Goal: Task Accomplishment & Management: Complete application form

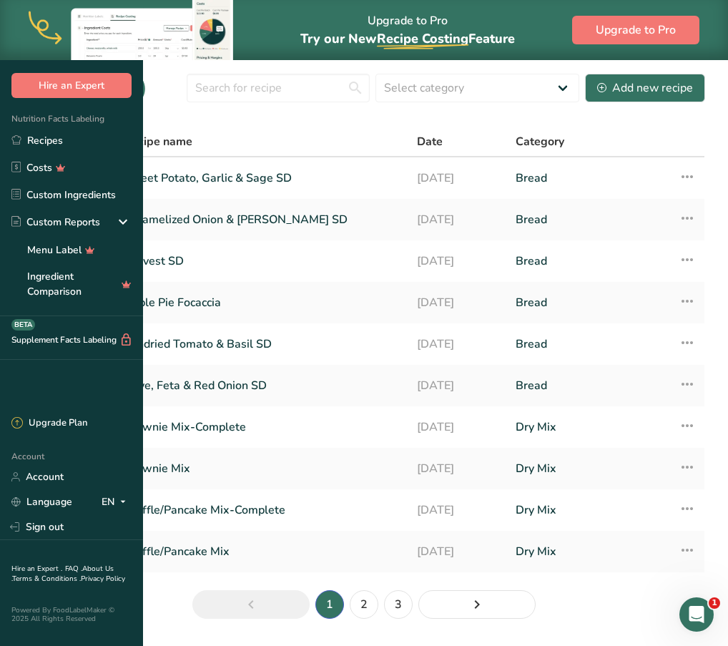
click at [416, 152] on section "Recipes (22) Select category All Baked Goods Beverages Bread Confectionery Cook…" at bounding box center [364, 351] width 728 height 582
click at [408, 157] on section "Recipes (22) Select category All Baked Goods Beverages Bread Confectionery Cook…" at bounding box center [364, 351] width 728 height 582
click at [102, 145] on link "Recipes" at bounding box center [71, 140] width 143 height 27
click at [635, 97] on div "Add new recipe" at bounding box center [645, 87] width 96 height 17
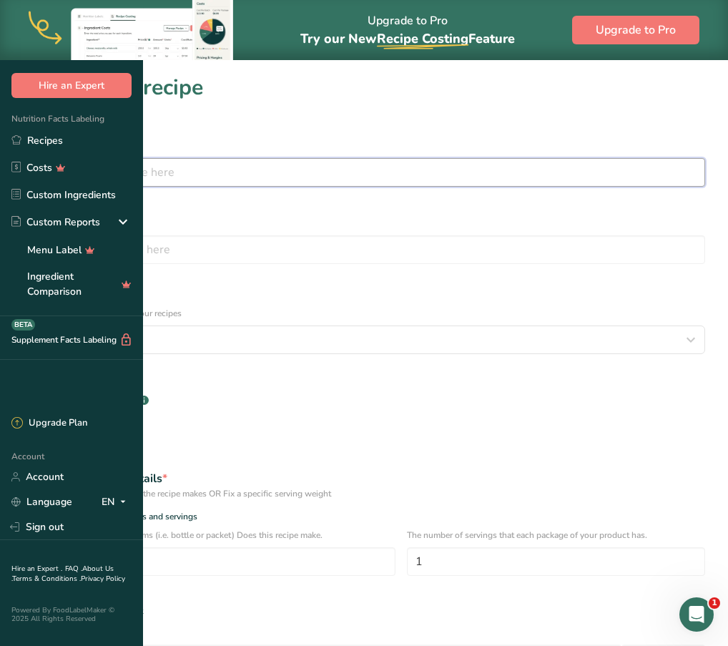
click at [330, 175] on input "text" at bounding box center [364, 172] width 683 height 29
type input "Maple, Walnut & Oat SD"
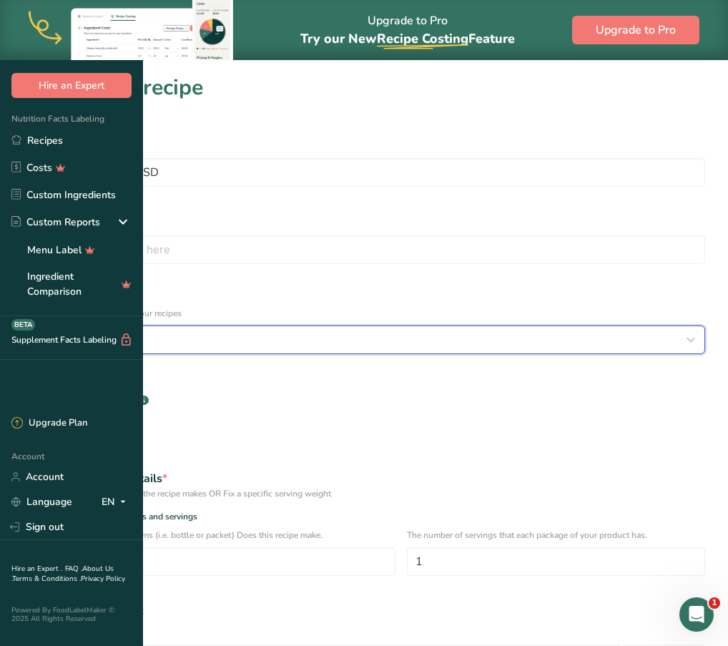
click at [365, 331] on div "Select category" at bounding box center [359, 339] width 655 height 17
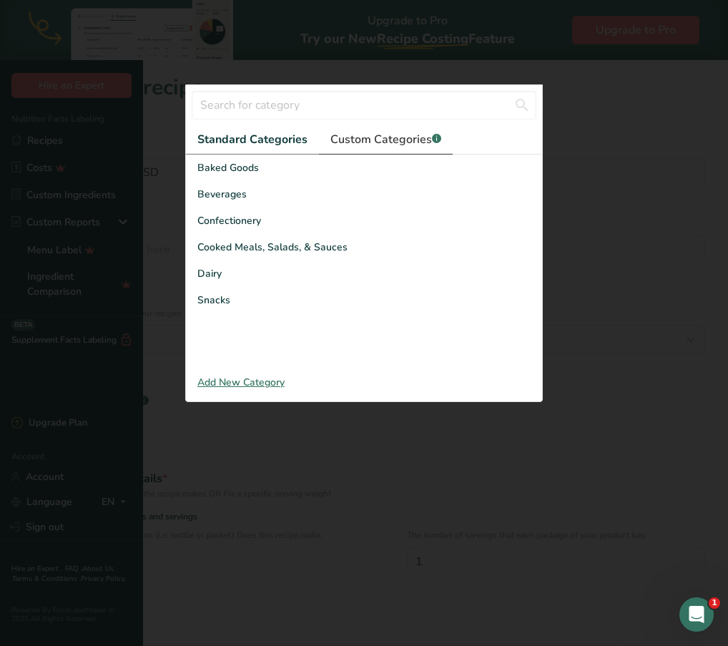
click at [335, 155] on link "Custom Categories .a-a{fill:#347362;}.b-a{fill:#fff;}" at bounding box center [386, 139] width 134 height 29
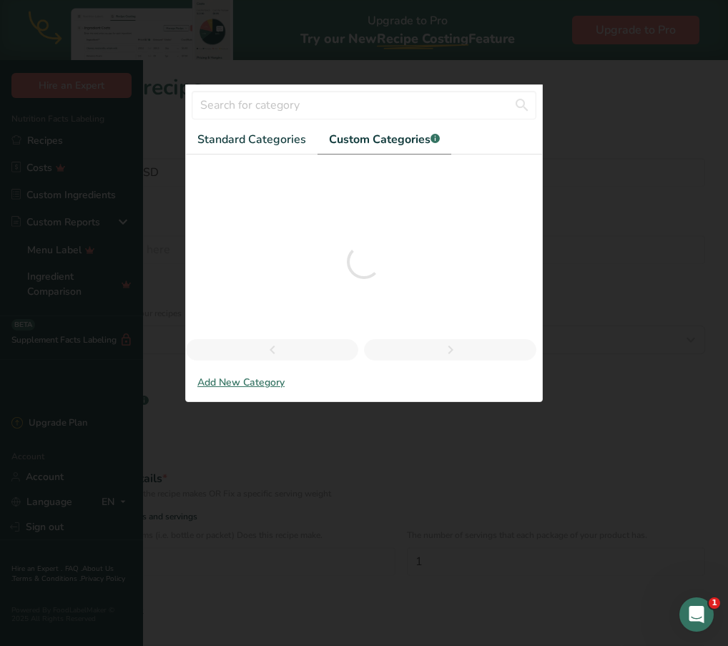
click at [335, 155] on link "Custom Categories .a-a{fill:#347362;}.b-a{fill:#fff;}" at bounding box center [385, 139] width 134 height 29
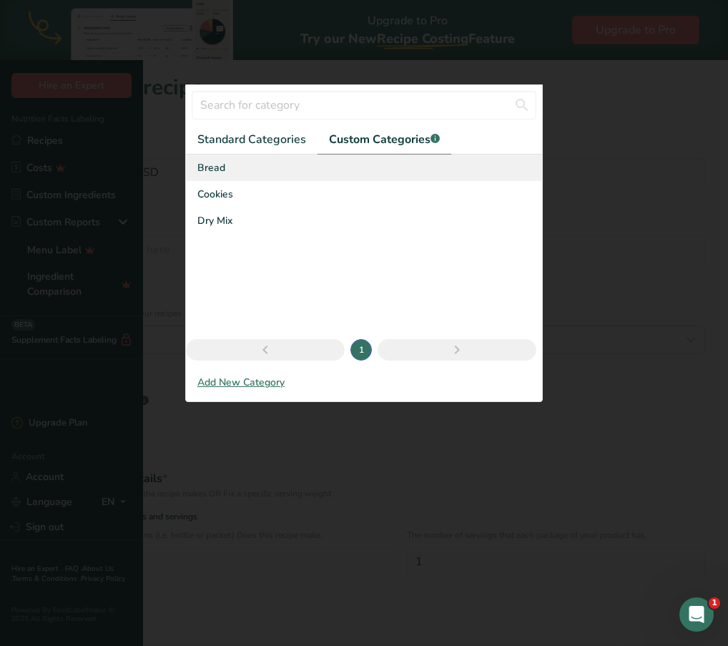
click at [230, 181] on div "Bread" at bounding box center [364, 168] width 356 height 26
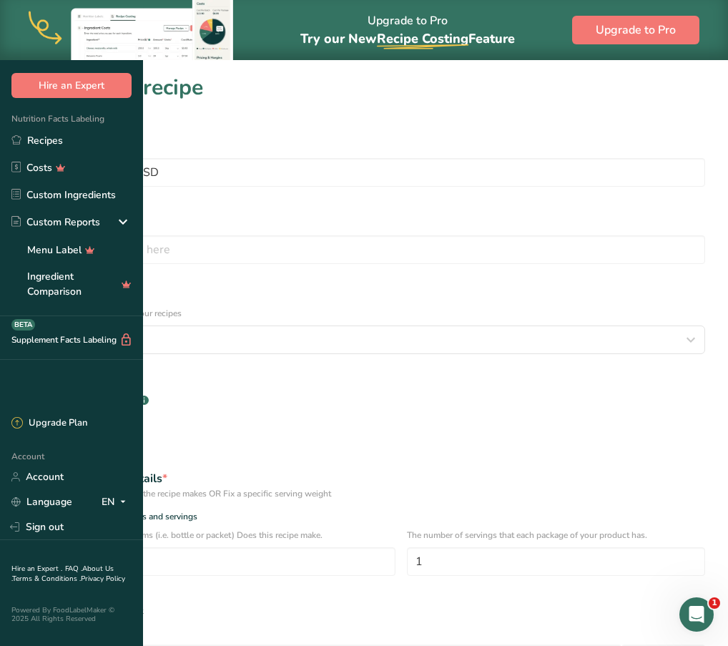
click at [143, 606] on div "Specify serving size weight" at bounding box center [91, 611] width 104 height 11
click at [32, 607] on input "Specify serving size weight" at bounding box center [27, 611] width 9 height 9
radio input "true"
radio input "false"
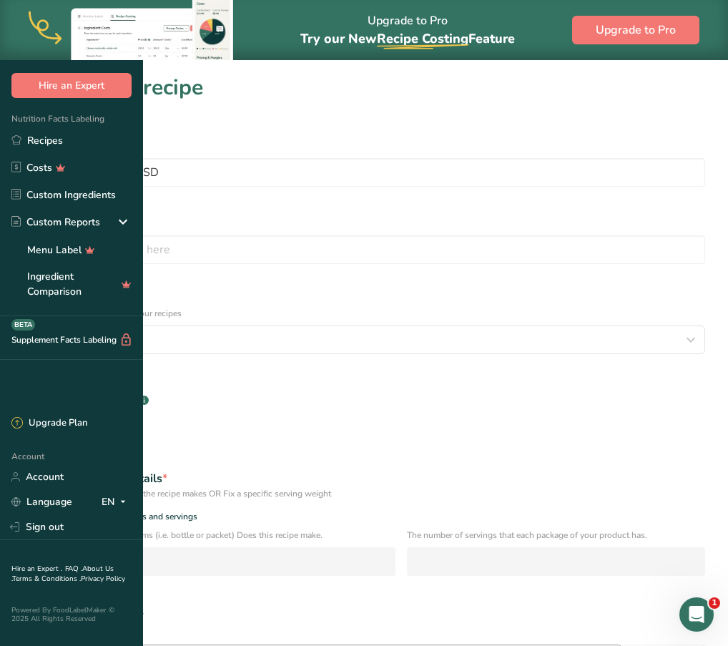
drag, startPoint x: 182, startPoint y: 461, endPoint x: 195, endPoint y: 504, distance: 45.3
click at [195, 504] on form "Recipe name * Maple, Walnut & Oat SD Recipe code .a-a{fill:#347362;}.b-a{fill:#…" at bounding box center [364, 473] width 700 height 693
type input "100"
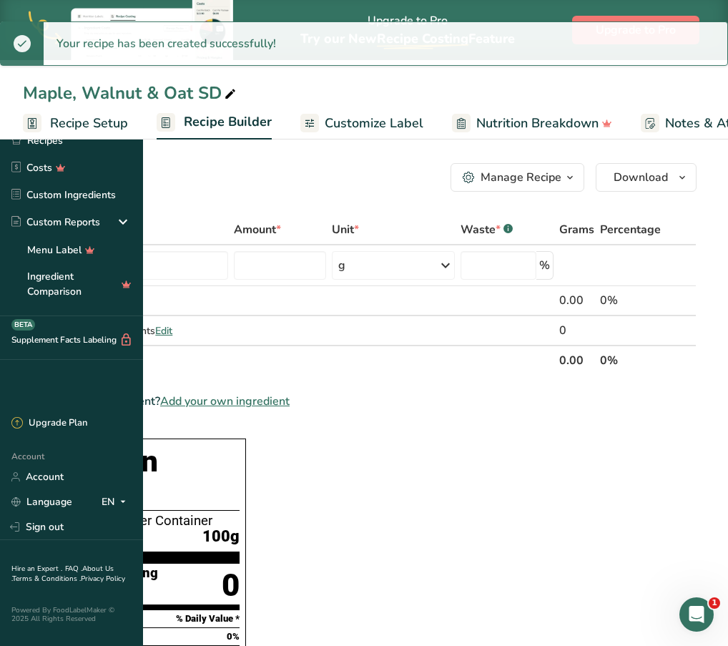
click at [424, 120] on link "Customize Label" at bounding box center [361, 123] width 123 height 32
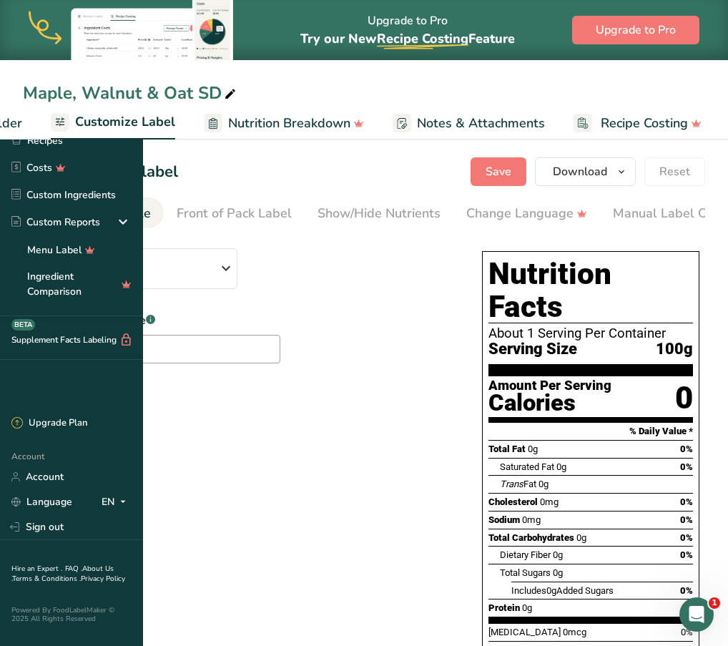
scroll to position [0, 279]
click at [217, 275] on span "Standard FDA label" at bounding box center [126, 276] width 182 height 17
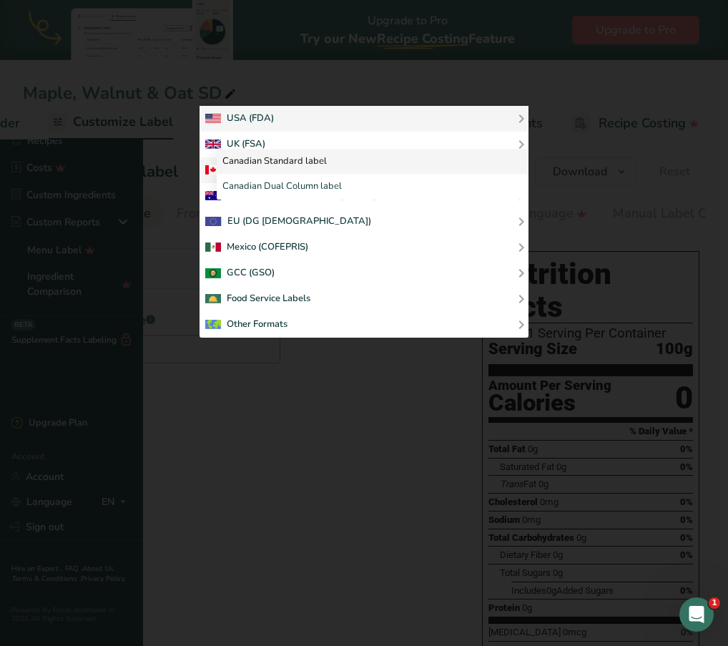
click at [438, 175] on link "Canadian Standard label" at bounding box center [373, 162] width 312 height 26
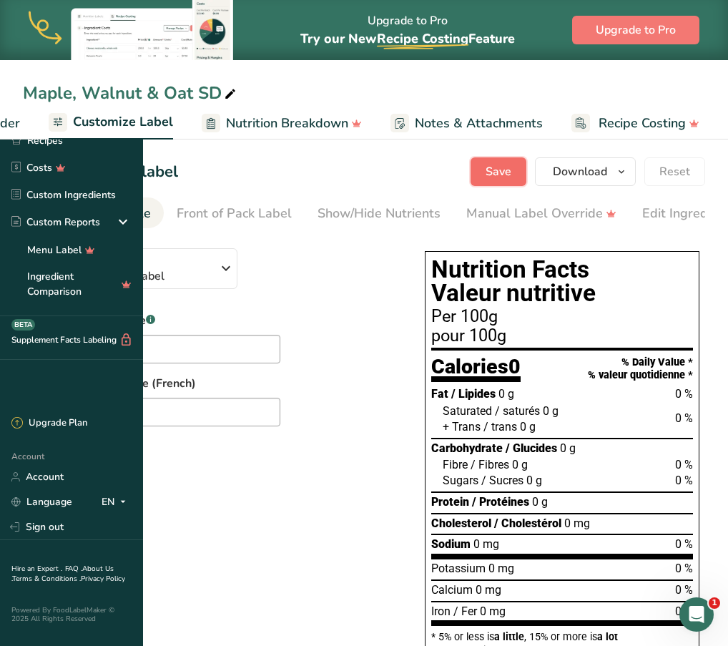
click at [519, 174] on button "Save" at bounding box center [499, 171] width 56 height 29
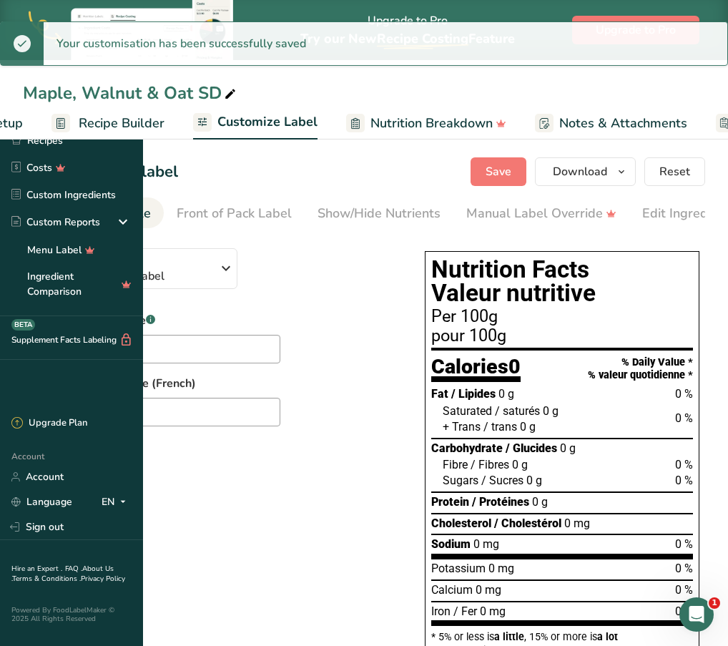
click at [165, 124] on span "Recipe Builder" at bounding box center [122, 123] width 86 height 19
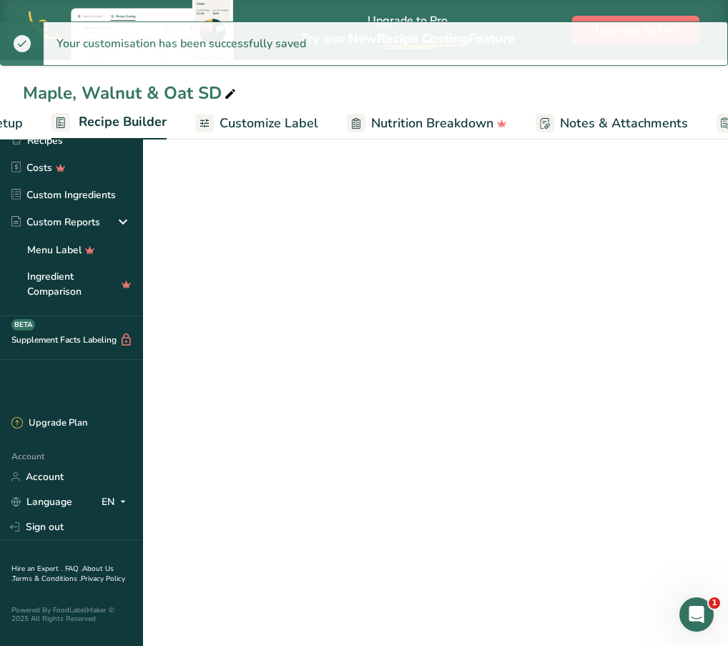
scroll to position [0, 138]
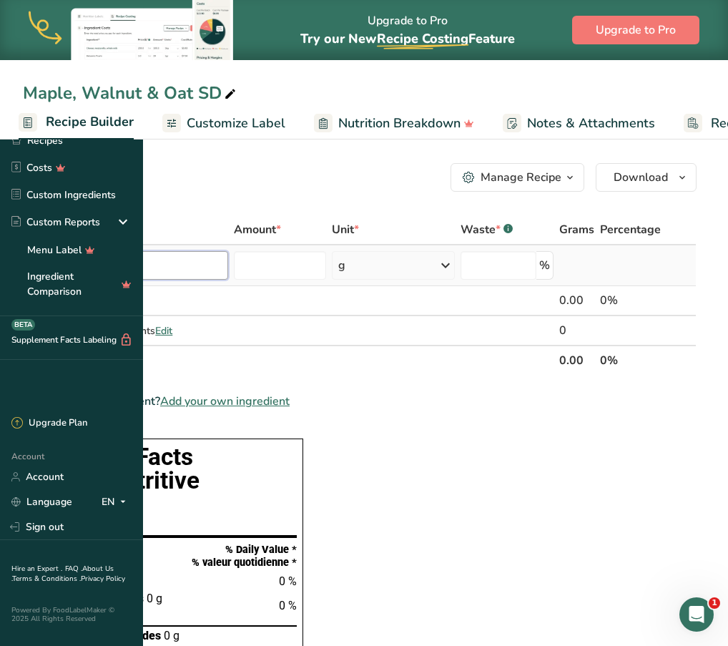
click at [228, 268] on input "text" at bounding box center [134, 265] width 190 height 29
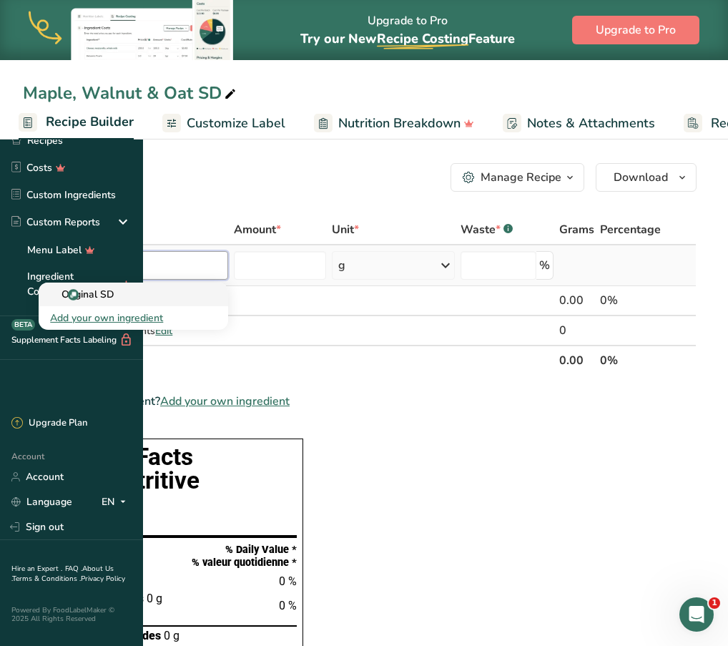
type input "original sd"
click at [194, 299] on div "Original SD" at bounding box center [122, 294] width 144 height 15
type input "Original SD"
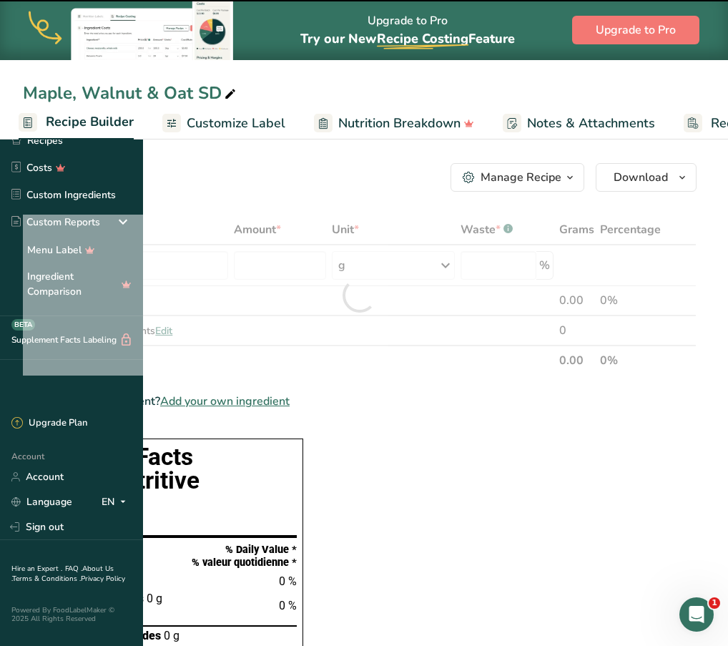
type input "0"
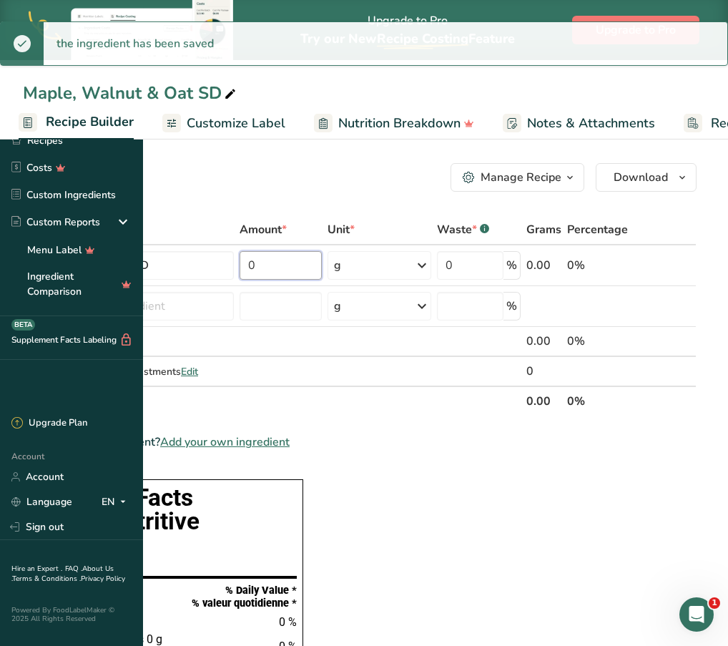
click at [323, 265] on input "0" at bounding box center [281, 265] width 83 height 29
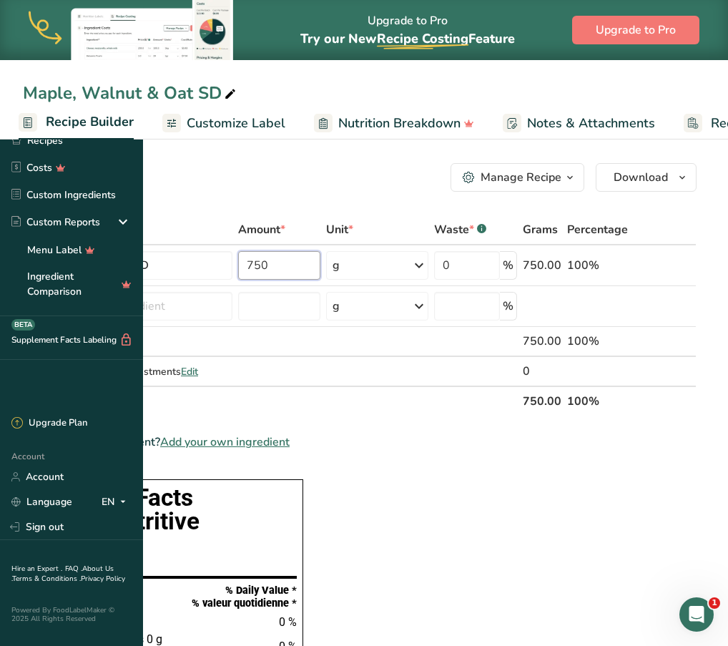
type input "750"
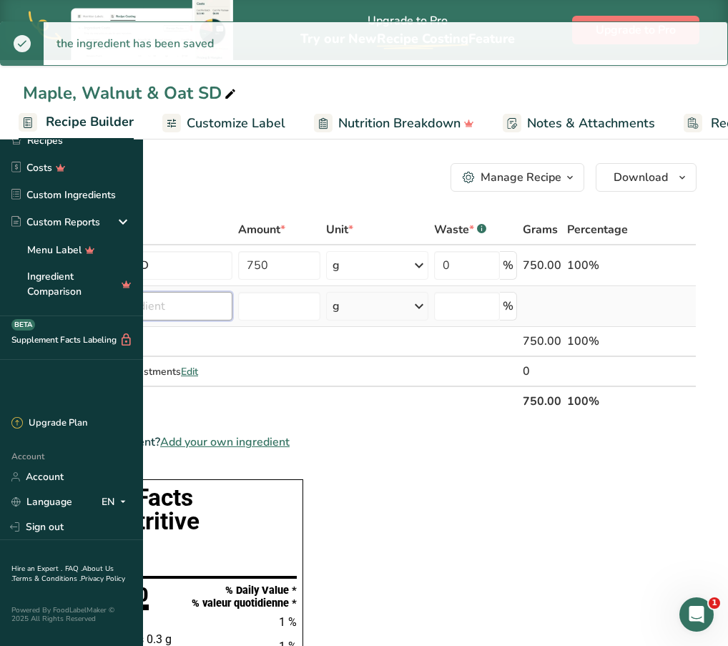
click at [233, 298] on input "text" at bounding box center [148, 306] width 168 height 29
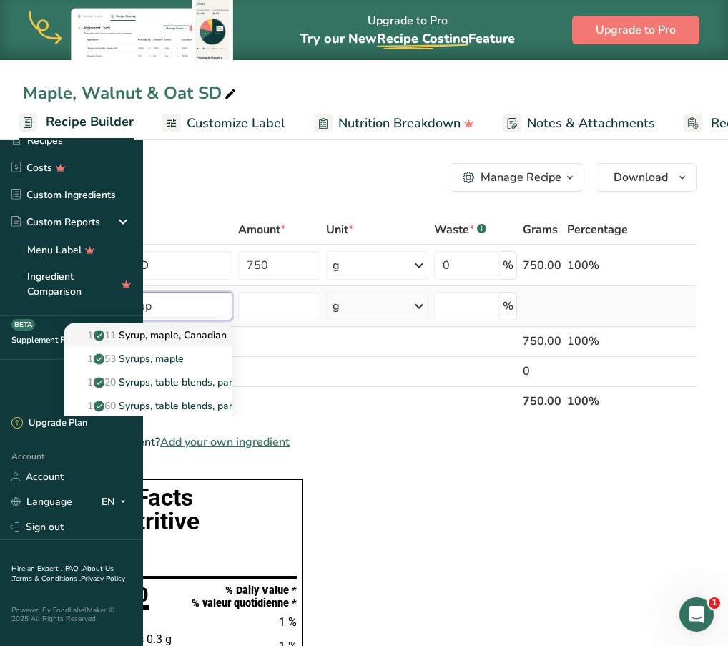
type input "maple syrup"
click at [227, 334] on p "19911 Syrup, maple, Canadian" at bounding box center [151, 335] width 151 height 15
type input "Syrup, maple, Canadian"
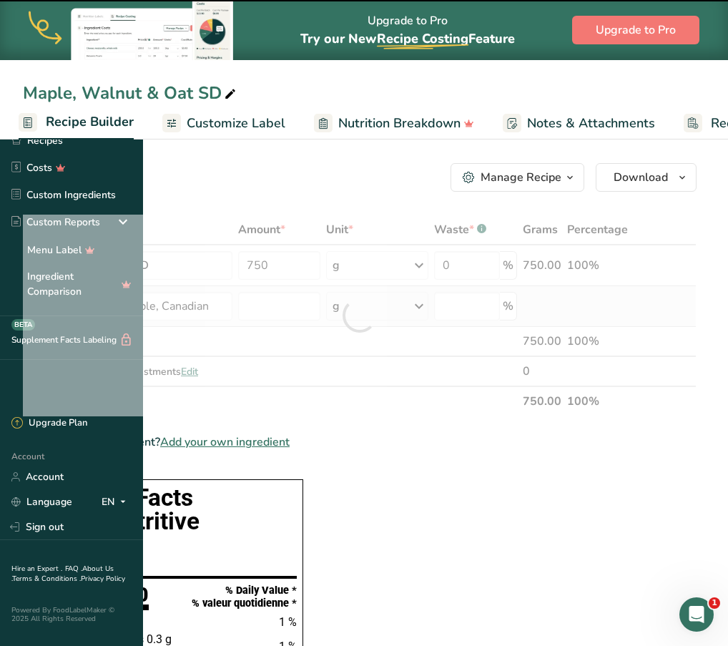
type input "0"
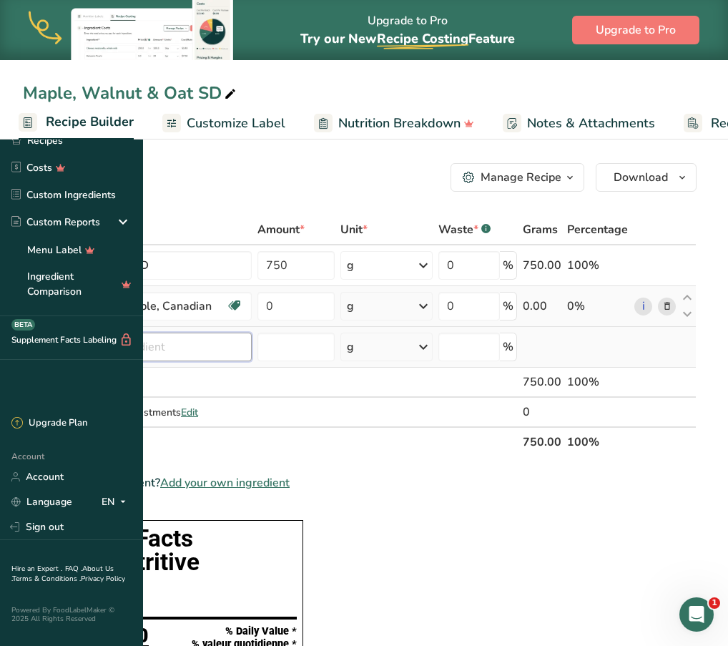
click at [252, 353] on input "text" at bounding box center [157, 347] width 187 height 29
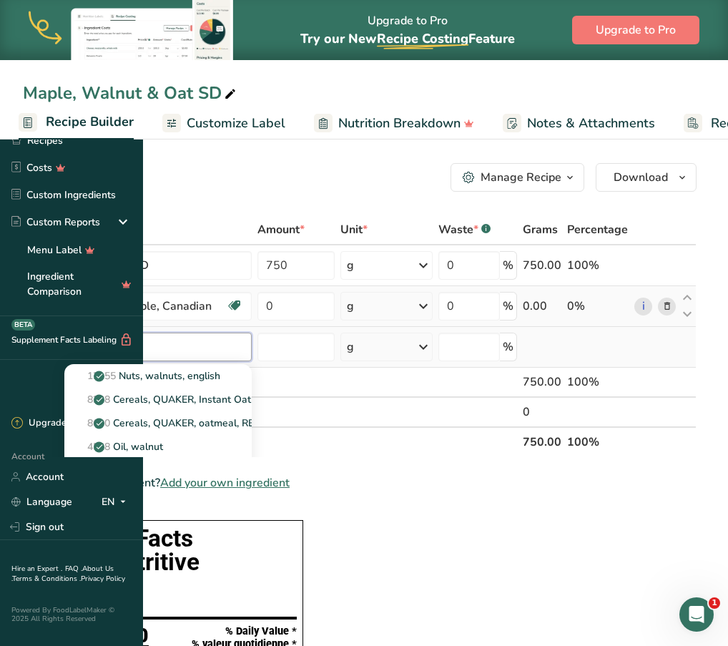
type input "walnut"
click at [240, 492] on div "See full Results" at bounding box center [158, 493] width 165 height 15
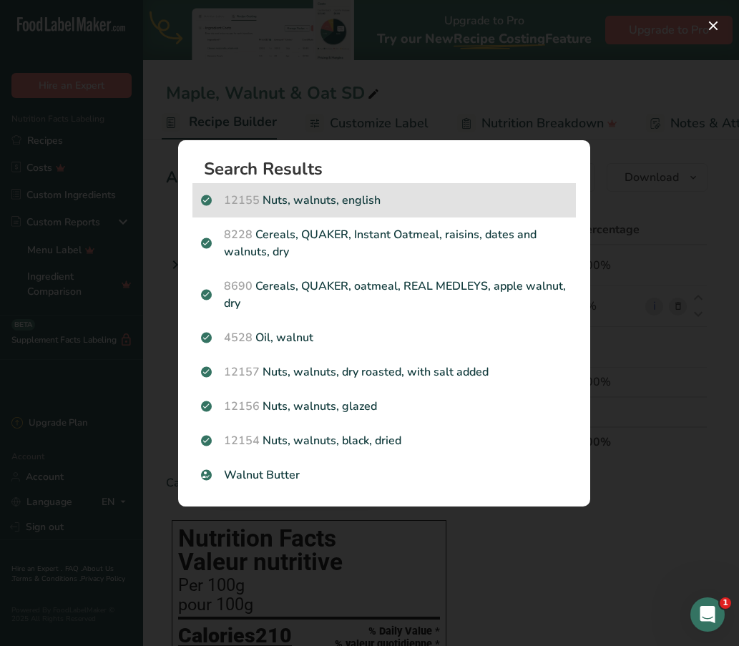
click at [417, 200] on p "12155 Nuts, walnuts, english" at bounding box center [384, 200] width 366 height 17
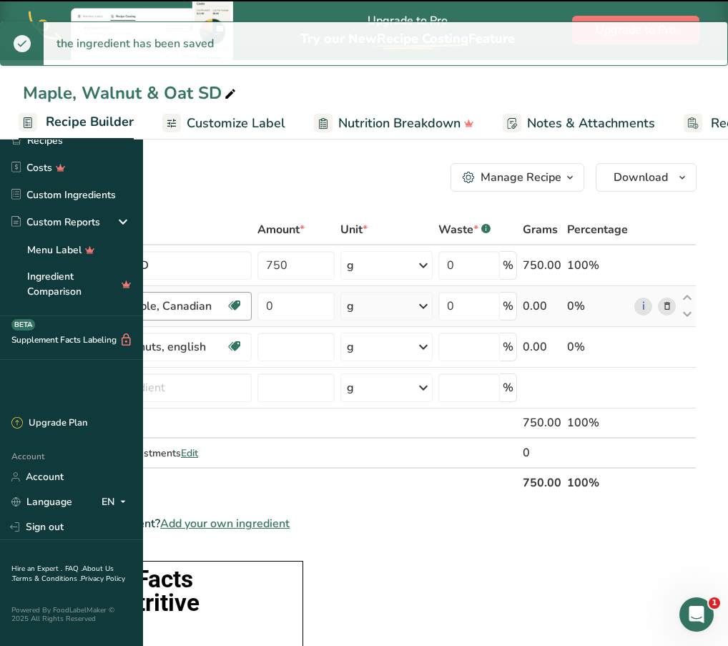
type input "0"
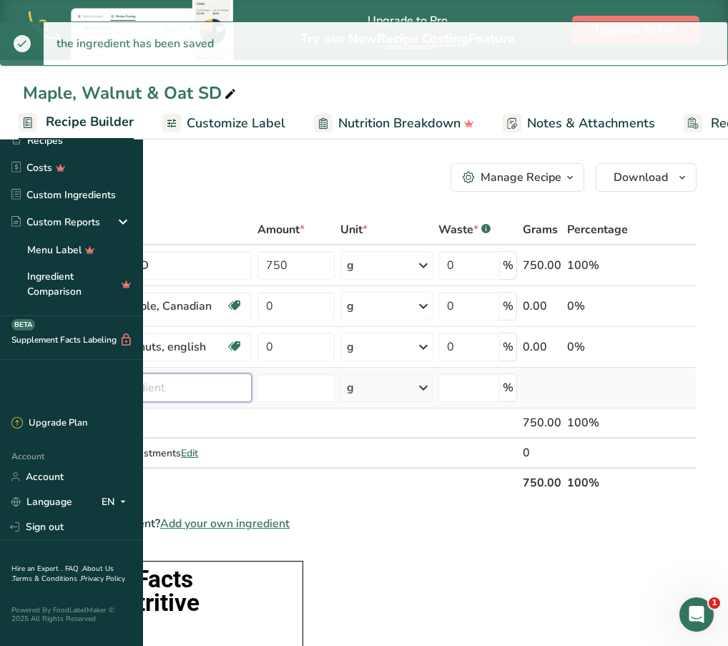
click at [252, 376] on input "text" at bounding box center [157, 387] width 187 height 29
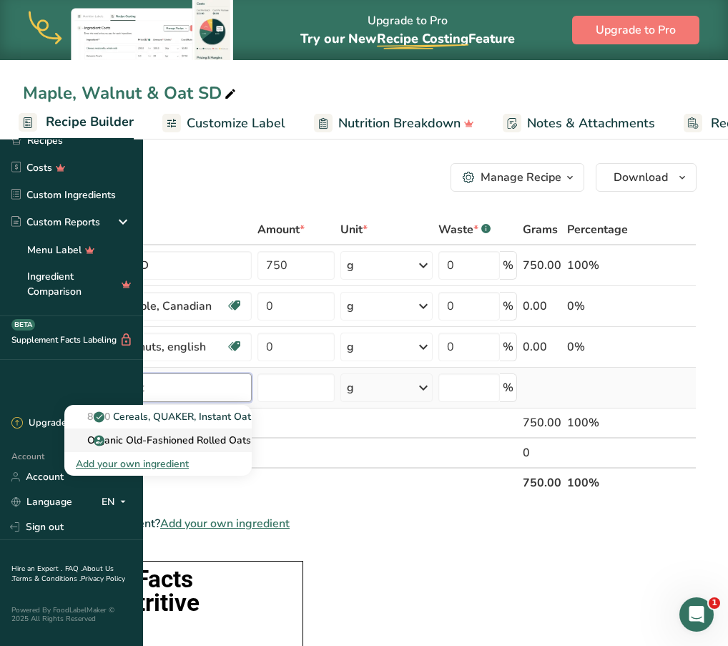
type input "organic oat"
click at [251, 435] on p "Organic Old-Fashioned Rolled Oats" at bounding box center [163, 440] width 175 height 15
type input "Organic Old-Fashioned Rolled Oats"
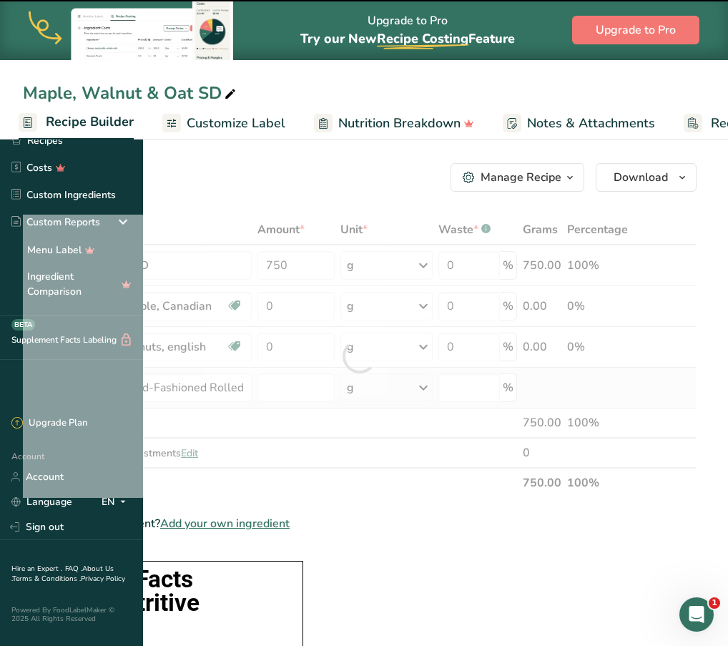
type input "0"
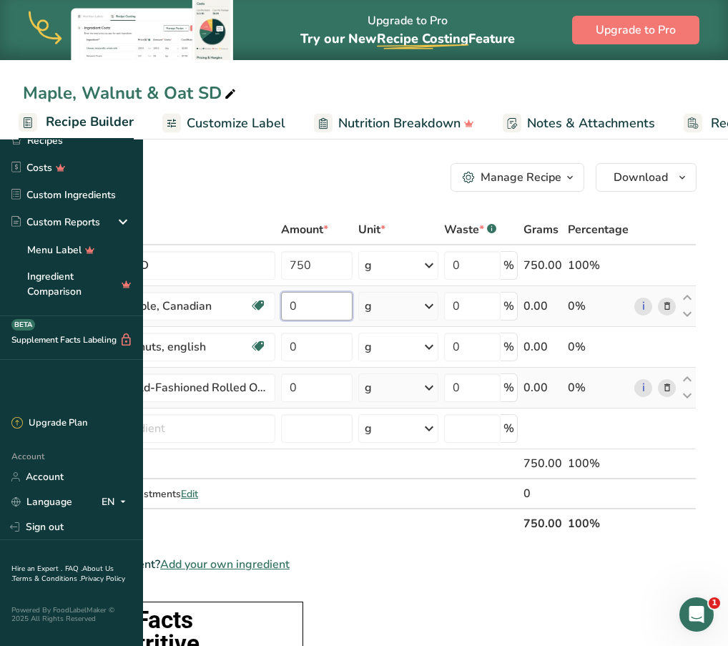
click at [353, 301] on input "0" at bounding box center [317, 306] width 72 height 29
type input "1"
type input "41"
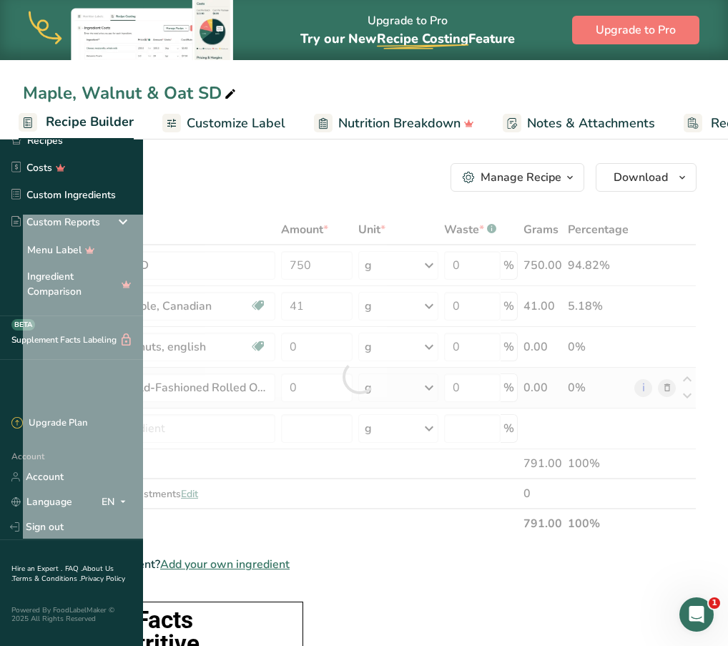
click at [348, 191] on div "Add Ingredients Manage Recipe Delete Recipe Duplicate Recipe Scale Recipe Save …" at bounding box center [360, 177] width 674 height 29
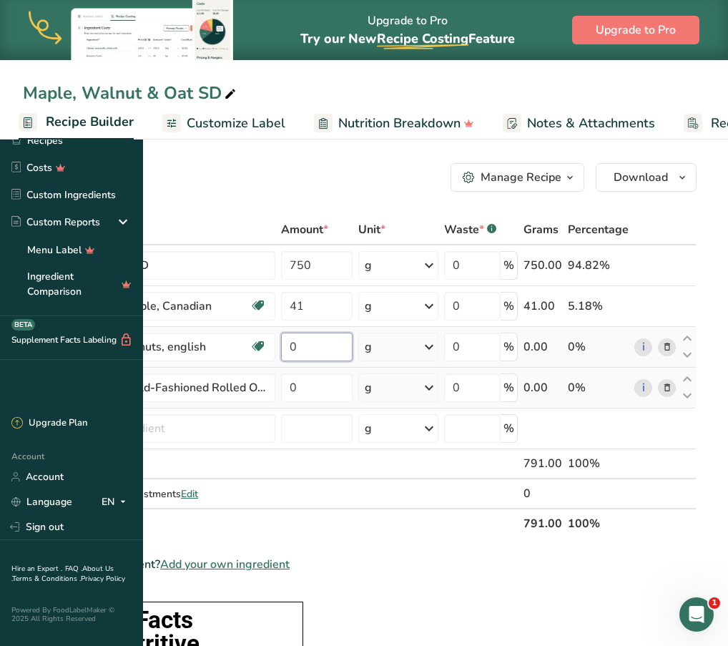
click at [353, 344] on input "0" at bounding box center [317, 347] width 72 height 29
type input "160"
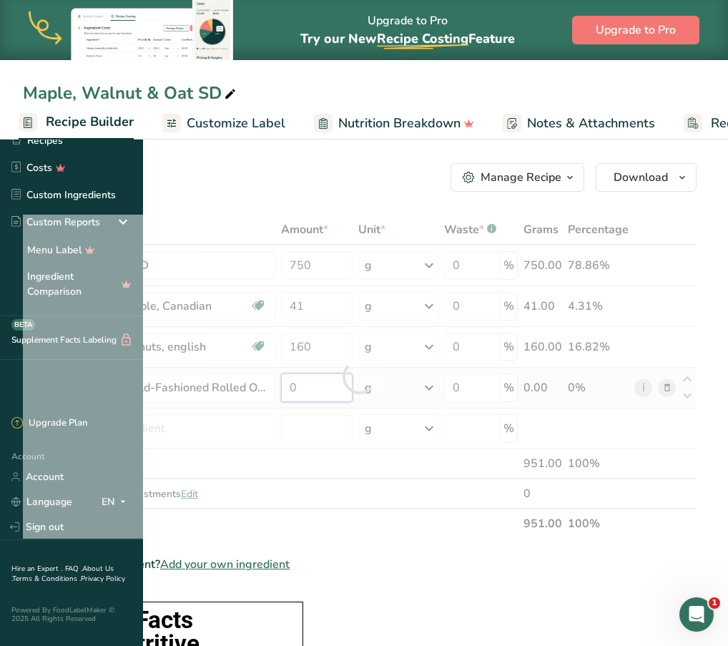
click at [451, 386] on div "Ingredient * Amount * Unit * Waste * .a-a{fill:#347362;}.b-a{fill:#fff;} Grams …" at bounding box center [360, 377] width 674 height 324
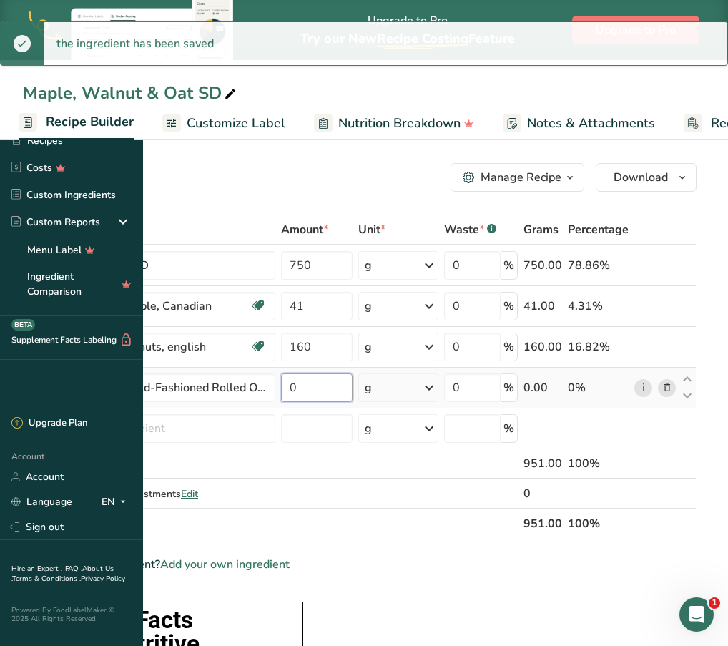
type input "1"
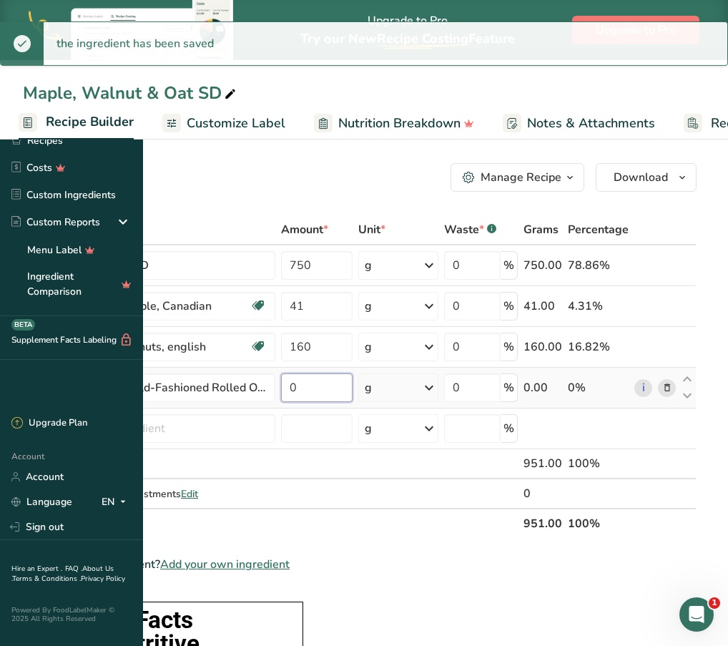
click at [353, 393] on input "0" at bounding box center [317, 387] width 72 height 29
type input "0"
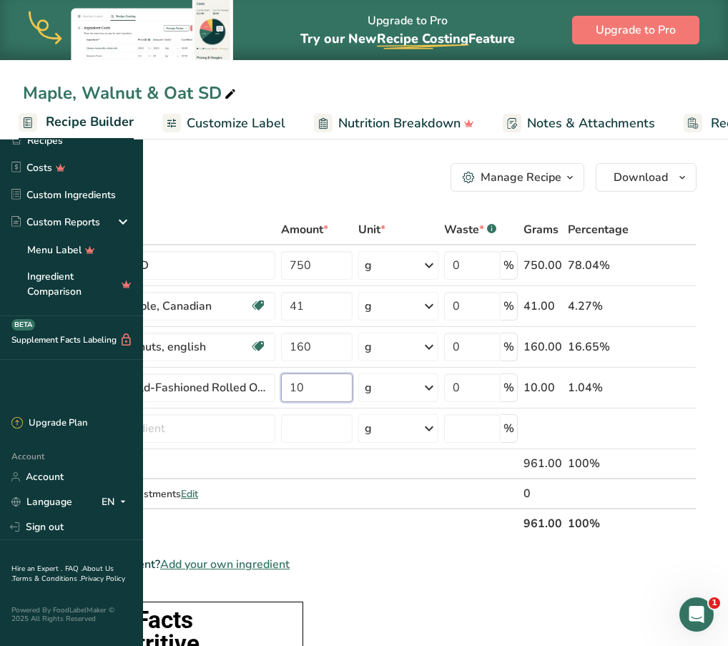
type input "10"
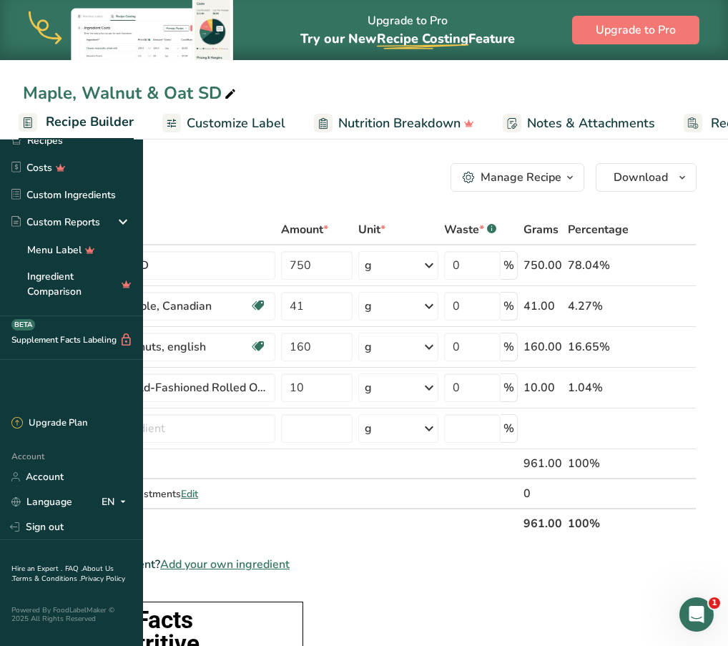
click at [395, 175] on div "Add Ingredients Manage Recipe Delete Recipe Duplicate Recipe Scale Recipe Save …" at bounding box center [360, 177] width 674 height 29
click at [53, 134] on link "Recipes" at bounding box center [71, 140] width 143 height 27
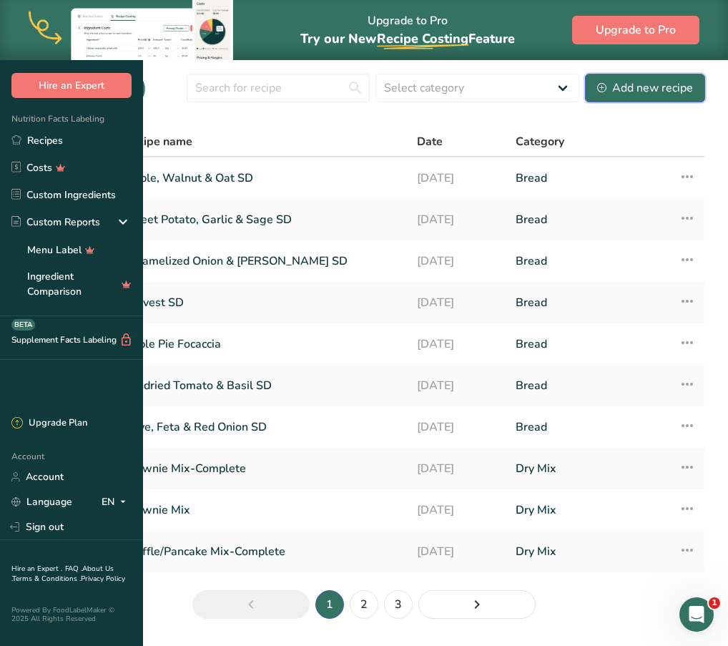
click at [620, 95] on div "Add new recipe" at bounding box center [645, 87] width 96 height 17
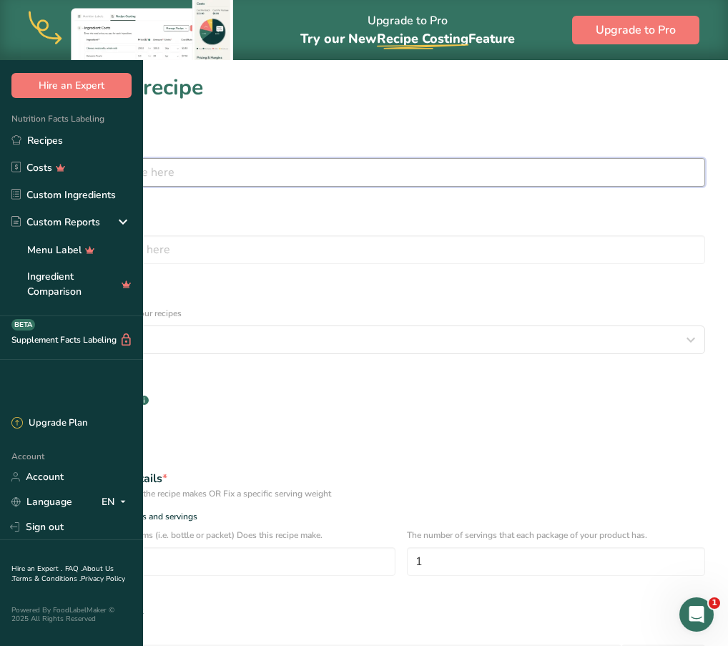
click at [270, 164] on input "text" at bounding box center [364, 172] width 683 height 29
type input "Apple Cider Rye SD"
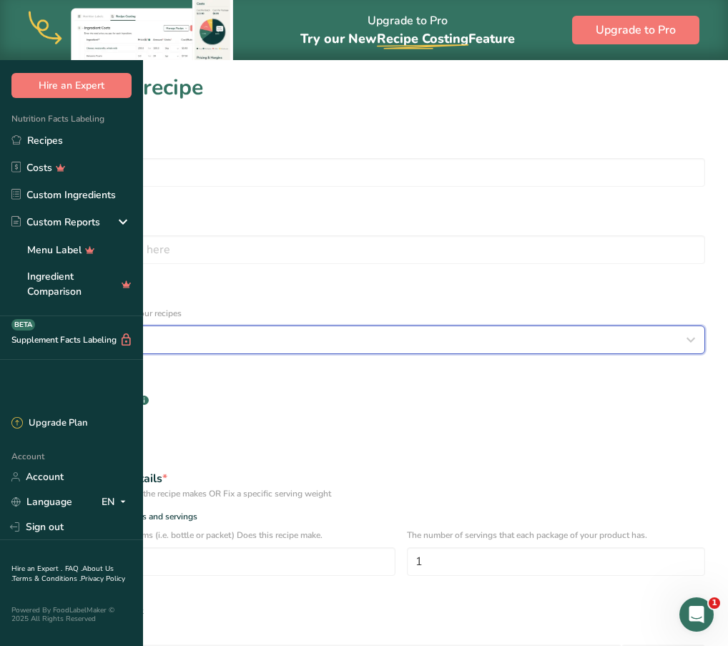
click at [290, 331] on div "Select category" at bounding box center [359, 339] width 655 height 17
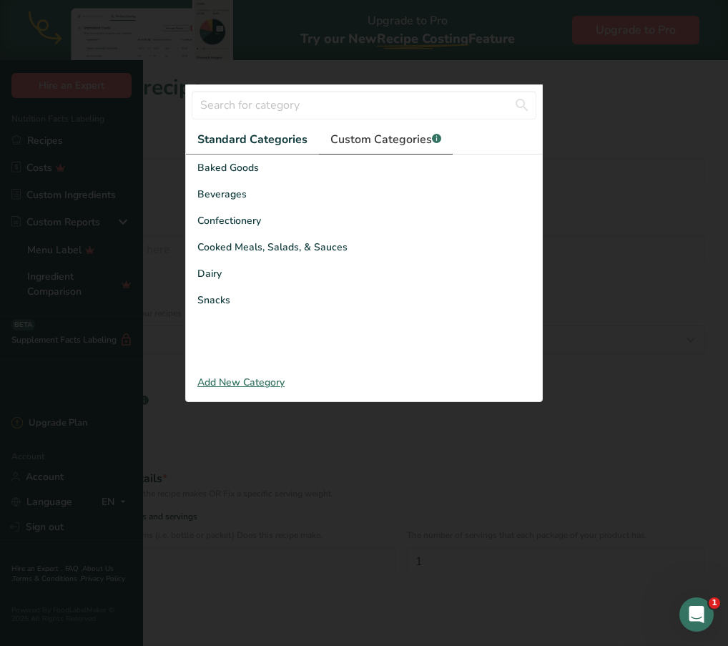
click at [331, 148] on span "Custom Categories .a-a{fill:#347362;}.b-a{fill:#fff;}" at bounding box center [386, 139] width 111 height 17
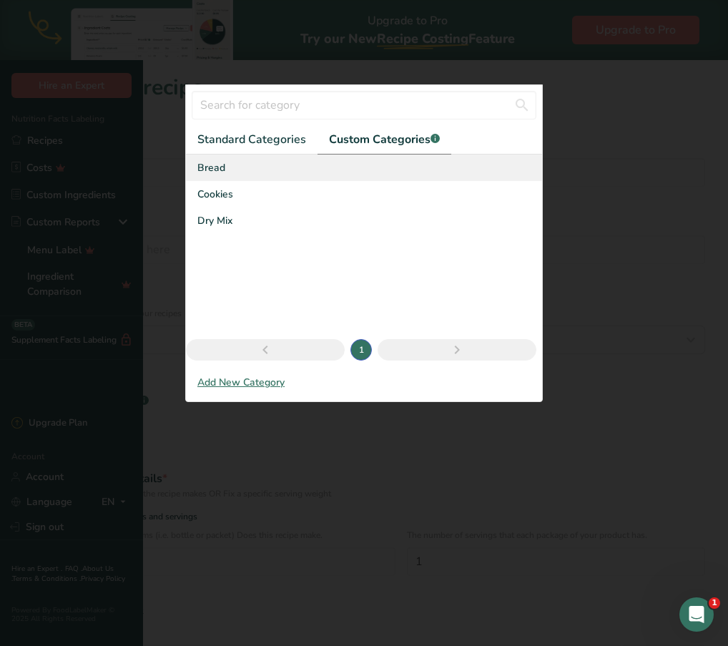
click at [200, 175] on span "Bread" at bounding box center [211, 167] width 28 height 15
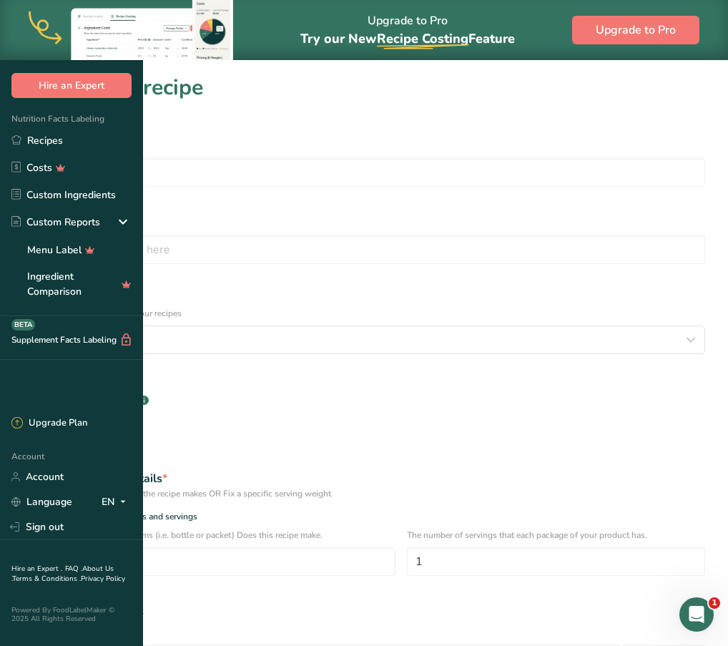
click at [143, 606] on div "Specify serving size weight" at bounding box center [91, 611] width 104 height 11
click at [32, 607] on input "Specify serving size weight" at bounding box center [27, 611] width 9 height 9
radio input "true"
radio input "false"
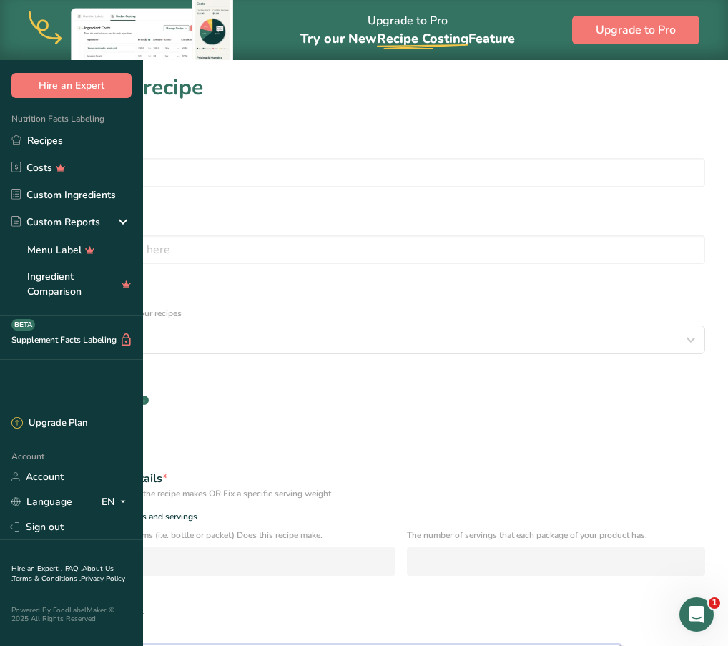
type input "100"
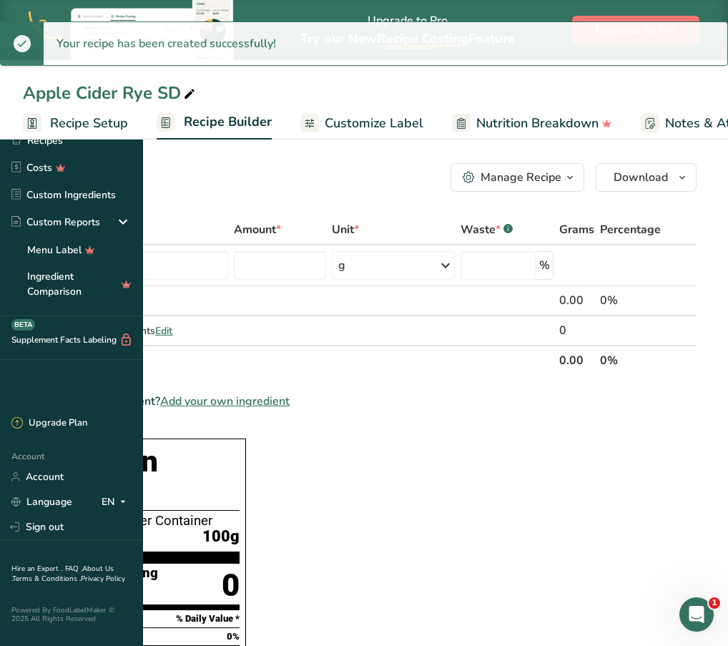
click at [424, 124] on span "Customize Label" at bounding box center [374, 123] width 99 height 19
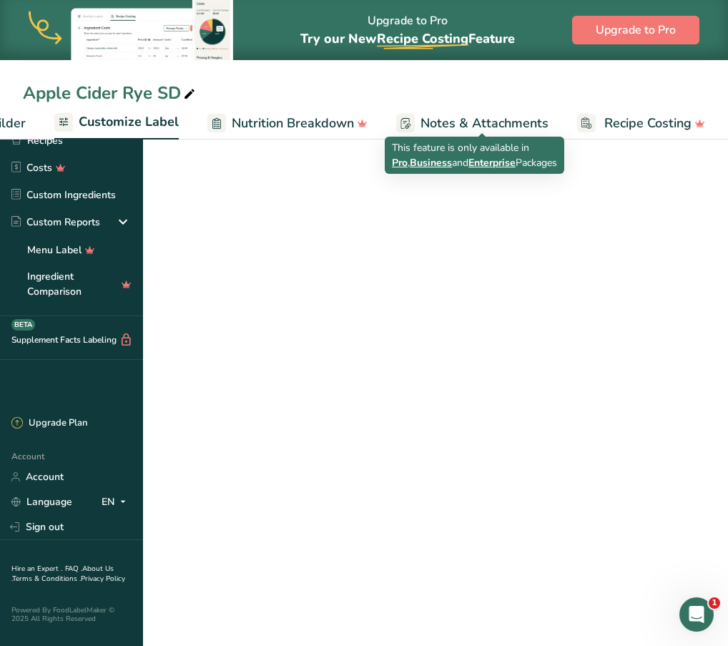
scroll to position [0, 279]
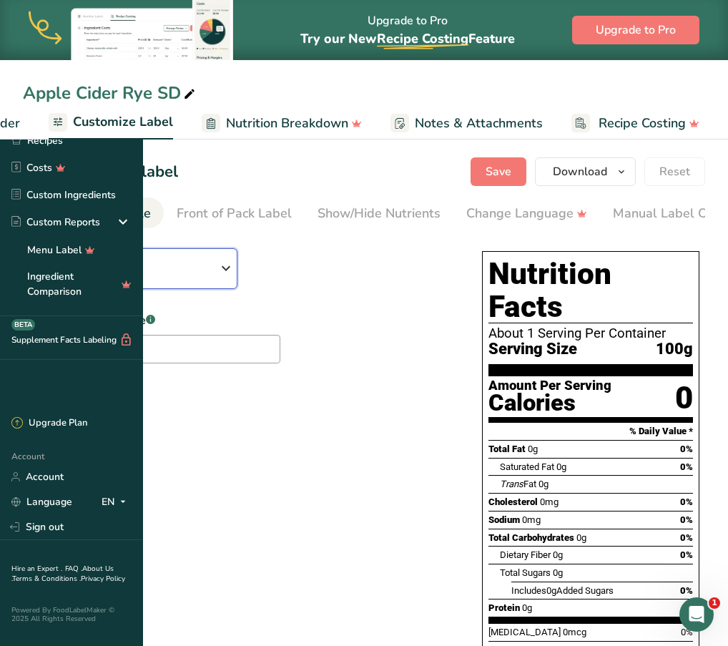
click at [217, 285] on span "Standard FDA label" at bounding box center [126, 276] width 182 height 17
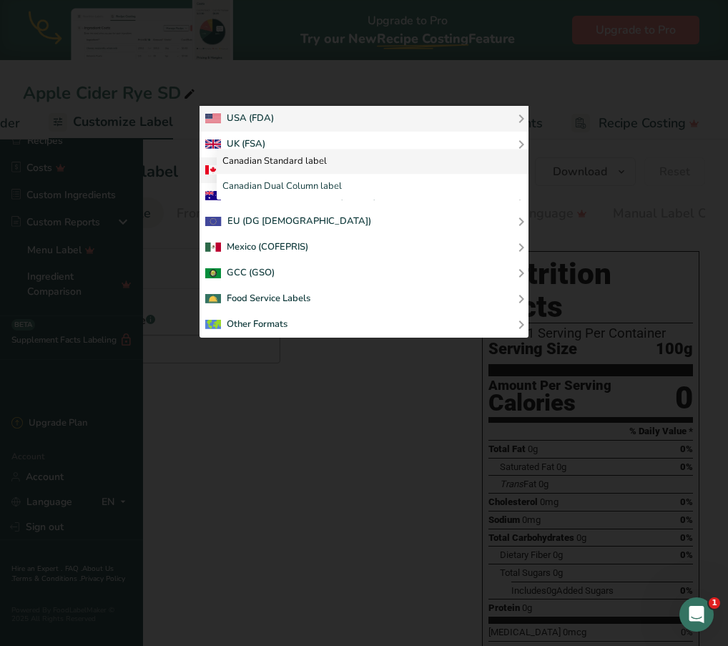
click at [435, 175] on link "Canadian Standard label" at bounding box center [373, 162] width 312 height 26
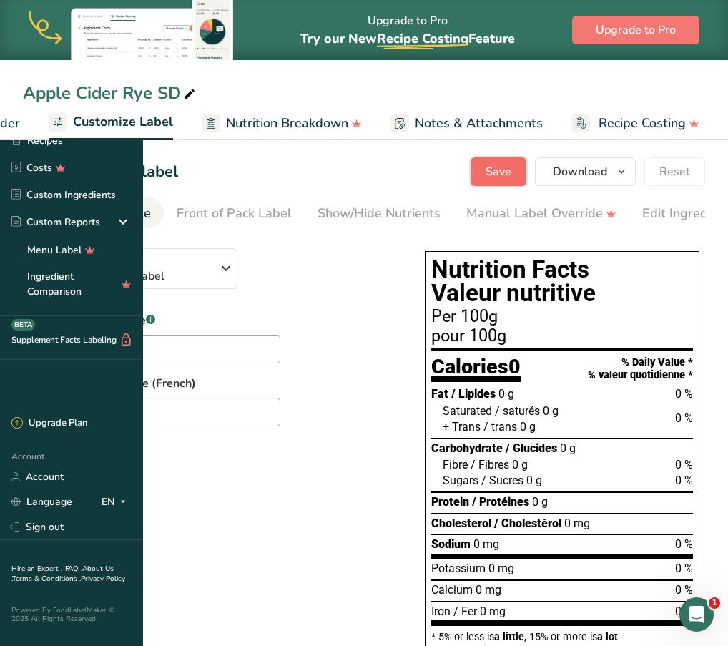
click at [512, 157] on button "Save" at bounding box center [499, 171] width 56 height 29
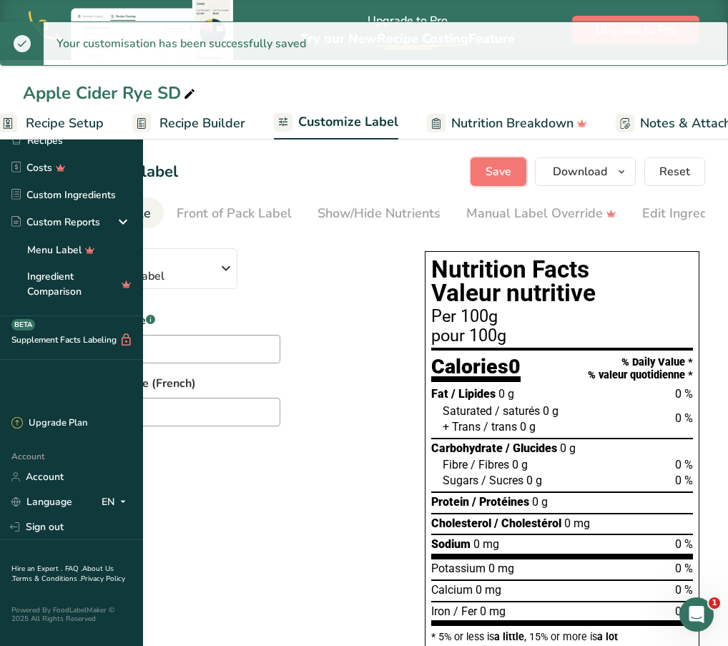
scroll to position [0, 0]
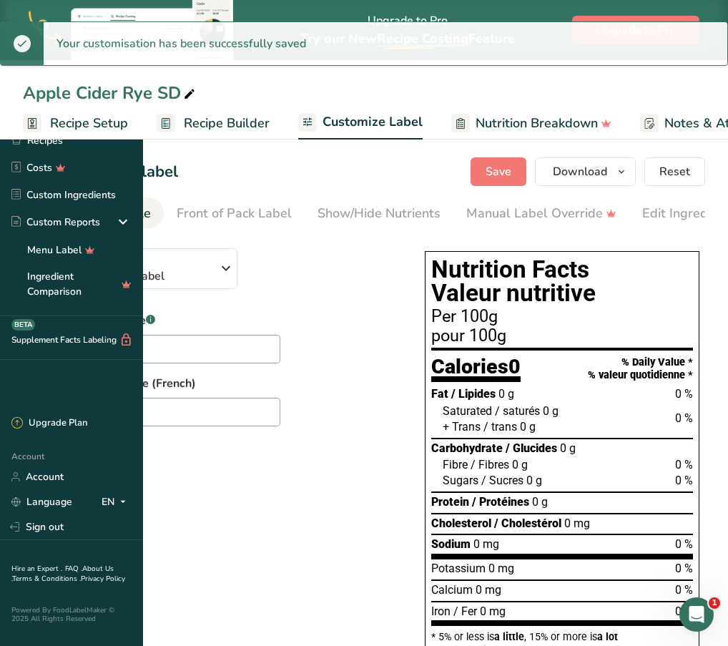
click at [270, 122] on span "Recipe Builder" at bounding box center [227, 123] width 86 height 19
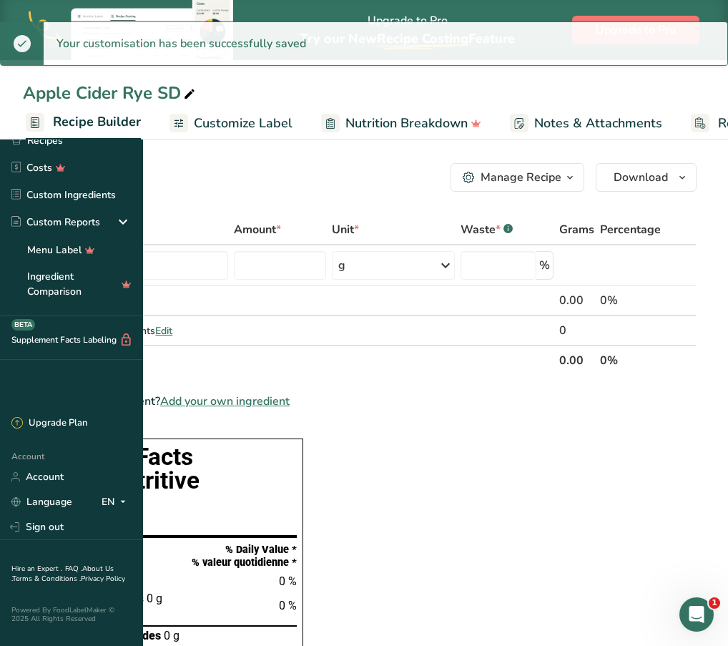
scroll to position [0, 138]
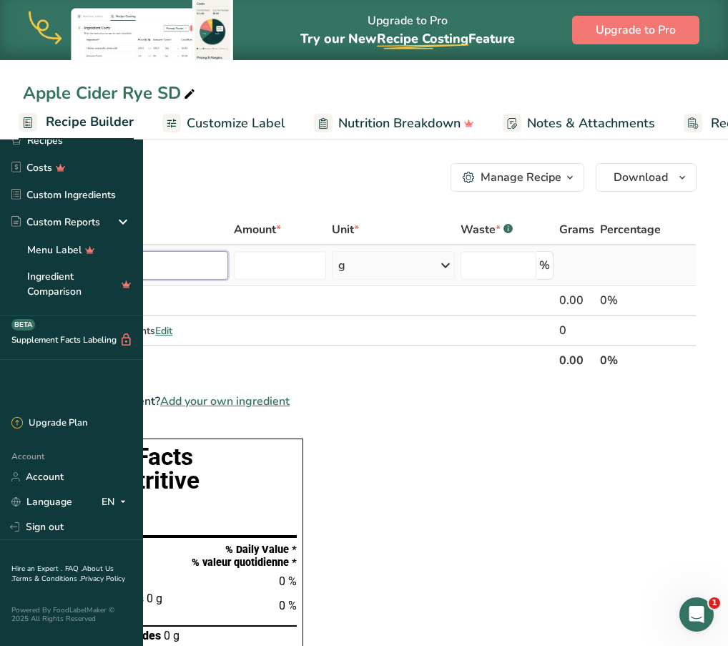
click at [228, 264] on input "text" at bounding box center [134, 265] width 190 height 29
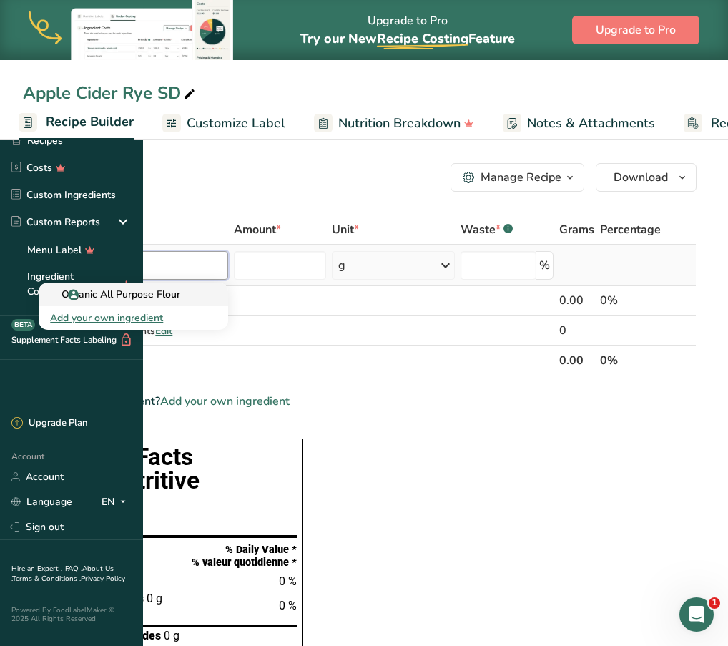
type input "organic all"
click at [180, 295] on p "Organic All Purpose Flour" at bounding box center [115, 294] width 130 height 15
type input "Organic All Purpose Flour"
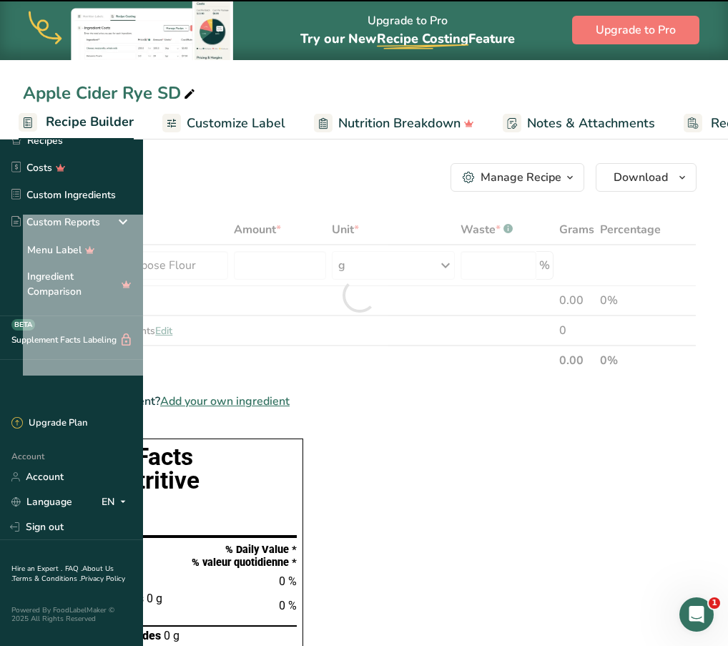
type input "0"
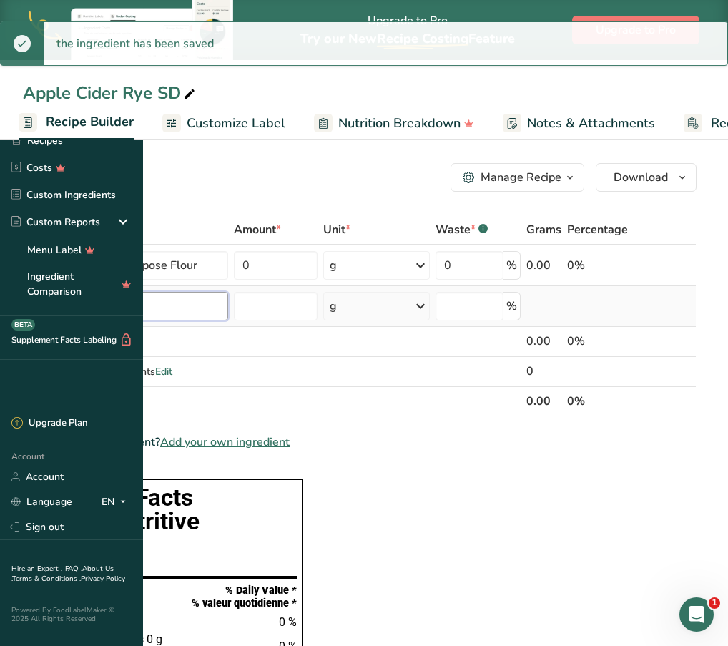
click at [228, 305] on input "text" at bounding box center [134, 306] width 190 height 29
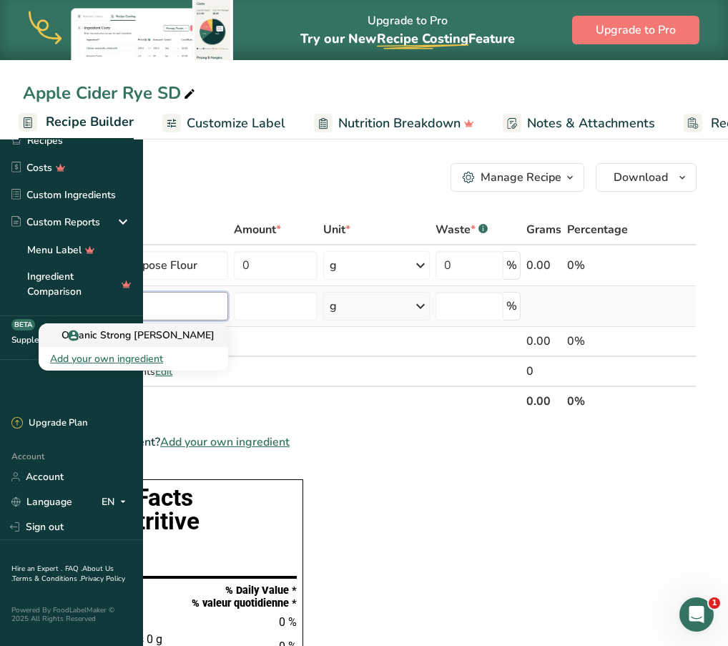
type input "organic strong"
click at [215, 332] on p "Organic Strong [PERSON_NAME]" at bounding box center [132, 335] width 165 height 15
type input "Organic Strong [PERSON_NAME]"
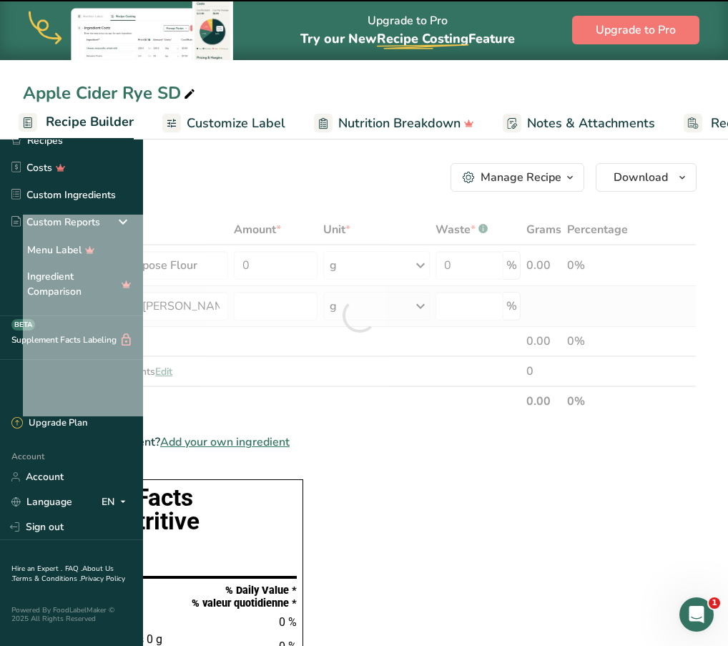
type input "0"
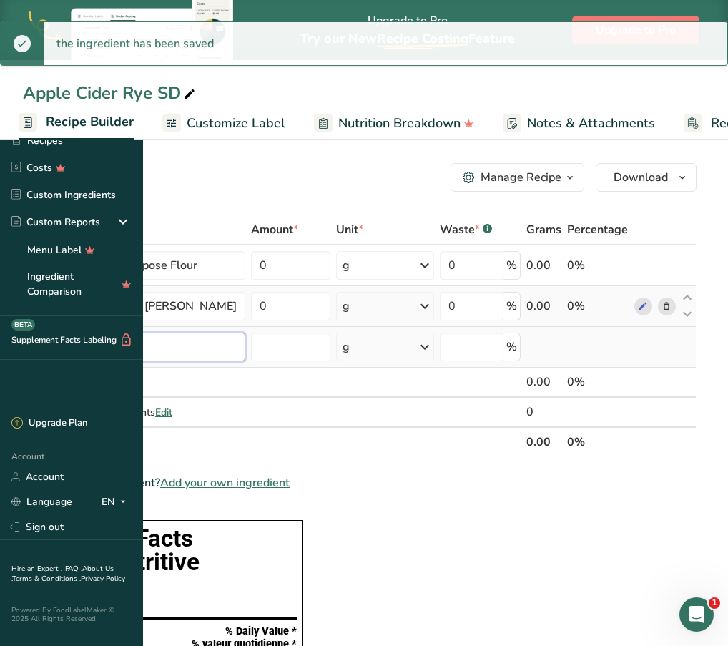
click at [245, 356] on input "text" at bounding box center [142, 347] width 207 height 29
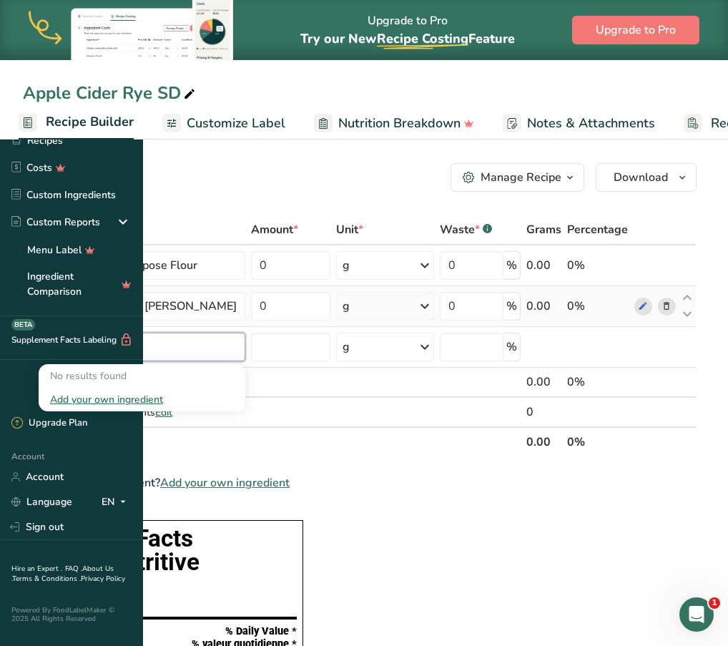
type input "organic rye"
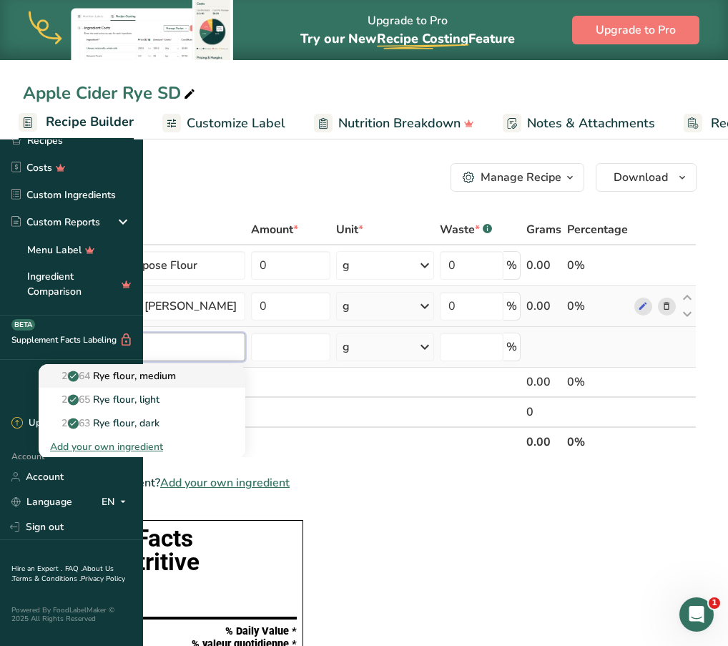
type input "rye flour"
click at [245, 383] on link "20064 Rye flour, medium" at bounding box center [142, 376] width 207 height 24
type input "Rye flour, medium"
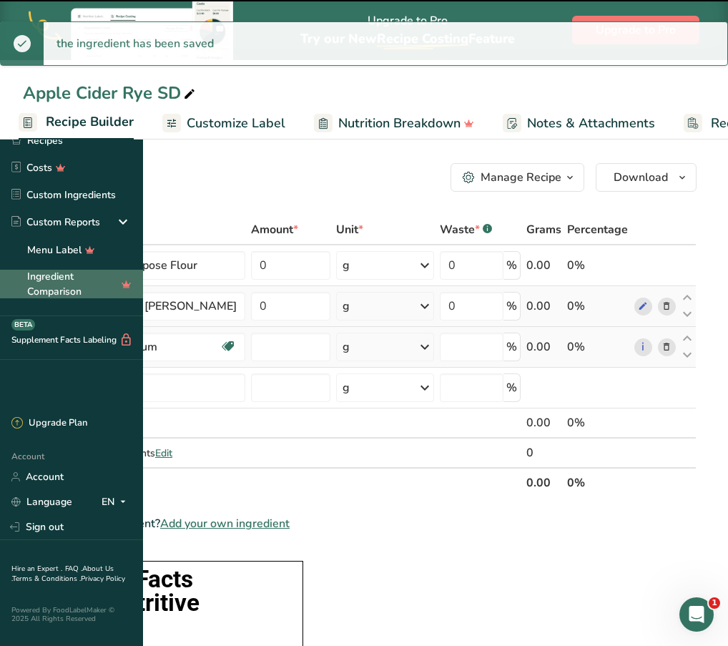
type input "0"
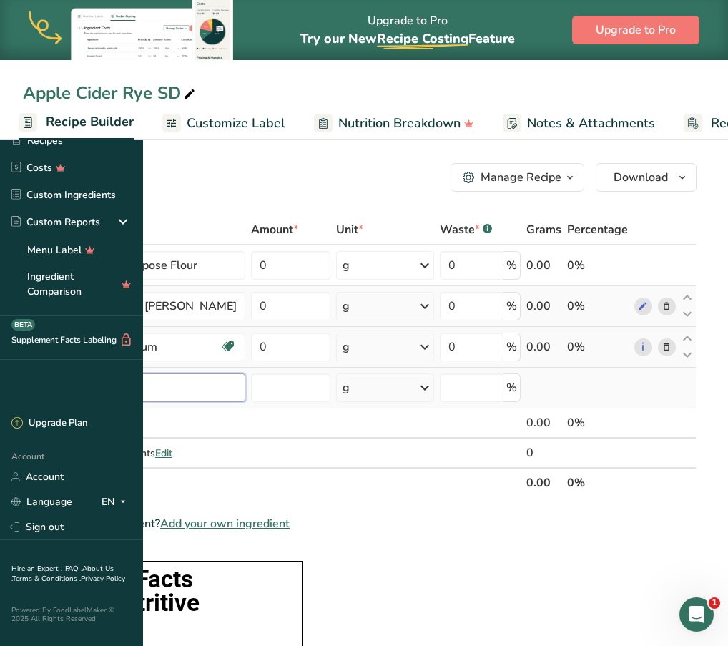
click at [245, 386] on input "text" at bounding box center [142, 387] width 207 height 29
type input "apple cider"
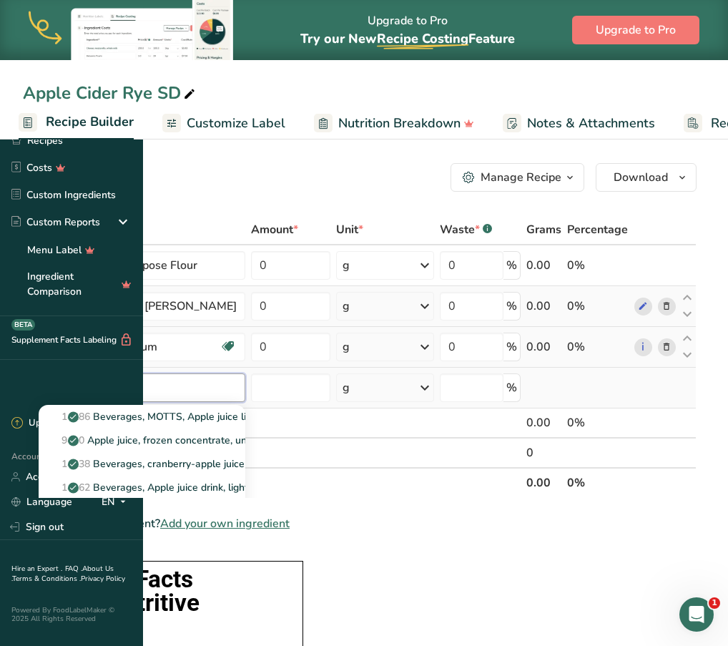
type input "apple juice"
click at [234, 535] on div "See full Results" at bounding box center [142, 534] width 184 height 15
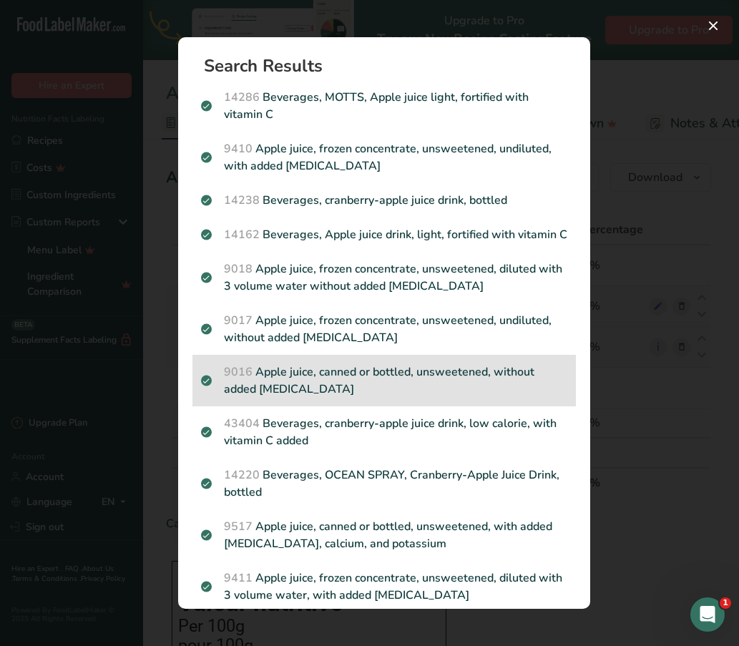
click at [356, 398] on p "9016 Apple juice, canned or bottled, unsweetened, without added ascorbic acid" at bounding box center [384, 380] width 366 height 34
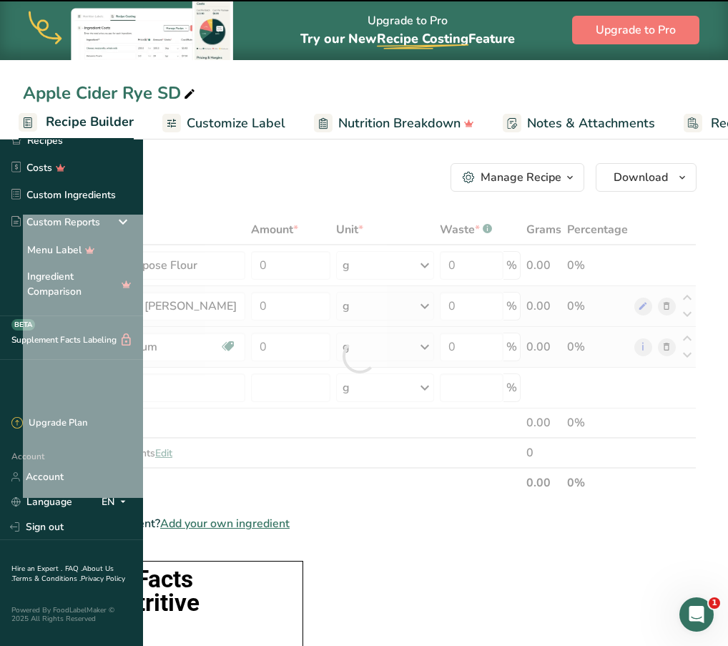
type input "0"
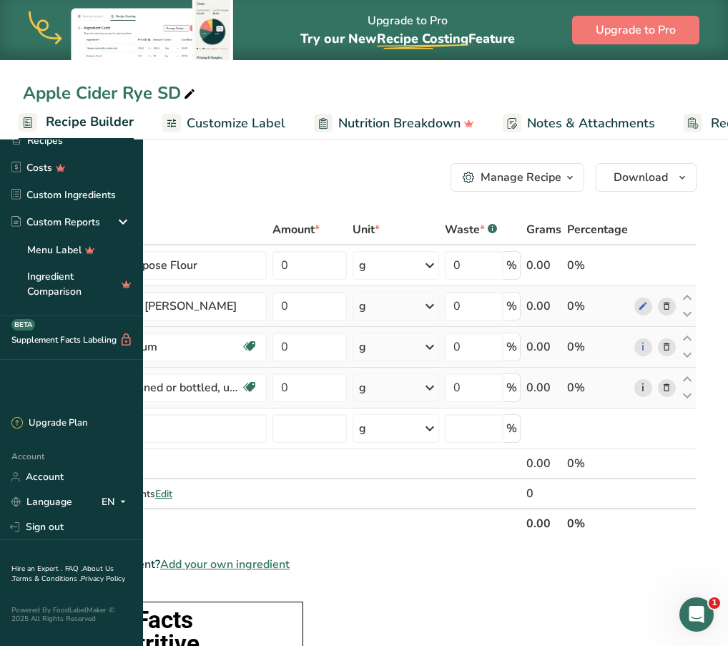
click at [652, 385] on link "i" at bounding box center [644, 388] width 18 height 18
click at [290, 571] on span "Add your own ingredient" at bounding box center [224, 564] width 129 height 17
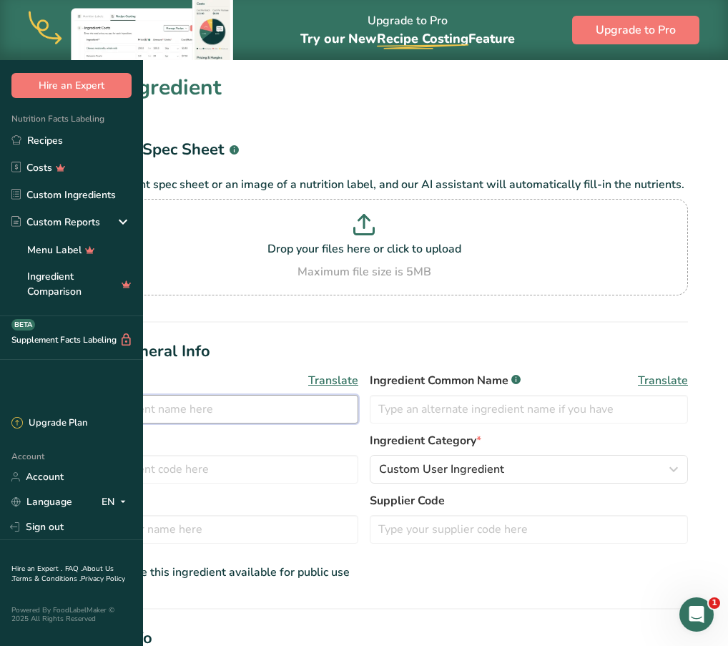
click at [253, 424] on input "text" at bounding box center [199, 409] width 318 height 29
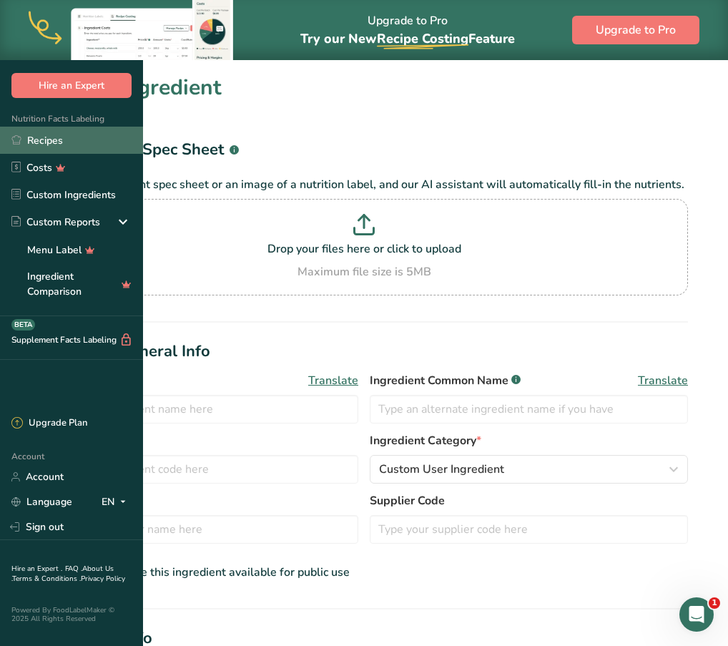
click at [85, 136] on link "Recipes" at bounding box center [71, 140] width 143 height 27
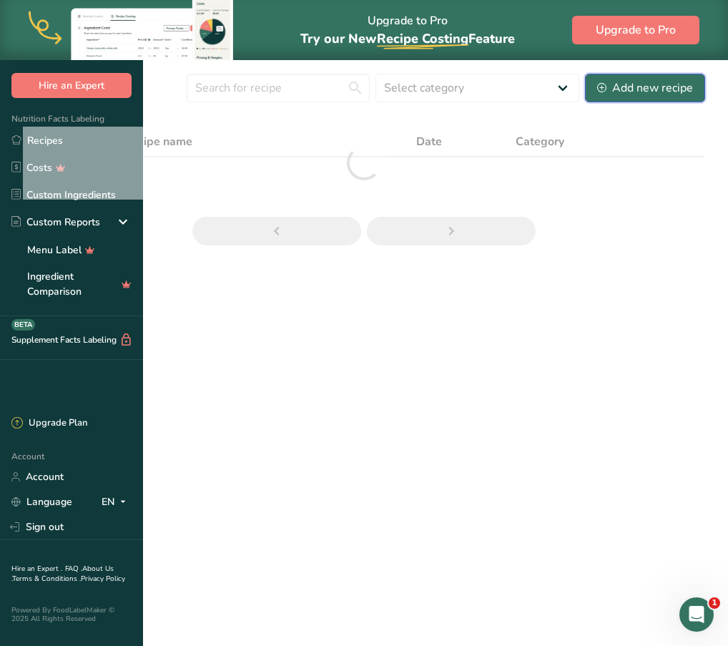
click at [647, 99] on button "Add new recipe" at bounding box center [645, 88] width 120 height 29
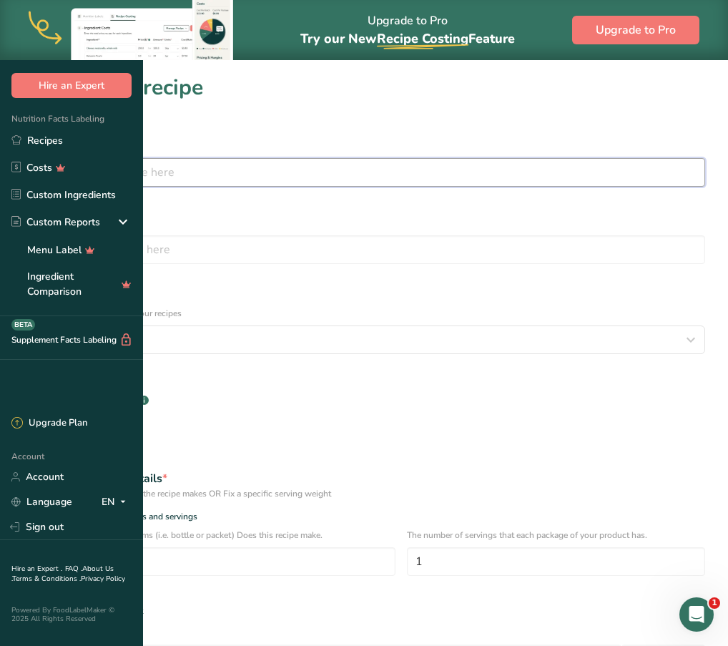
click at [326, 182] on input "text" at bounding box center [364, 172] width 683 height 29
type input "Apple Pie Spice"
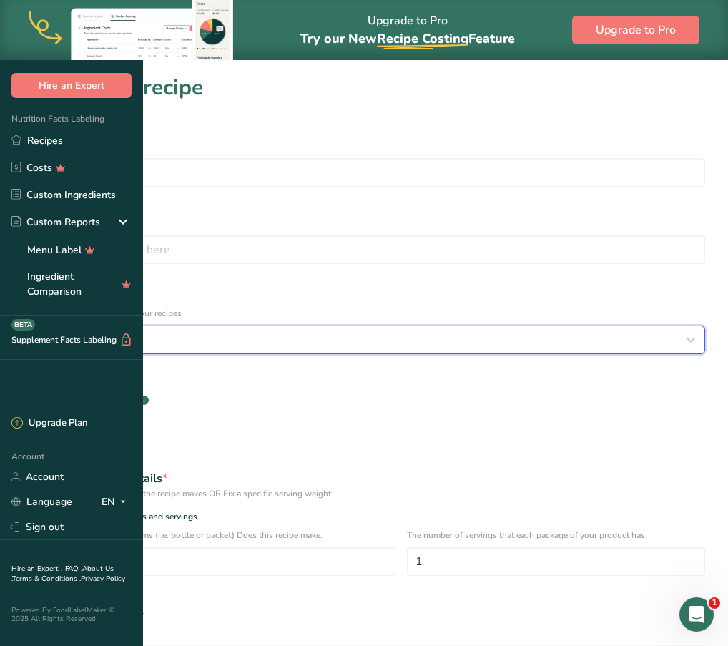
click at [321, 331] on div "Select category" at bounding box center [359, 339] width 655 height 17
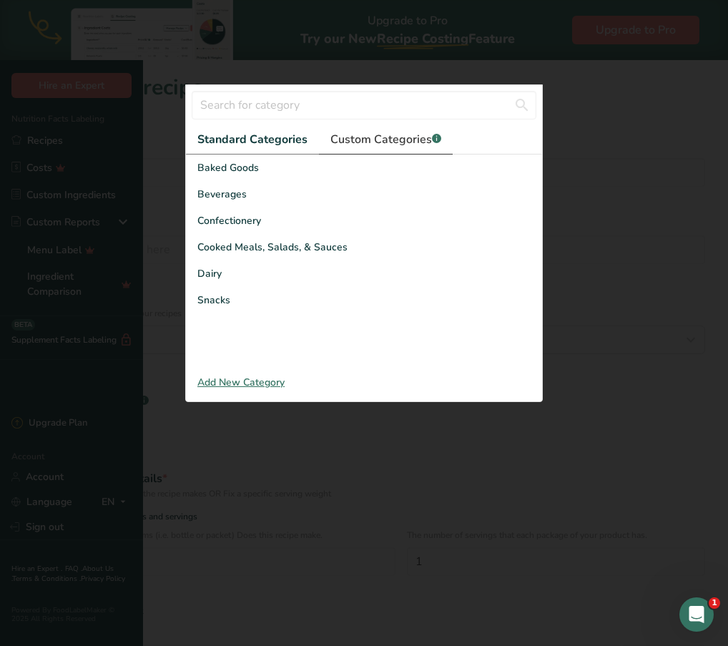
click at [331, 148] on span "Custom Categories .a-a{fill:#347362;}.b-a{fill:#fff;}" at bounding box center [386, 139] width 111 height 17
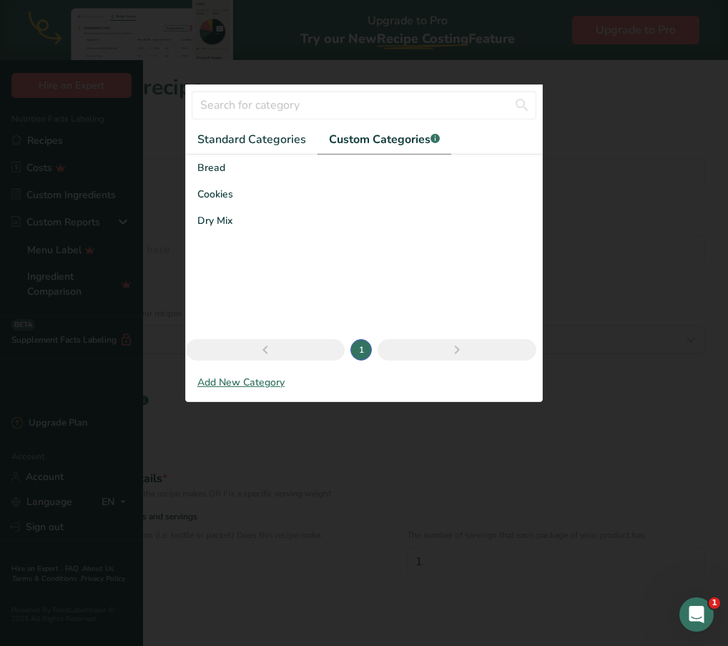
click at [226, 390] on div "Add New Category" at bounding box center [364, 382] width 356 height 15
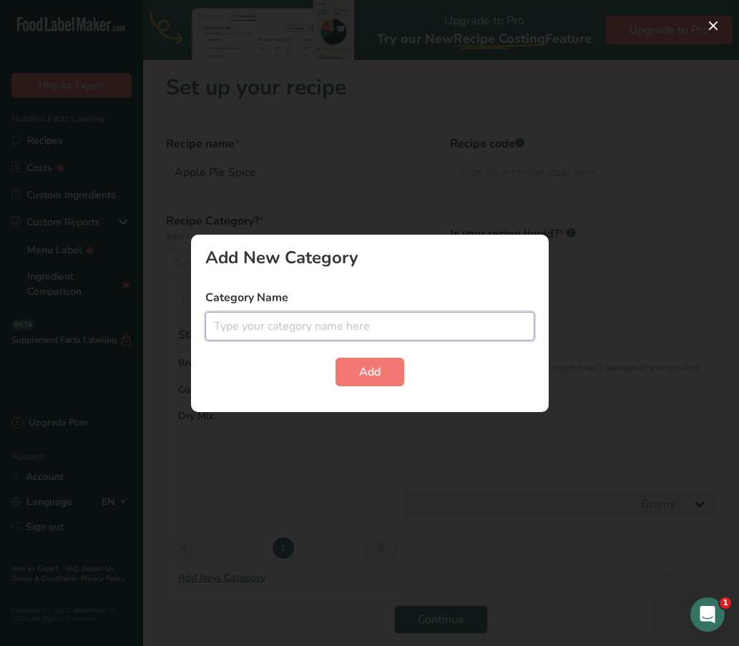
click at [273, 329] on input "text" at bounding box center [369, 326] width 329 height 29
type input "Spices"
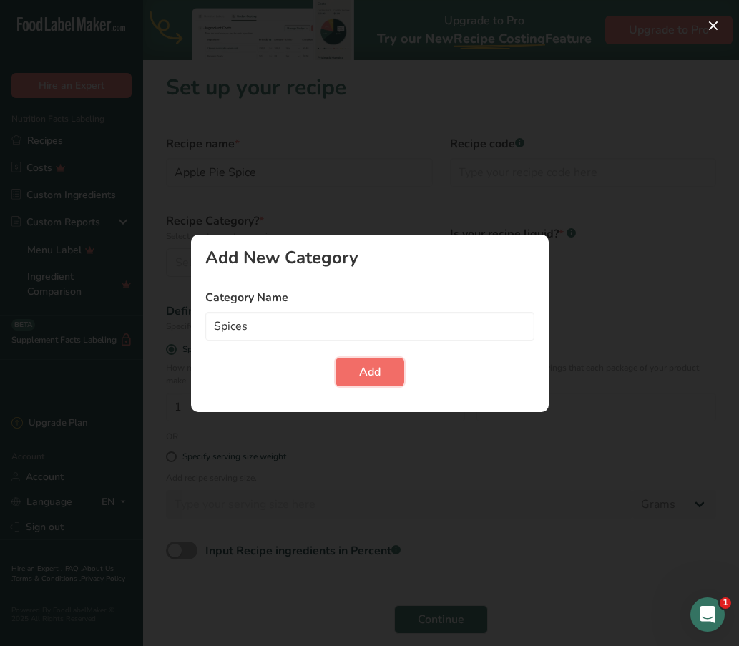
click at [376, 368] on span "Add" at bounding box center [369, 371] width 21 height 17
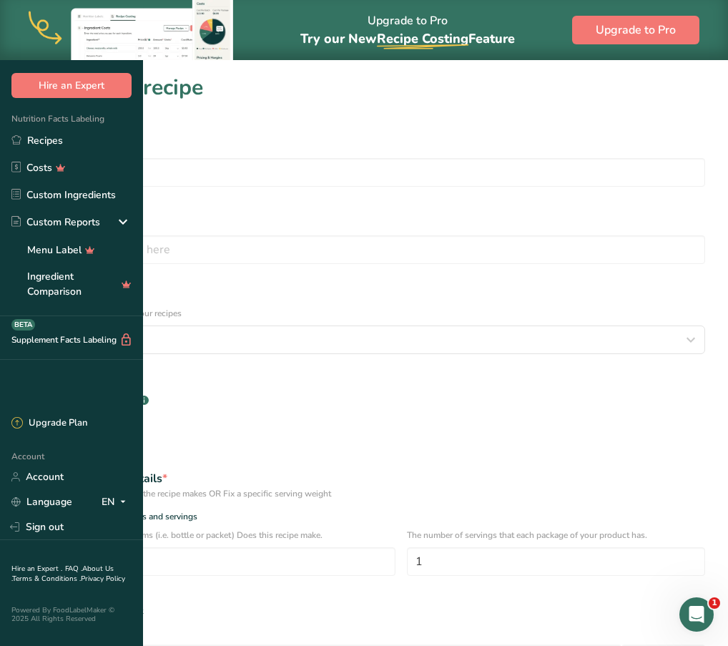
click at [173, 597] on div "Specify serving size weight" at bounding box center [364, 611] width 700 height 29
click at [34, 606] on span at bounding box center [28, 611] width 11 height 11
click at [32, 607] on input "Specify serving size weight" at bounding box center [27, 611] width 9 height 9
radio input "true"
radio input "false"
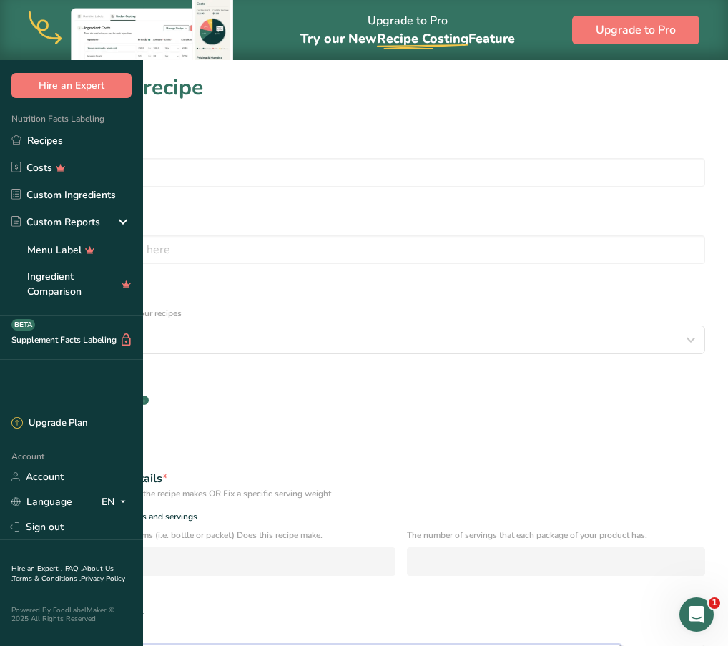
type input "100"
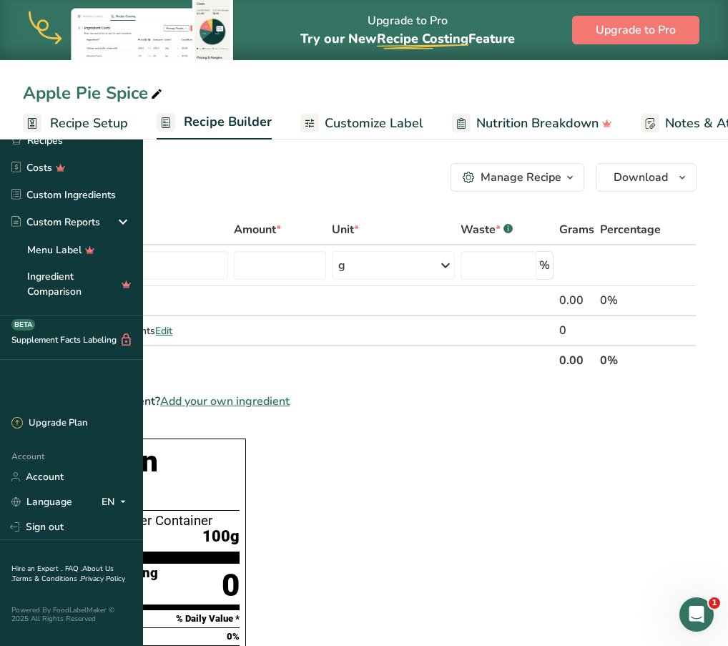
click at [570, 172] on icon "button" at bounding box center [569, 178] width 11 height 18
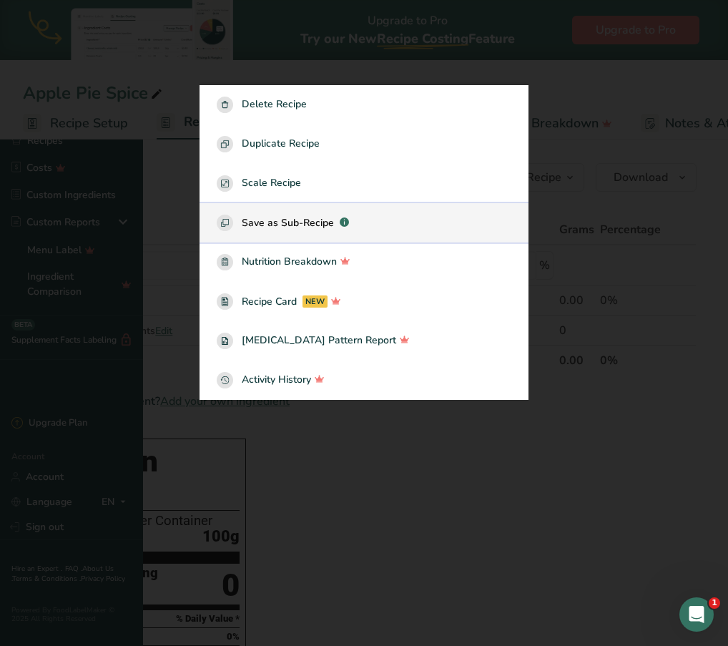
click at [334, 230] on span "Save as Sub-Recipe" at bounding box center [288, 222] width 92 height 15
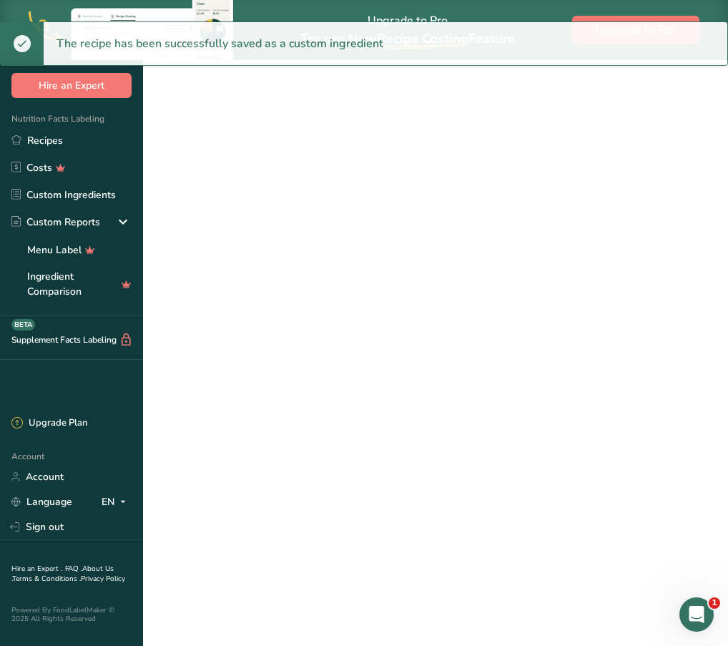
select select "30"
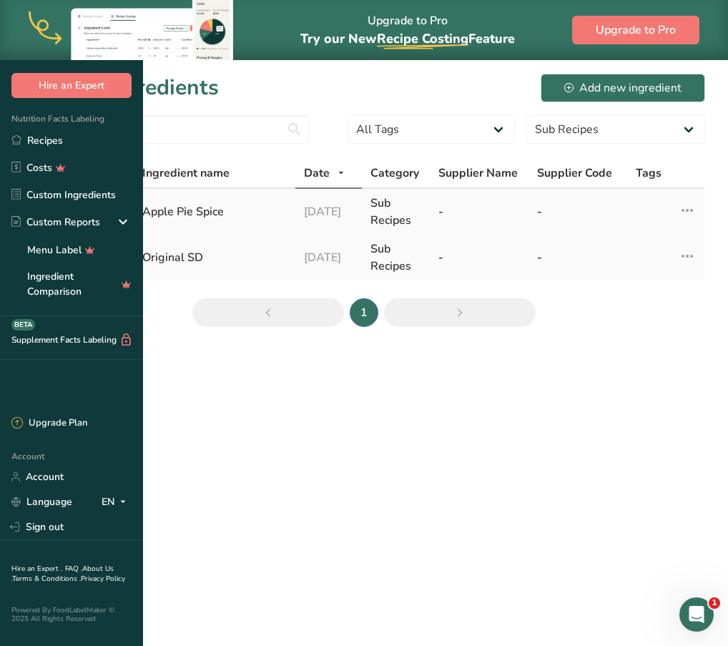
click at [287, 220] on div "Apple Pie Spice" at bounding box center [214, 211] width 145 height 17
click at [89, 140] on link "Recipes" at bounding box center [71, 140] width 143 height 27
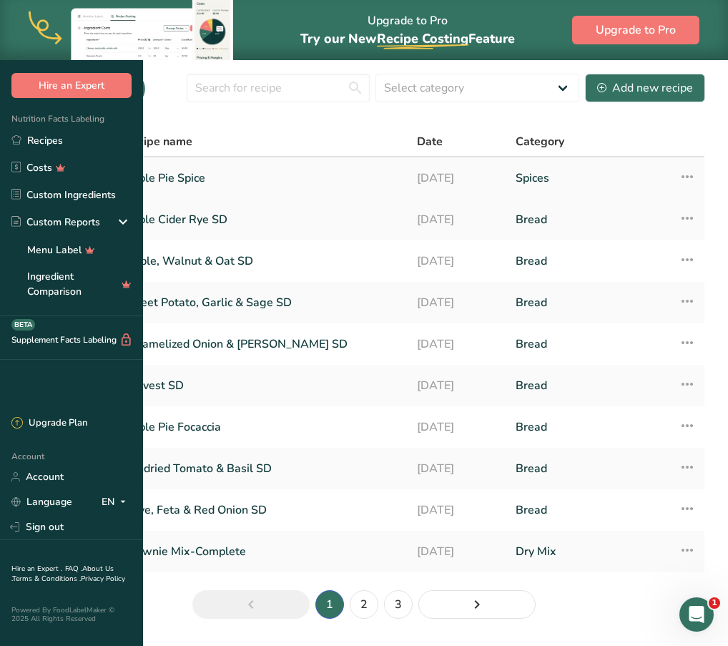
click at [323, 193] on link "Apple Pie Spice" at bounding box center [262, 178] width 276 height 30
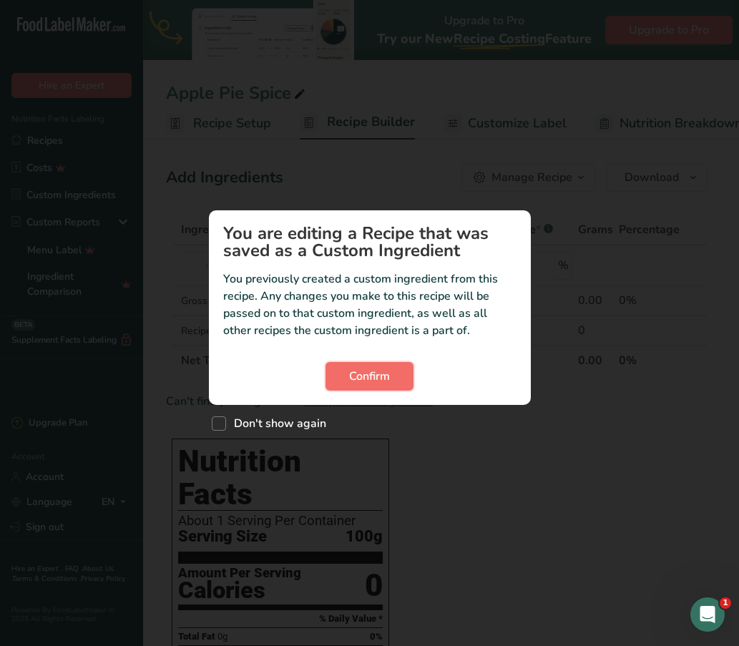
click at [356, 376] on span "Confirm" at bounding box center [369, 376] width 41 height 17
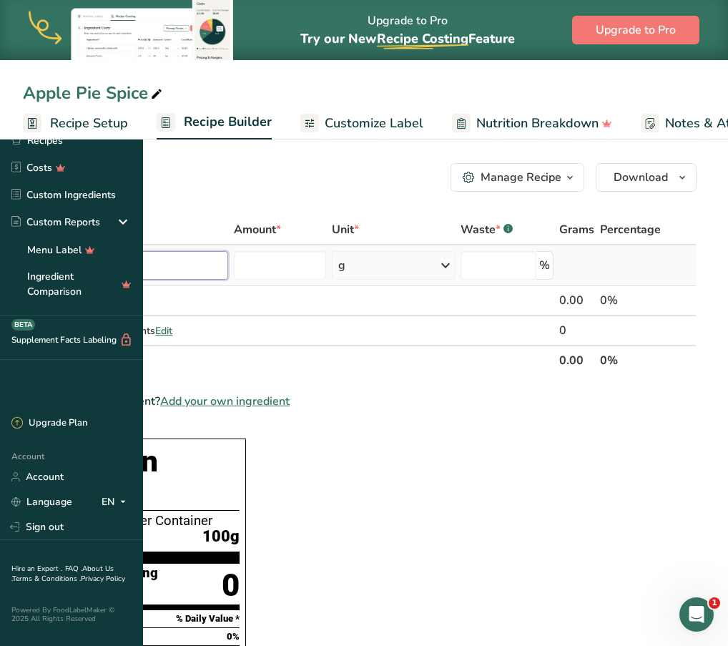
click at [228, 270] on input "text" at bounding box center [134, 265] width 190 height 29
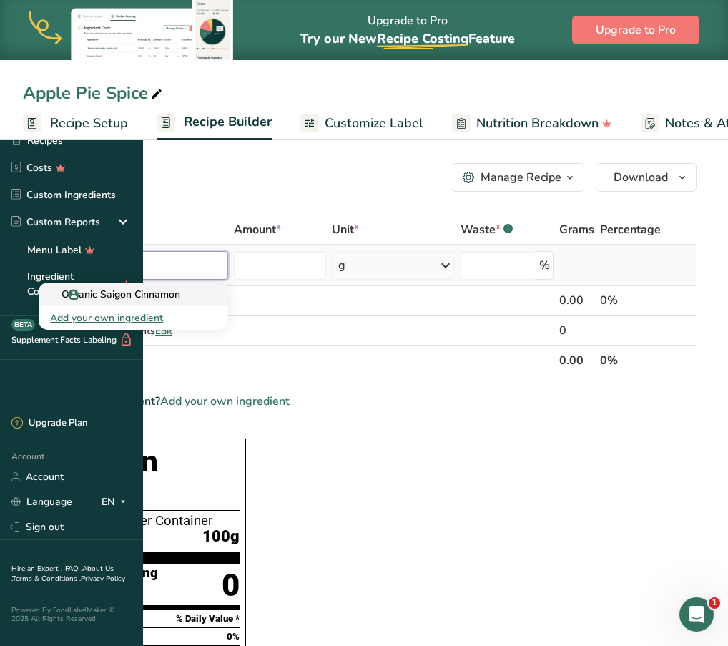
type input "organic cin"
click at [180, 298] on p "Organic Saigon Cinnamon" at bounding box center [115, 294] width 130 height 15
type input "Organic Saigon Cinnamon"
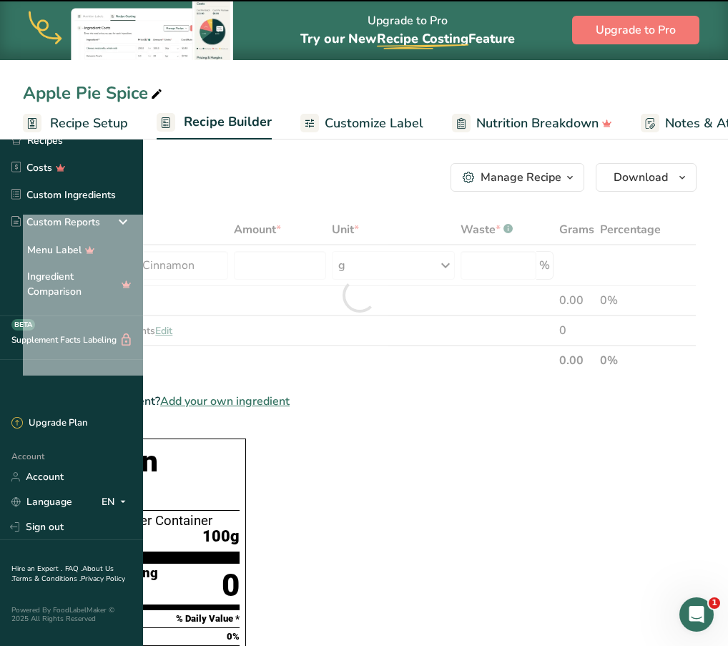
type input "0"
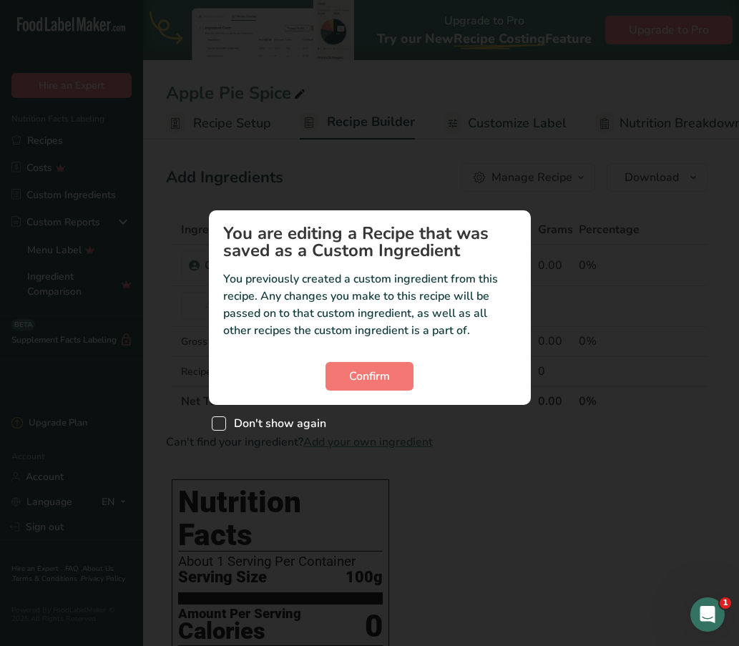
click at [217, 424] on span "Custom ingredient modal" at bounding box center [219, 423] width 14 height 14
click at [217, 424] on input "Don't show again" at bounding box center [216, 423] width 9 height 9
checkbox input "true"
click at [391, 381] on button "Confirm" at bounding box center [370, 376] width 88 height 29
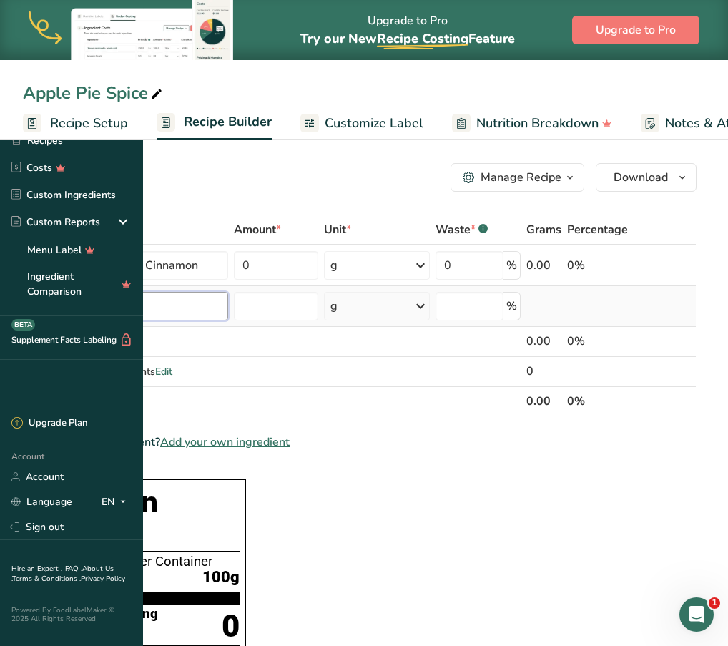
click at [228, 305] on input "text" at bounding box center [134, 306] width 190 height 29
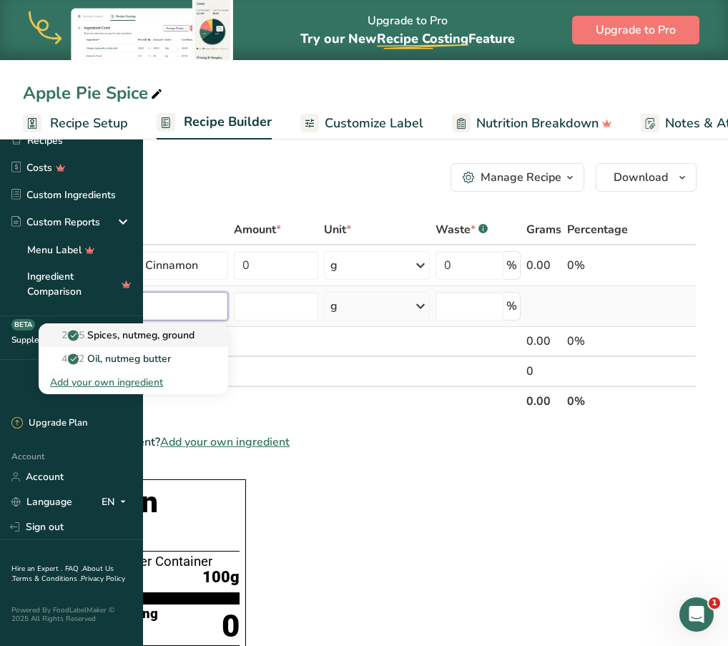
type input "nutmeg"
click at [195, 334] on p "2025 Spices, nutmeg, ground" at bounding box center [122, 335] width 145 height 15
type input "Spices, nutmeg, ground"
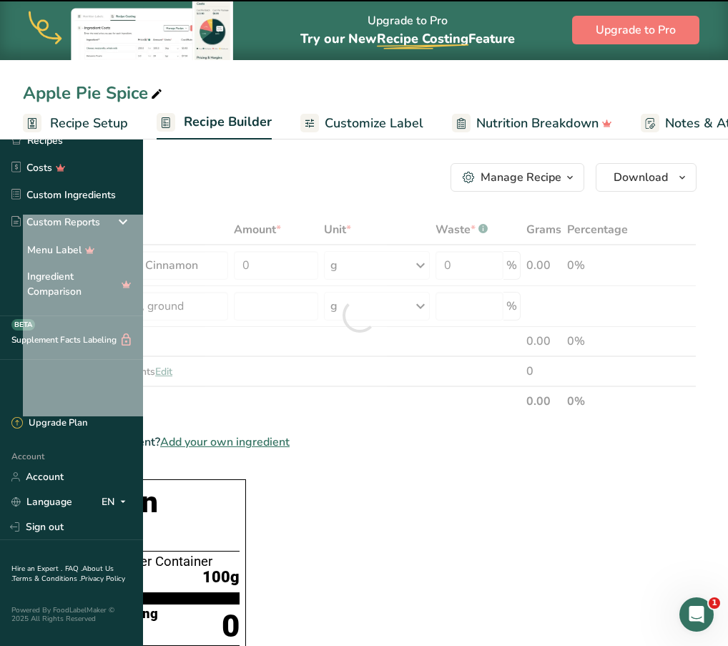
type input "0"
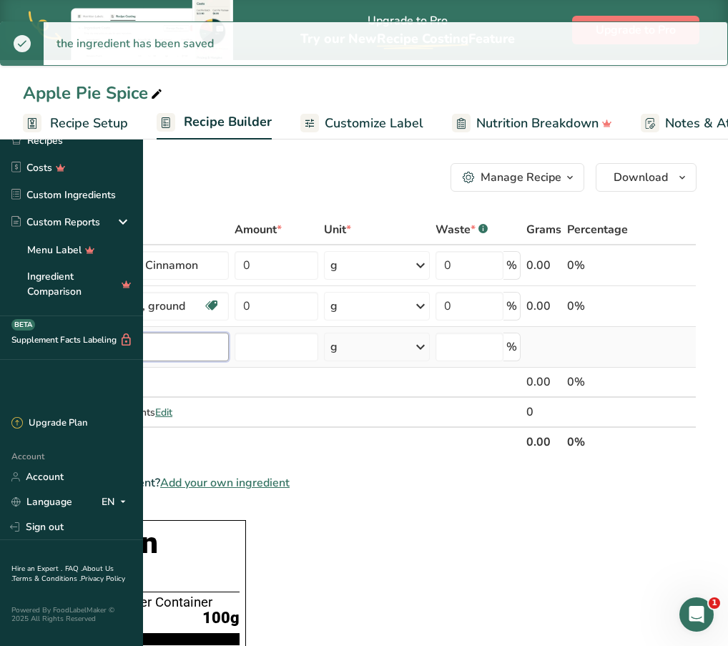
click at [229, 349] on input "text" at bounding box center [134, 347] width 190 height 29
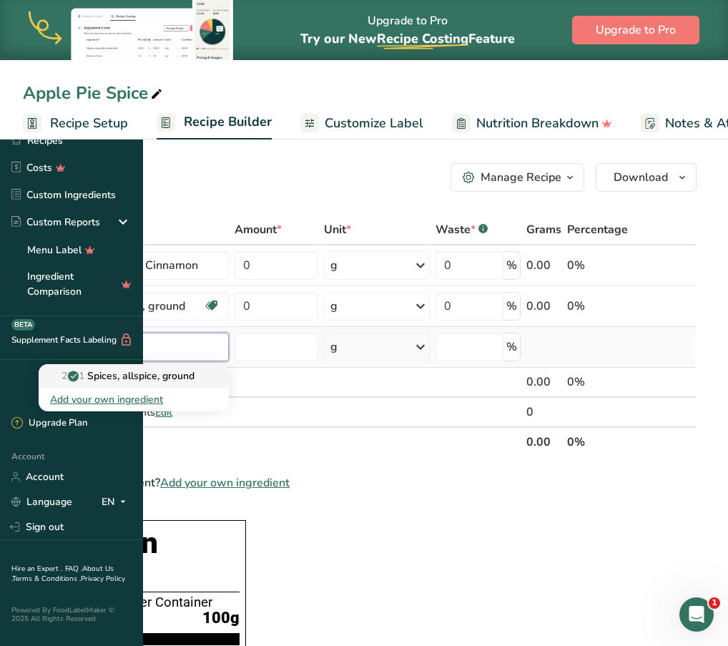
type input "allspice"
click at [195, 375] on p "2001 Spices, allspice, ground" at bounding box center [122, 375] width 145 height 15
type input "Spices, allspice, ground"
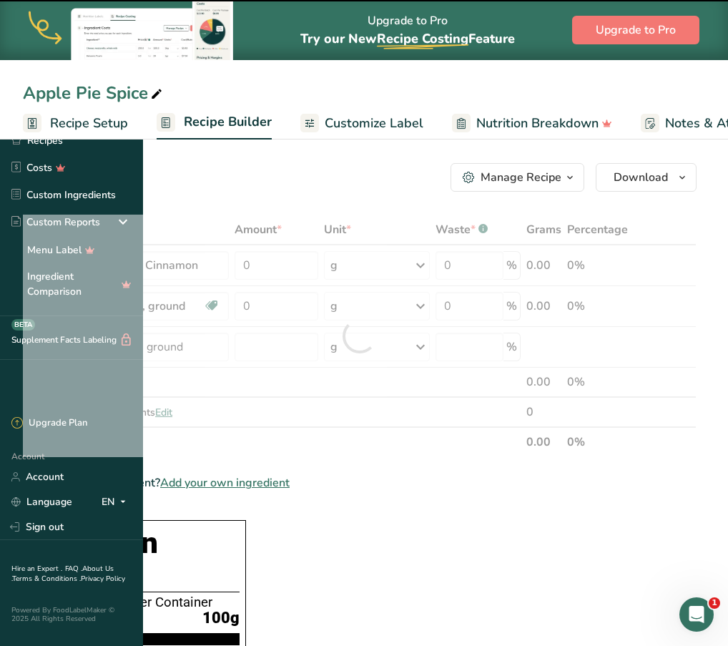
type input "0"
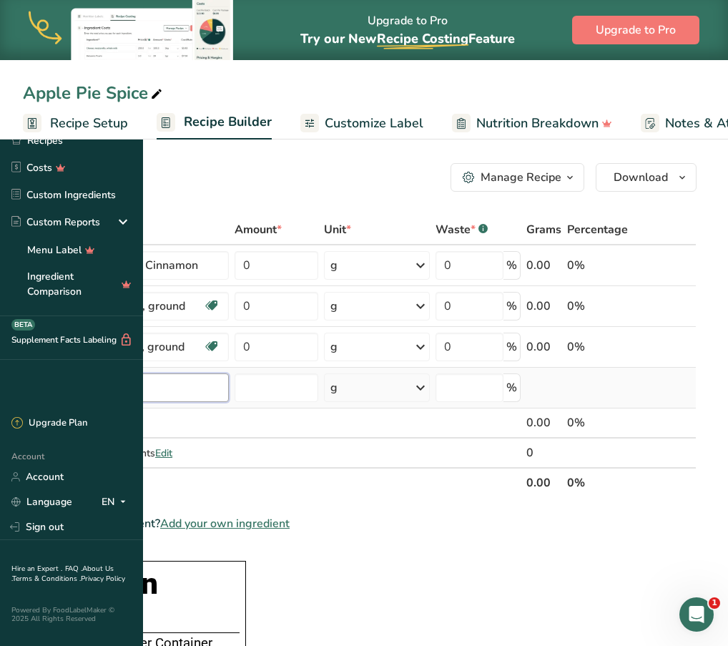
click at [229, 392] on input "text" at bounding box center [134, 387] width 190 height 29
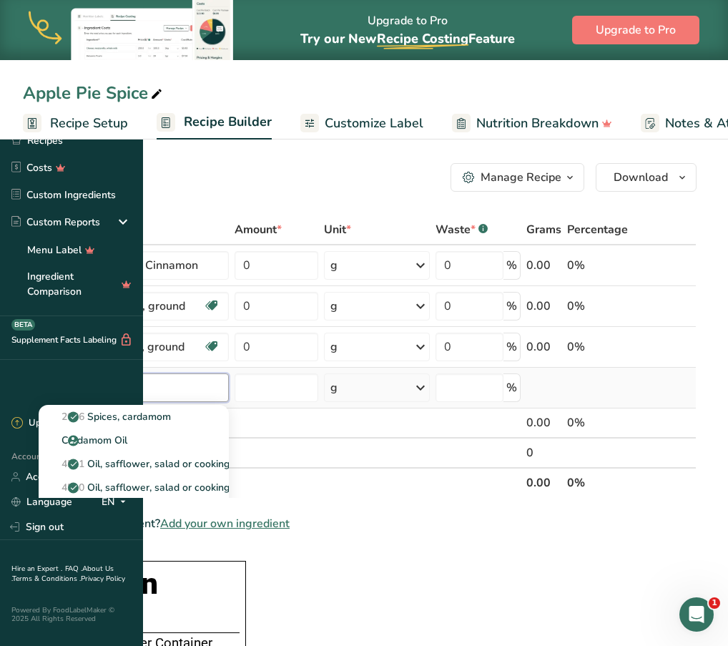
click at [229, 384] on input "cardamom" at bounding box center [134, 387] width 190 height 29
type input "cardamom"
click at [386, 169] on div "Add Ingredients Manage Recipe Delete Recipe Duplicate Recipe Scale Recipe Save …" at bounding box center [360, 177] width 674 height 29
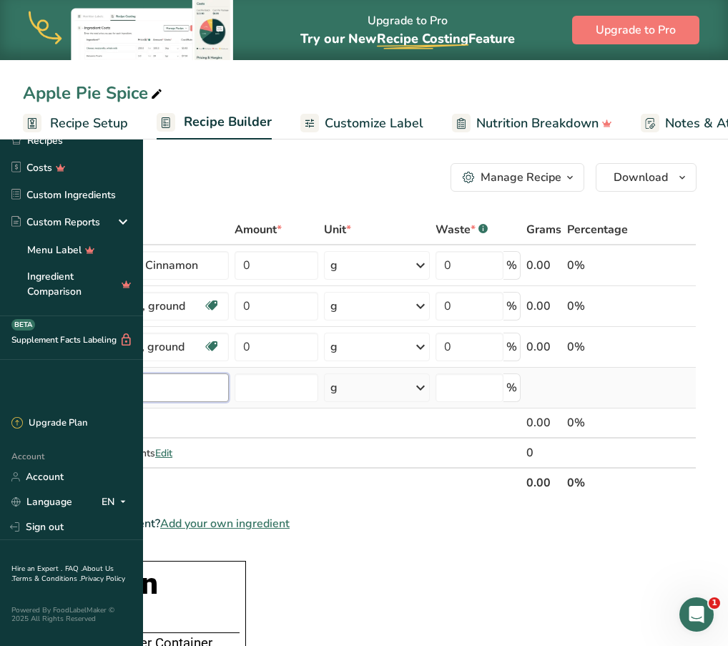
click at [229, 383] on input "text" at bounding box center [134, 387] width 190 height 29
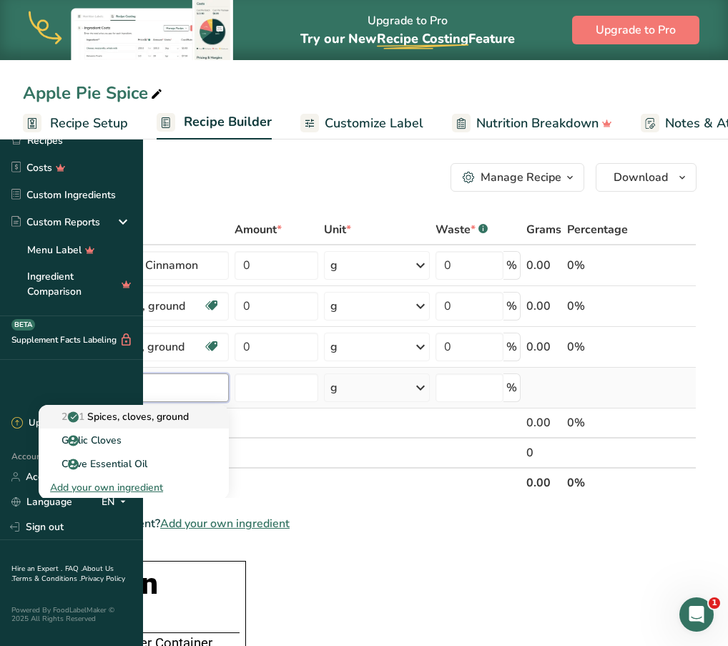
type input "cloves"
click at [189, 412] on p "2011 Spices, cloves, ground" at bounding box center [119, 416] width 139 height 15
type input "Spices, cloves, ground"
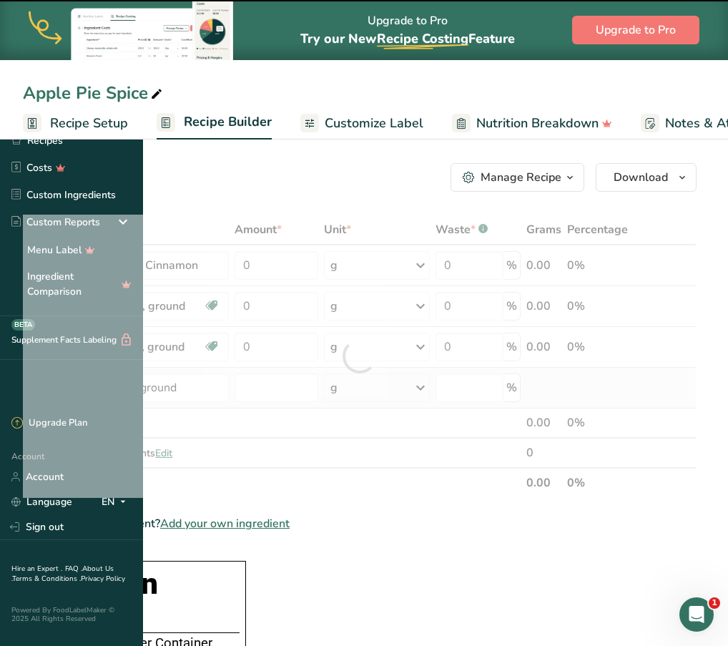
type input "0"
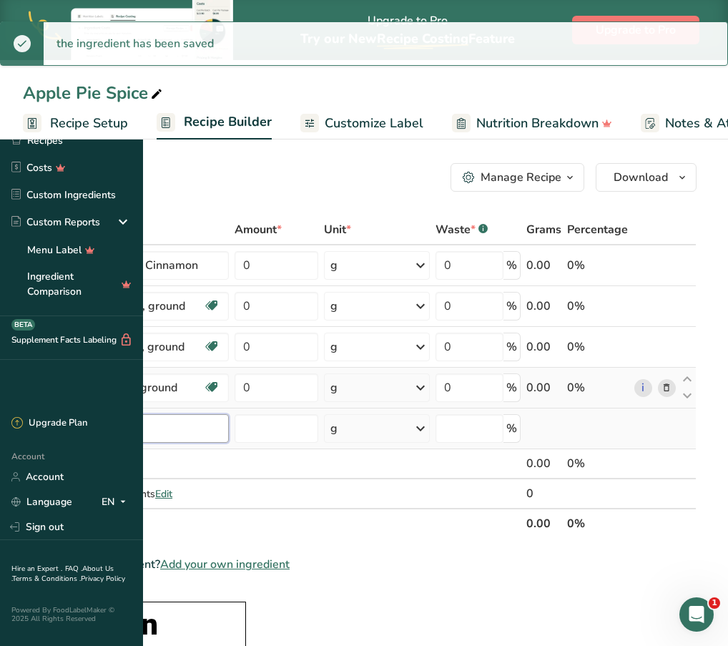
click at [229, 433] on input "text" at bounding box center [134, 428] width 190 height 29
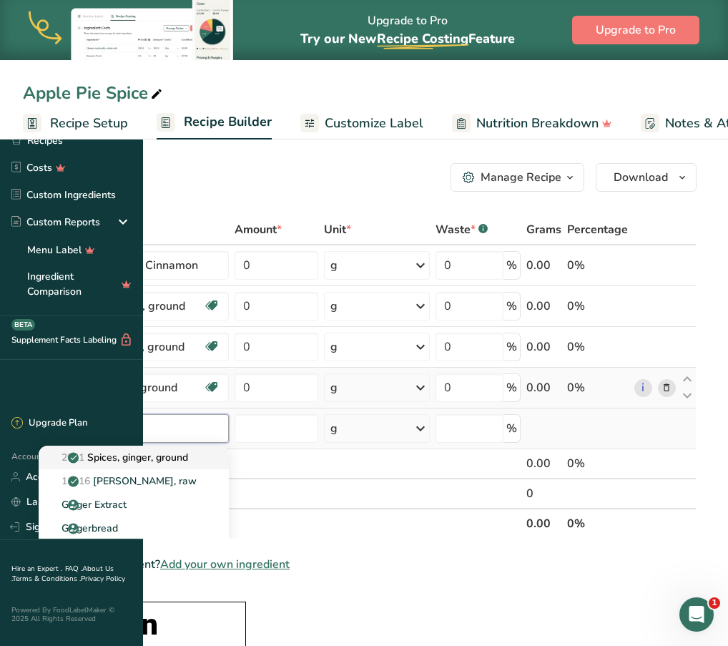
type input "ginger"
click at [188, 456] on p "2021 Spices, ginger, ground" at bounding box center [119, 457] width 138 height 15
type input "Spices, ginger, ground"
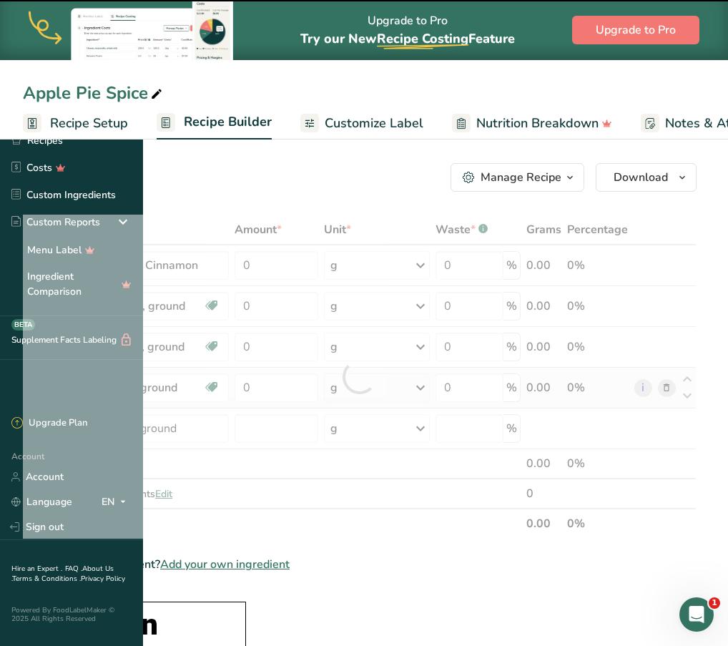
type input "0"
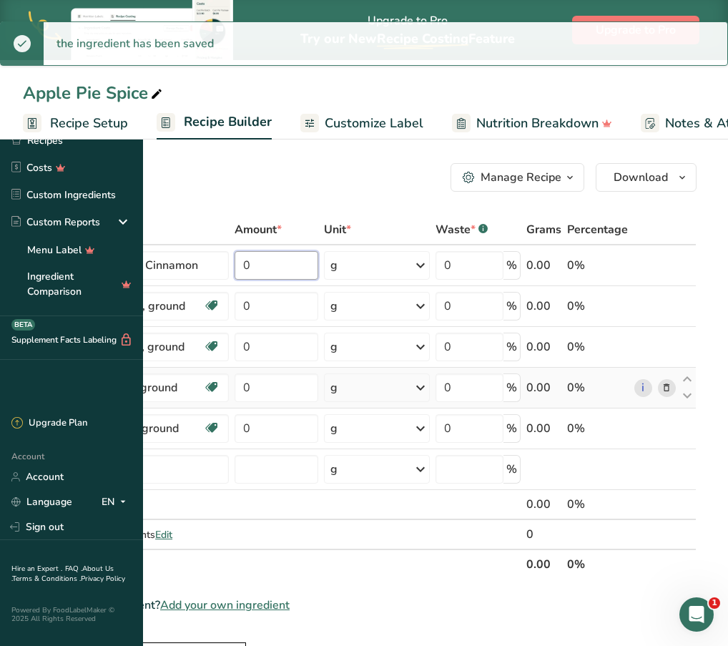
click at [318, 278] on input "0" at bounding box center [277, 265] width 84 height 29
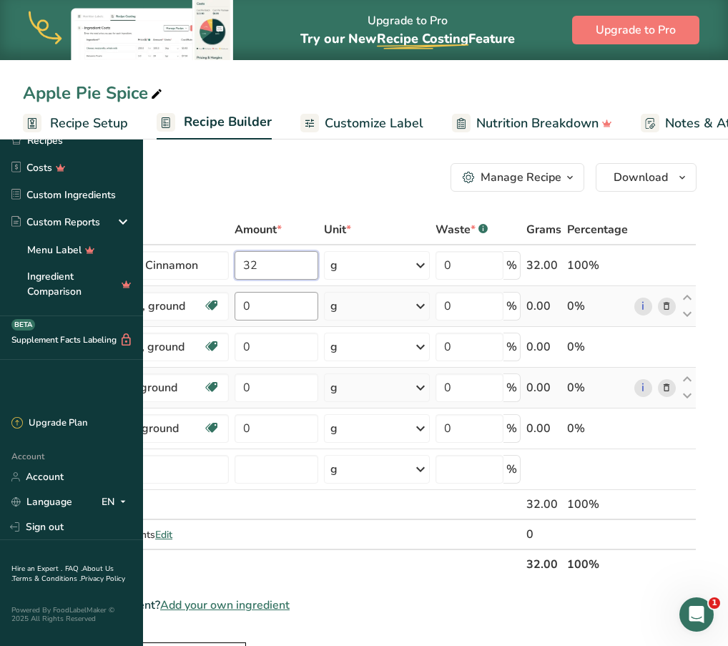
type input "32"
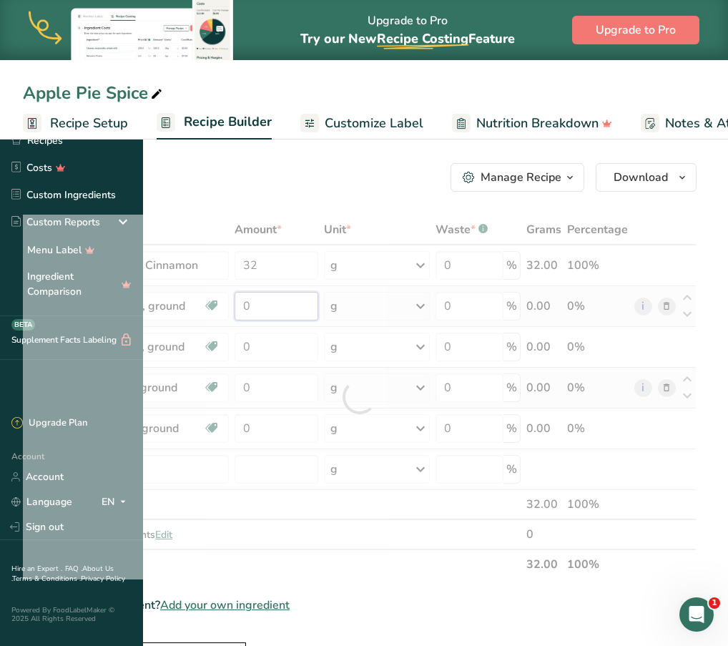
click at [384, 308] on div "Ingredient * Amount * Unit * Waste * .a-a{fill:#347362;}.b-a{fill:#fff;} Grams …" at bounding box center [360, 397] width 674 height 365
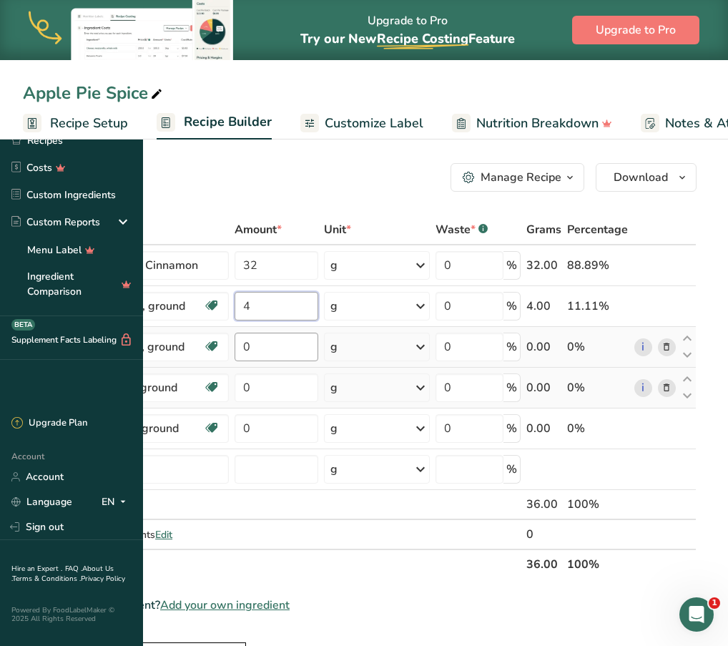
type input "4"
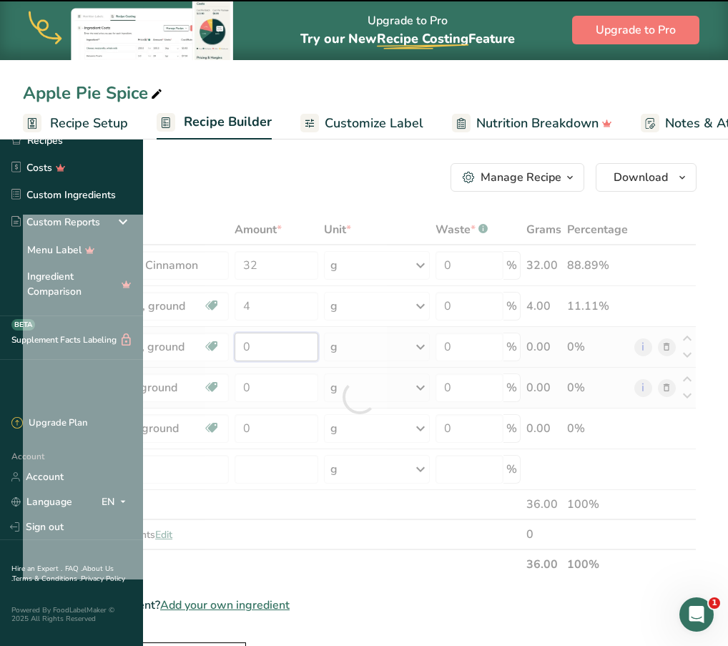
click at [382, 348] on div "Ingredient * Amount * Unit * Waste * .a-a{fill:#347362;}.b-a{fill:#fff;} Grams …" at bounding box center [360, 397] width 674 height 365
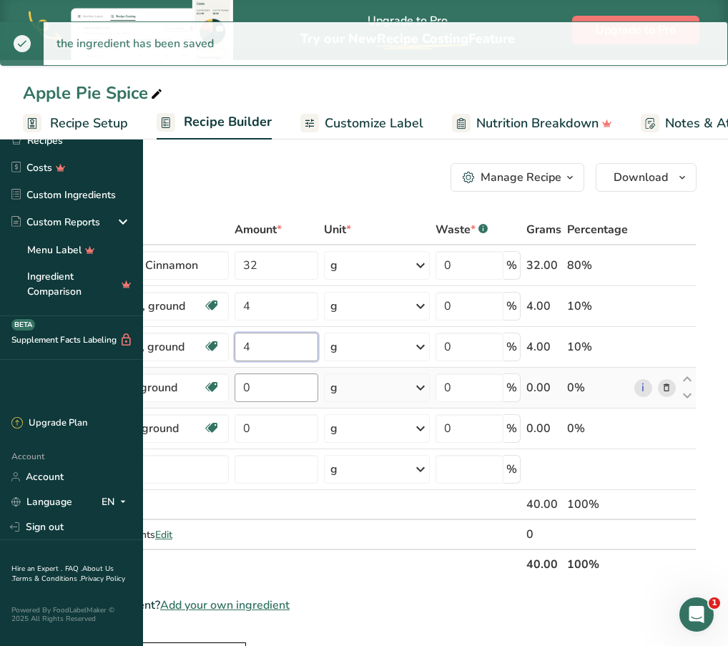
type input "4"
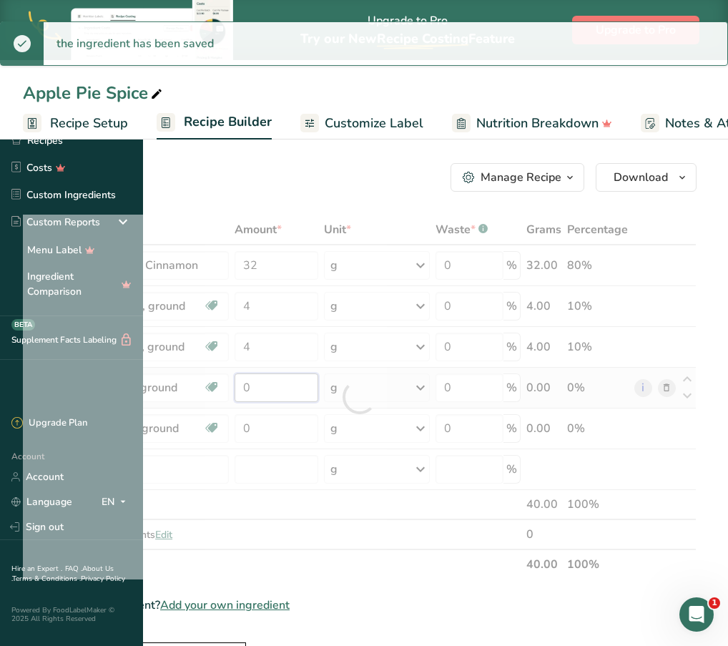
click at [383, 381] on div "Ingredient * Amount * Unit * Waste * .a-a{fill:#347362;}.b-a{fill:#fff;} Grams …" at bounding box center [360, 397] width 674 height 365
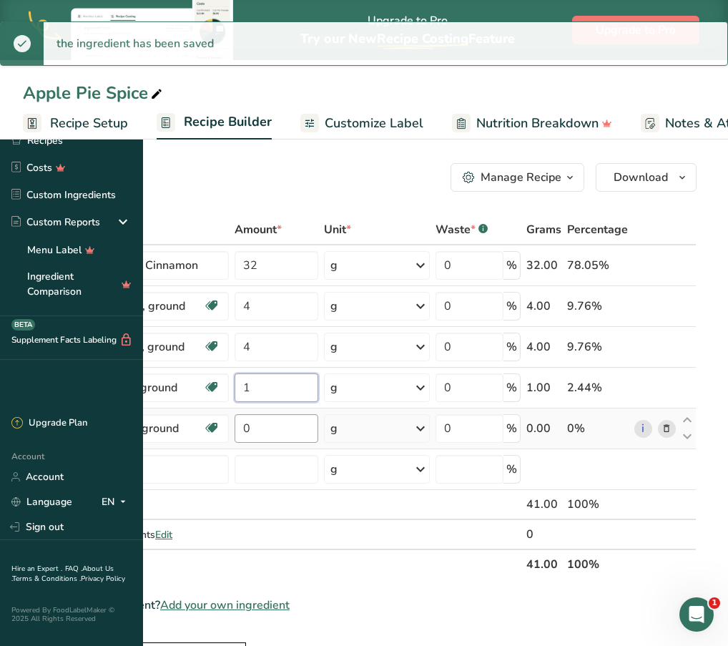
type input "1"
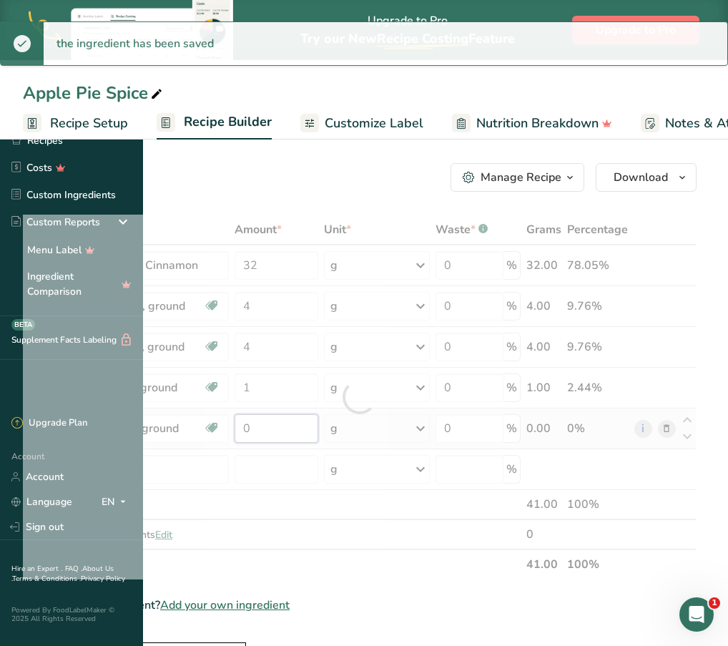
click at [389, 424] on div "Ingredient * Amount * Unit * Waste * .a-a{fill:#347362;}.b-a{fill:#fff;} Grams …" at bounding box center [360, 397] width 674 height 365
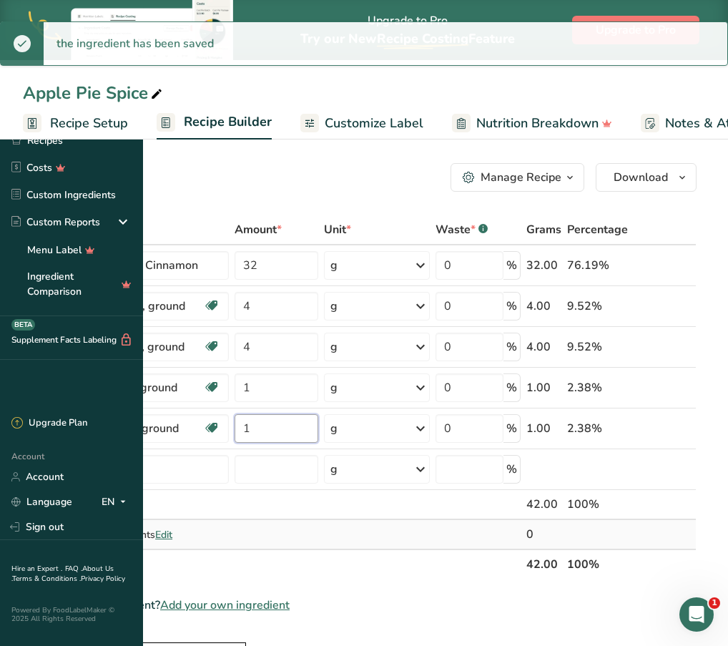
type input "1"
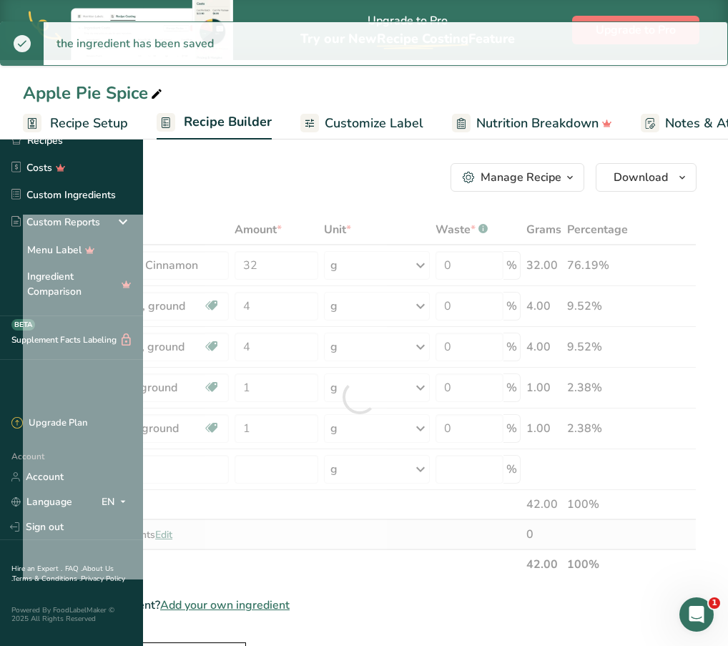
click at [489, 524] on div "Ingredient * Amount * Unit * Waste * .a-a{fill:#347362;}.b-a{fill:#fff;} Grams …" at bounding box center [360, 397] width 674 height 365
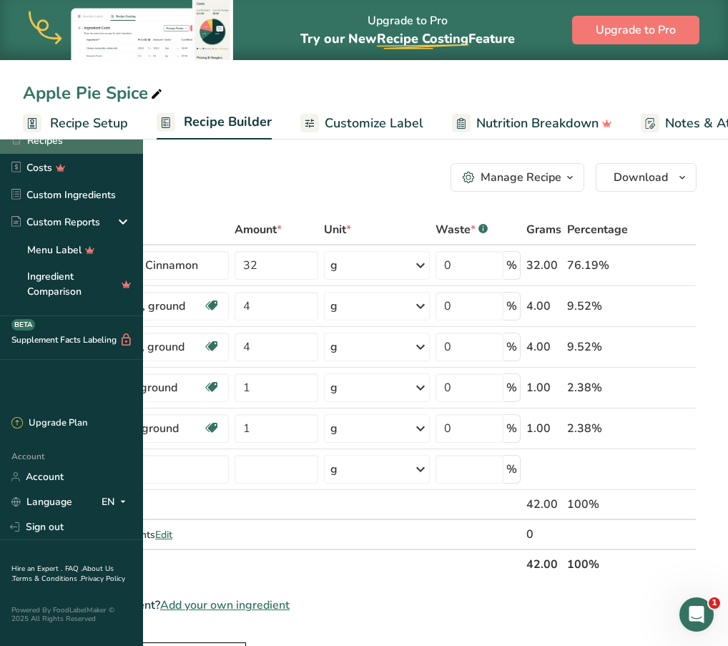
click at [67, 136] on link "Recipes" at bounding box center [71, 140] width 143 height 27
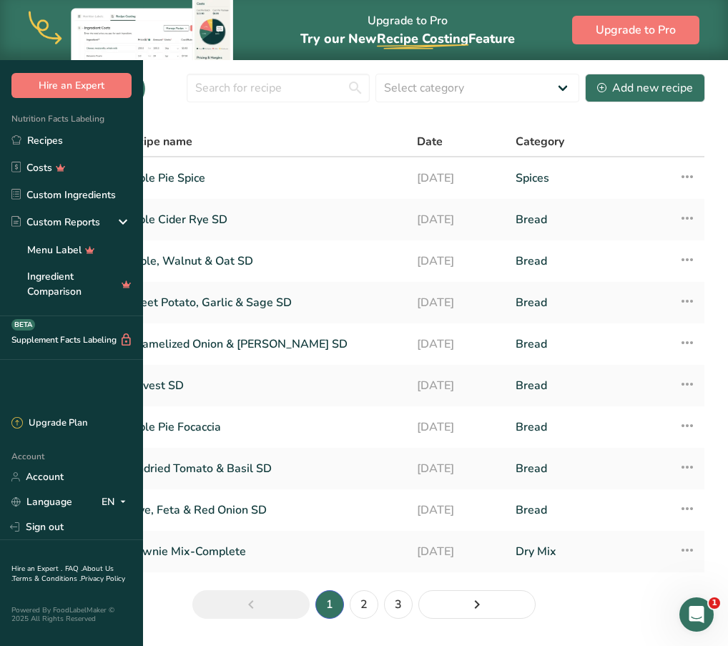
click at [401, 152] on section "Recipes (25) Select category All Baked Goods Beverages Bread Confectionery Cook…" at bounding box center [364, 351] width 728 height 582
click at [341, 235] on link "Apple Cider Rye SD" at bounding box center [262, 220] width 276 height 30
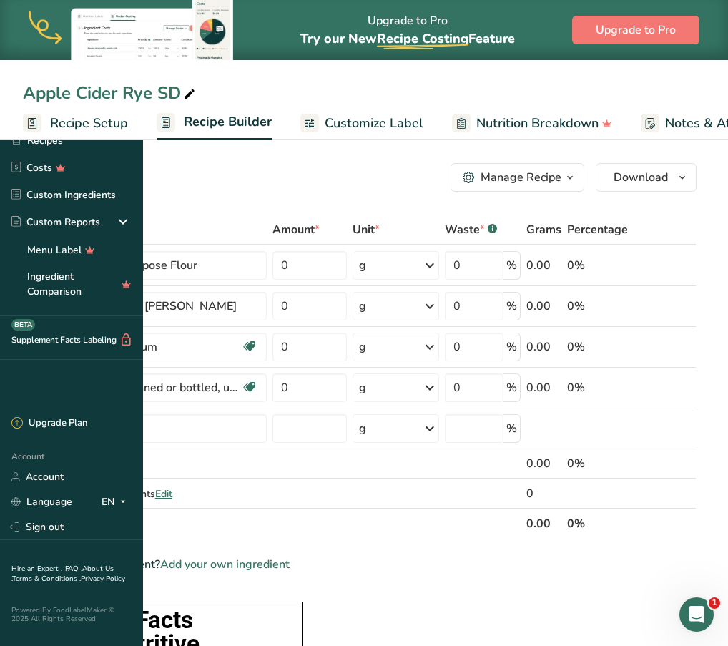
click at [385, 183] on div "Add Ingredients Manage Recipe Delete Recipe Duplicate Recipe Scale Recipe Save …" at bounding box center [360, 177] width 674 height 29
click at [347, 338] on input "0" at bounding box center [310, 347] width 74 height 29
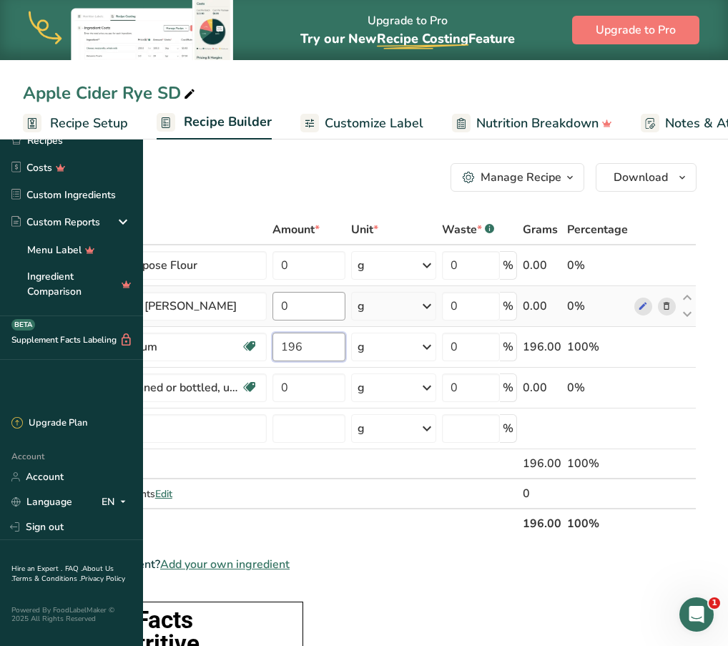
type input "196"
click at [448, 316] on div "Ingredient * Amount * Unit * Waste * .a-a{fill:#347362;}.b-a{fill:#fff;} Grams …" at bounding box center [360, 377] width 674 height 324
type input "98"
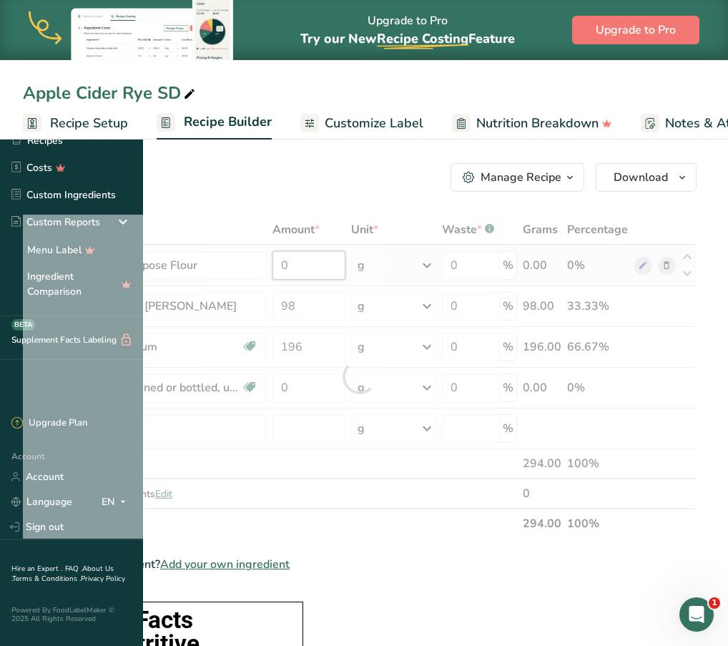
click at [447, 259] on div "Ingredient * Amount * Unit * Waste * .a-a{fill:#347362;}.b-a{fill:#fff;} Grams …" at bounding box center [360, 377] width 674 height 324
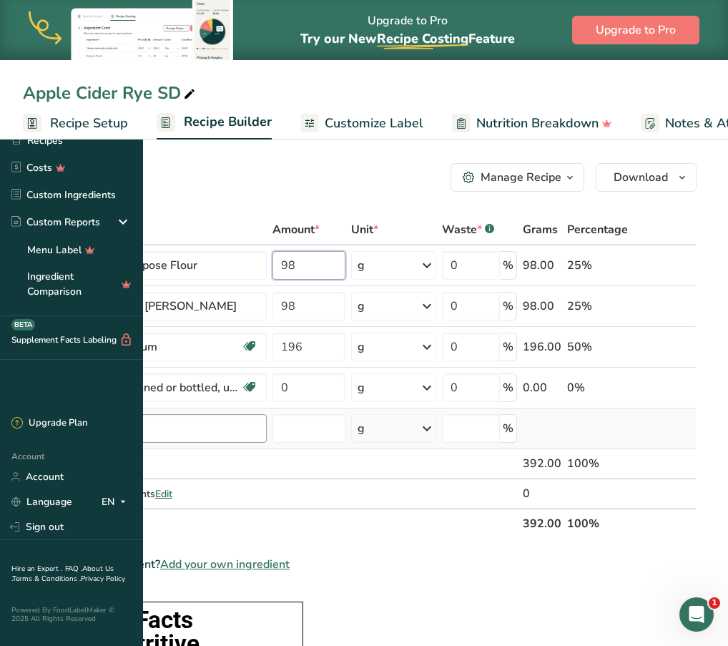
type input "98"
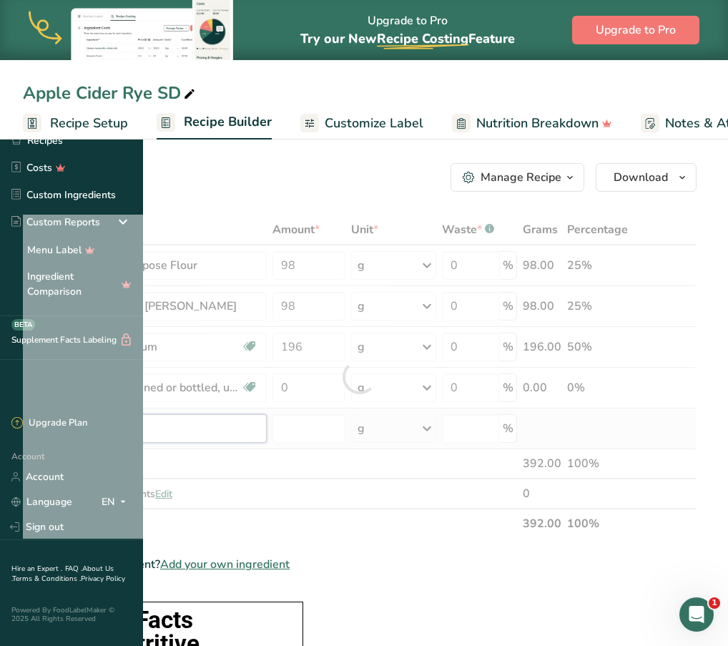
click at [318, 434] on div "Ingredient * Amount * Unit * Waste * .a-a{fill:#347362;}.b-a{fill:#fff;} Grams …" at bounding box center [360, 377] width 674 height 324
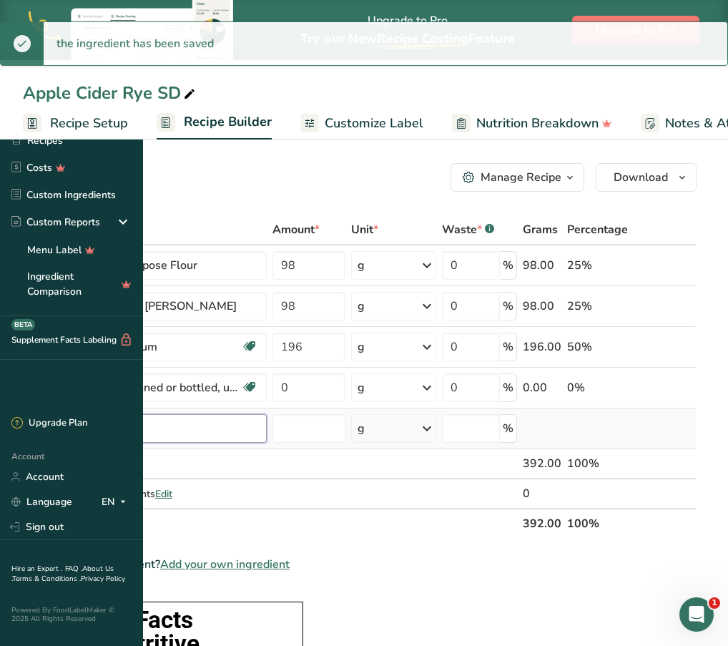
click at [267, 434] on input "text" at bounding box center [153, 428] width 228 height 29
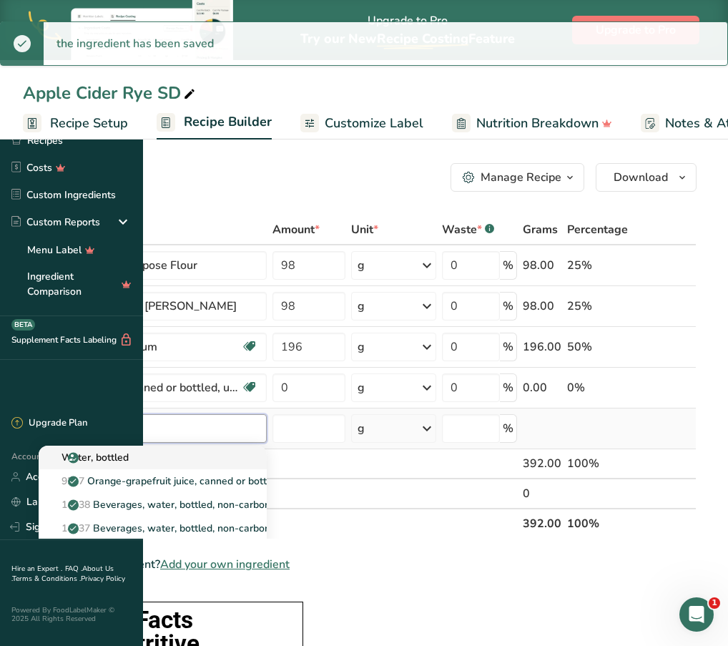
type input "bottl"
click at [267, 449] on link "Water, bottled" at bounding box center [153, 458] width 228 height 24
type input "Water, bottled"
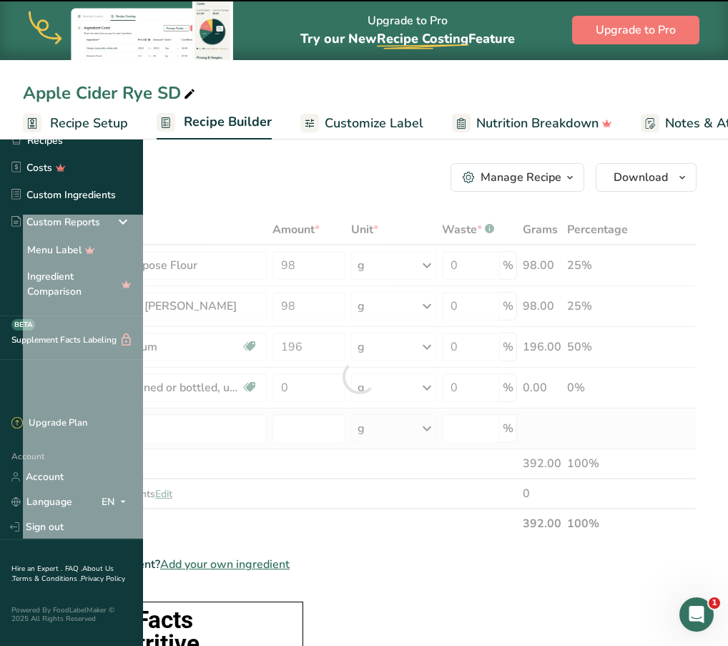
type input "0"
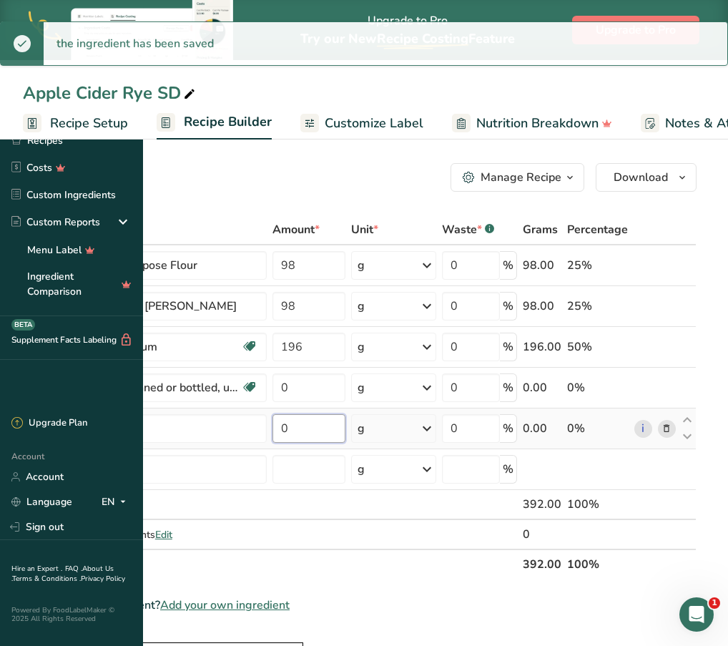
click at [346, 424] on input "0" at bounding box center [310, 428] width 74 height 29
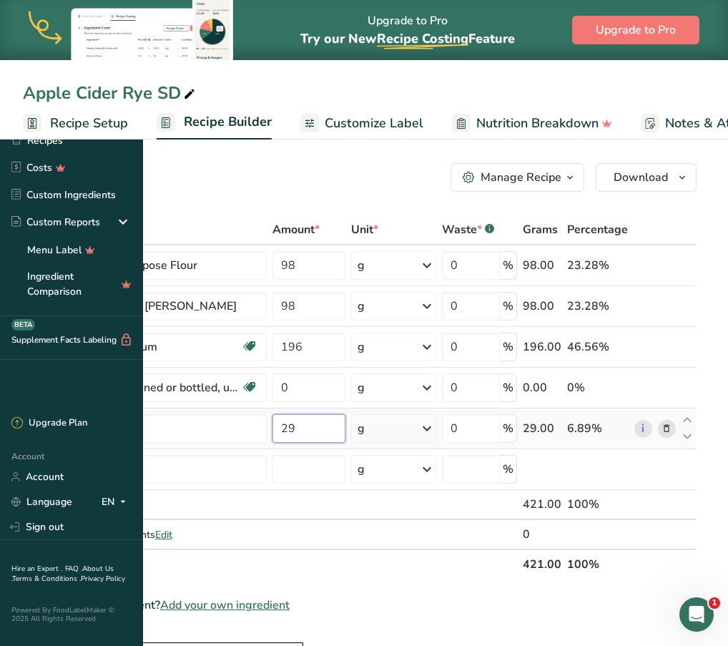
type input "2"
type input "145"
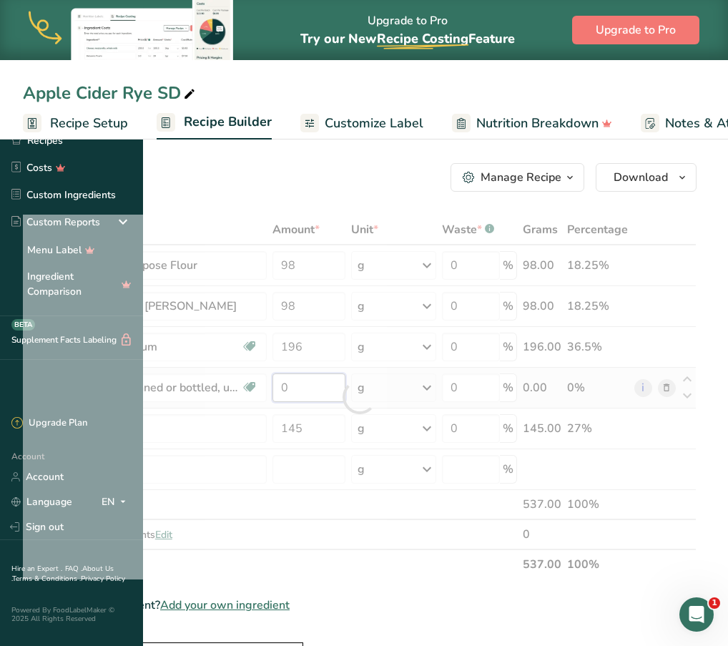
click at [436, 398] on div "Ingredient * Amount * Unit * Waste * .a-a{fill:#347362;}.b-a{fill:#fff;} Grams …" at bounding box center [360, 397] width 674 height 365
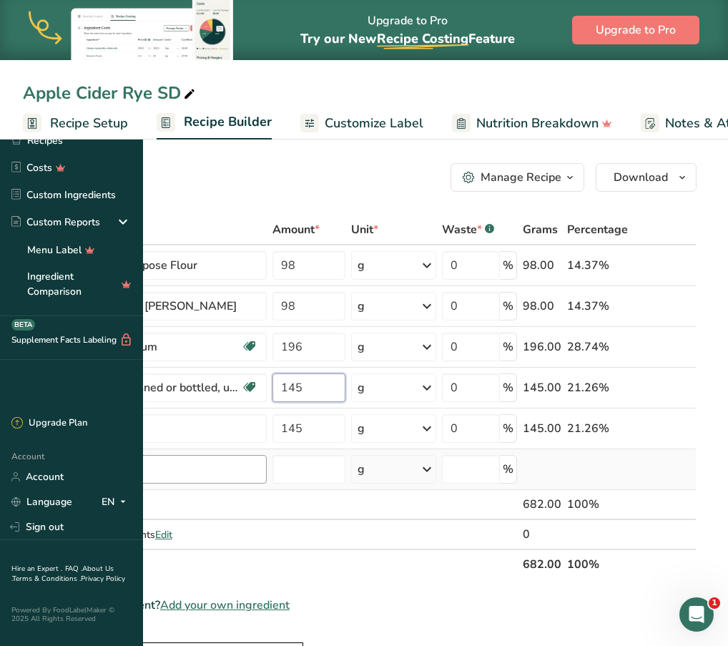
type input "145"
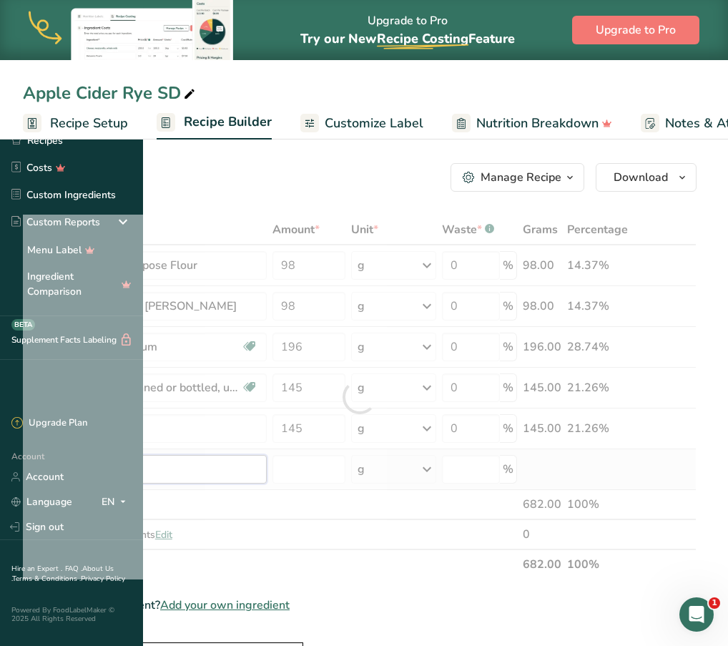
click at [298, 479] on div "Ingredient * Amount * Unit * Waste * .a-a{fill:#347362;}.b-a{fill:#fff;} Grams …" at bounding box center [360, 397] width 674 height 365
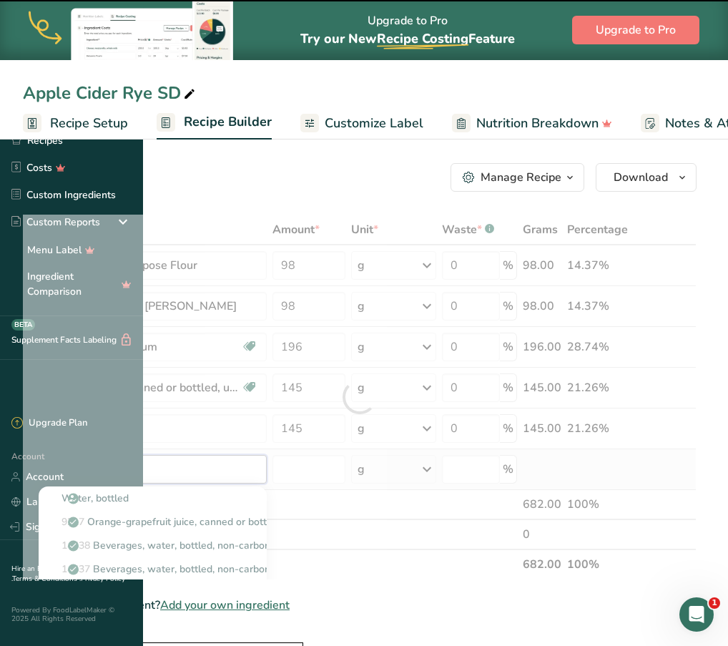
type input "ap"
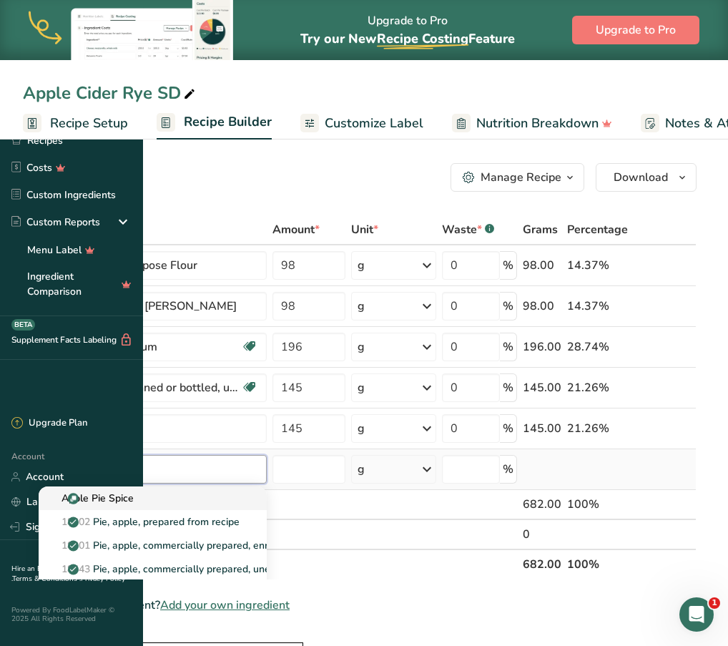
type input "apple pie"
click at [233, 494] on div "Apple Pie Spice" at bounding box center [141, 498] width 182 height 15
type input "Apple Pie Spice"
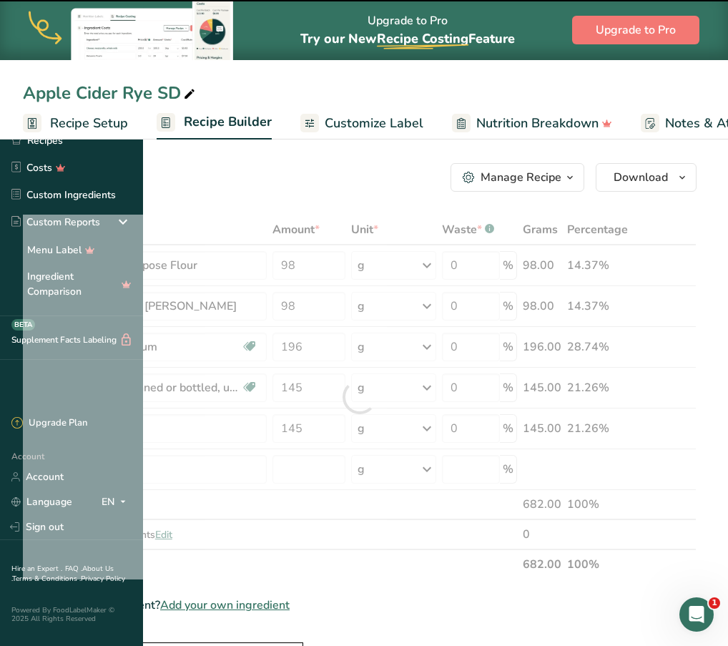
type input "0"
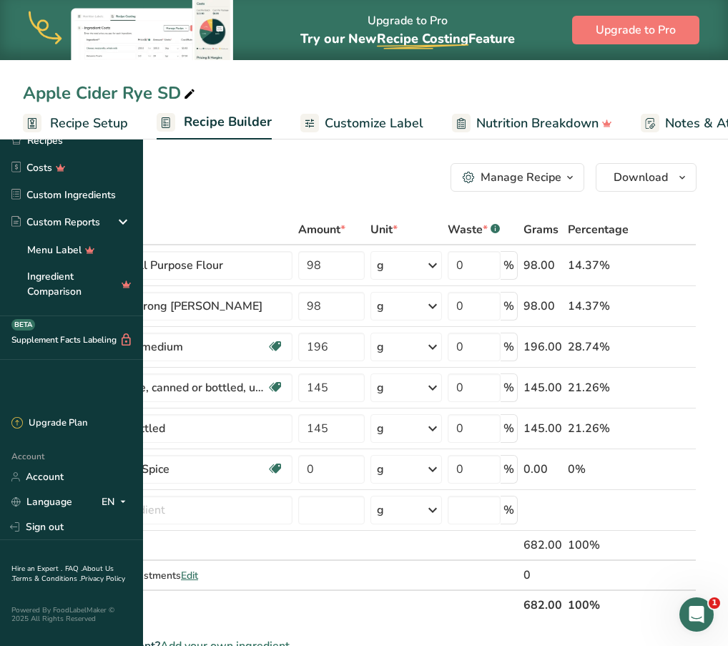
click at [365, 474] on input "0" at bounding box center [331, 469] width 67 height 29
type input "8"
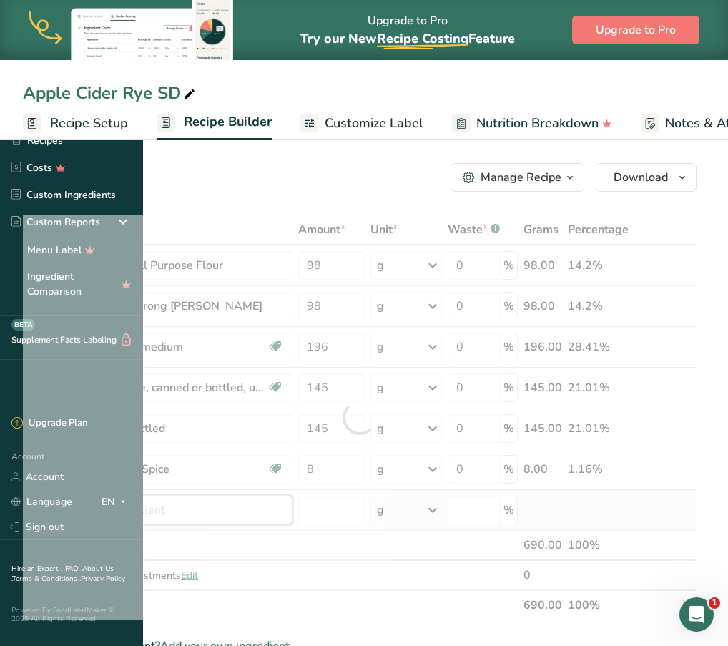
click at [288, 519] on div "Ingredient * Amount * Unit * Waste * .a-a{fill:#347362;}.b-a{fill:#fff;} Grams …" at bounding box center [360, 418] width 674 height 406
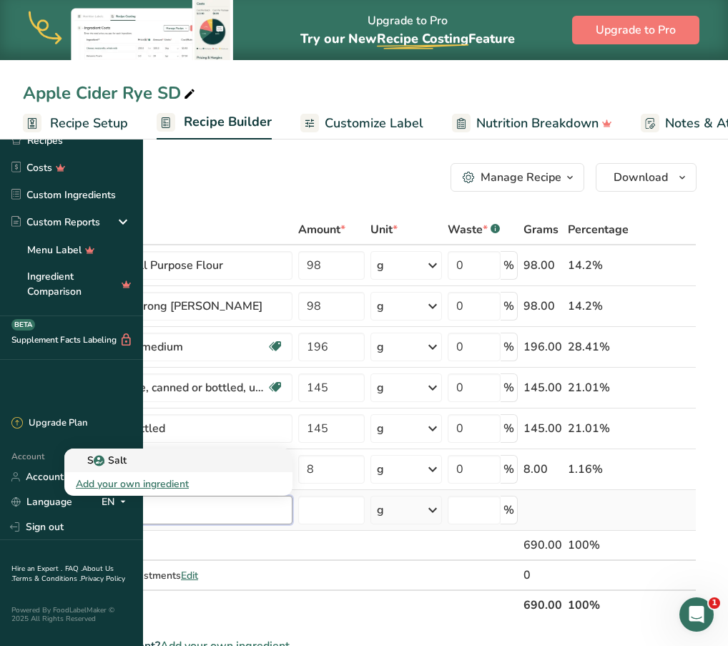
type input "sea salt"
click at [293, 452] on link "Sea Salt" at bounding box center [178, 461] width 228 height 24
type input "Sea Salt"
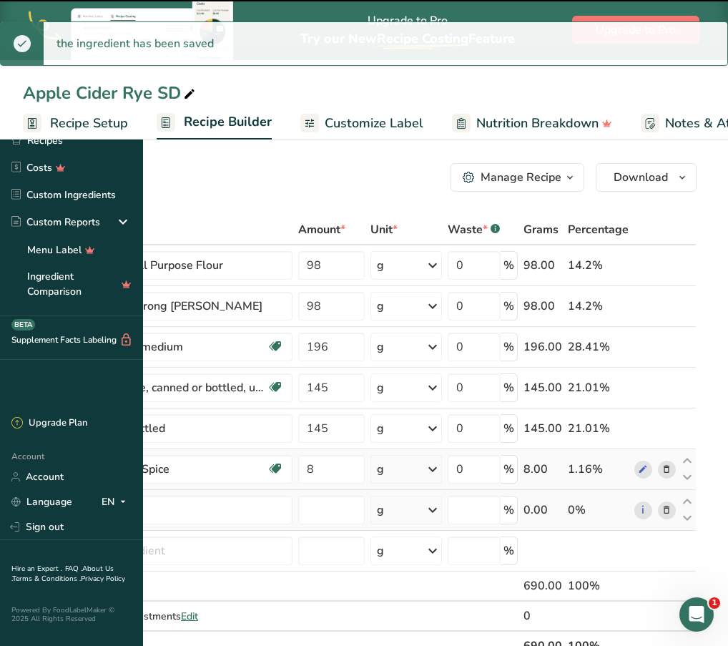
type input "0"
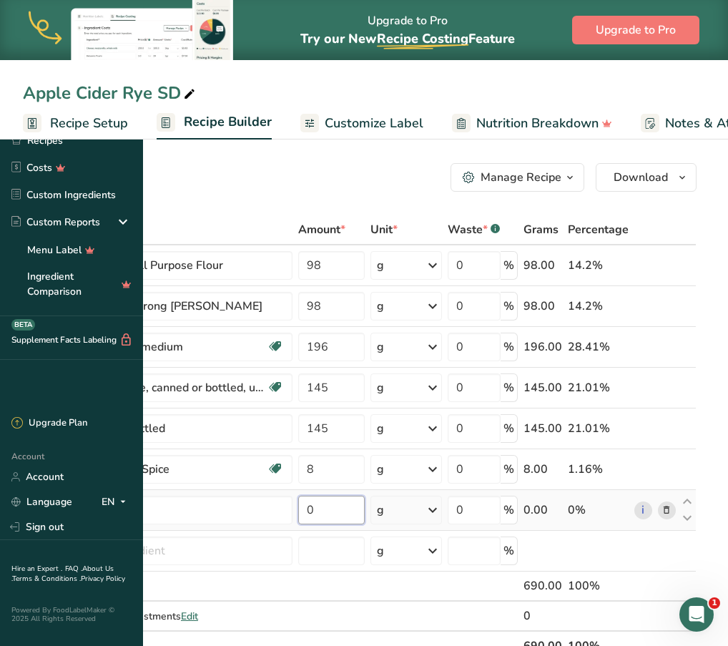
click at [365, 501] on input "0" at bounding box center [331, 510] width 67 height 29
type input "8"
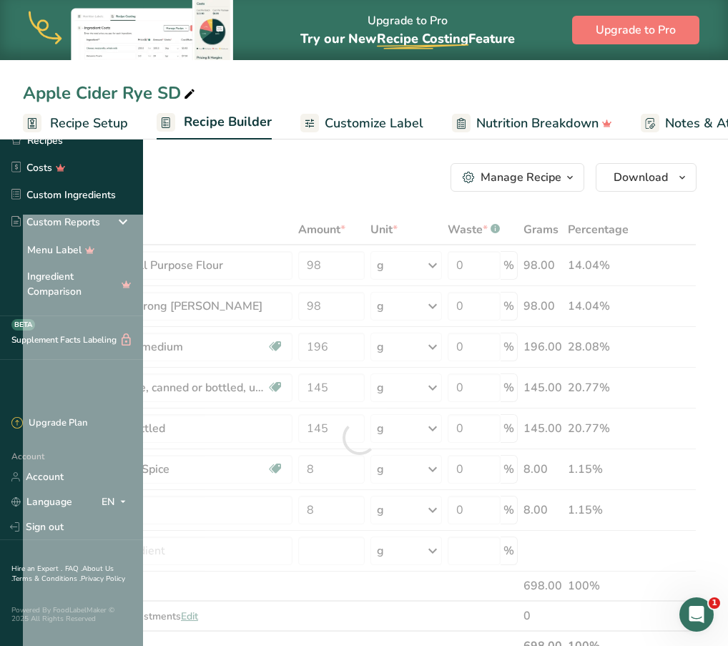
click at [326, 181] on div "Add Ingredients Manage Recipe Delete Recipe Duplicate Recipe Scale Recipe Save …" at bounding box center [360, 177] width 674 height 29
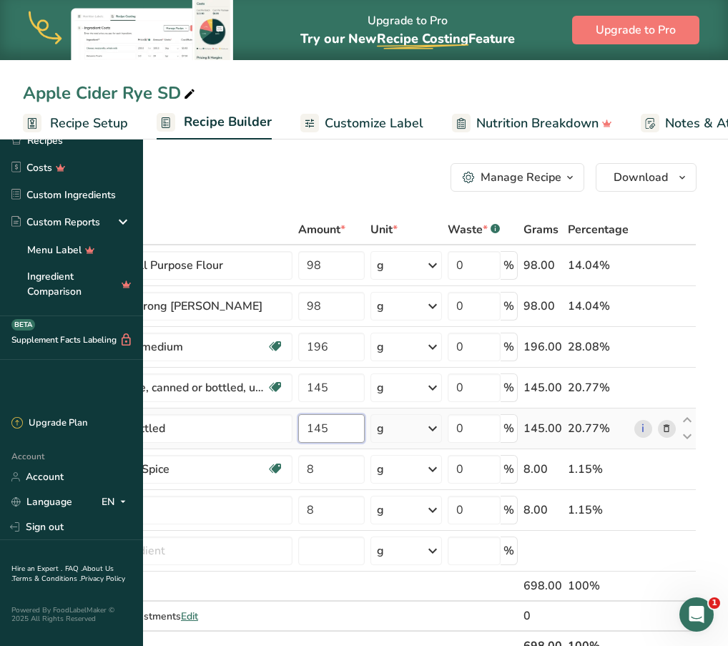
click at [365, 429] on input "145" at bounding box center [331, 428] width 67 height 29
type input "1"
type input "176"
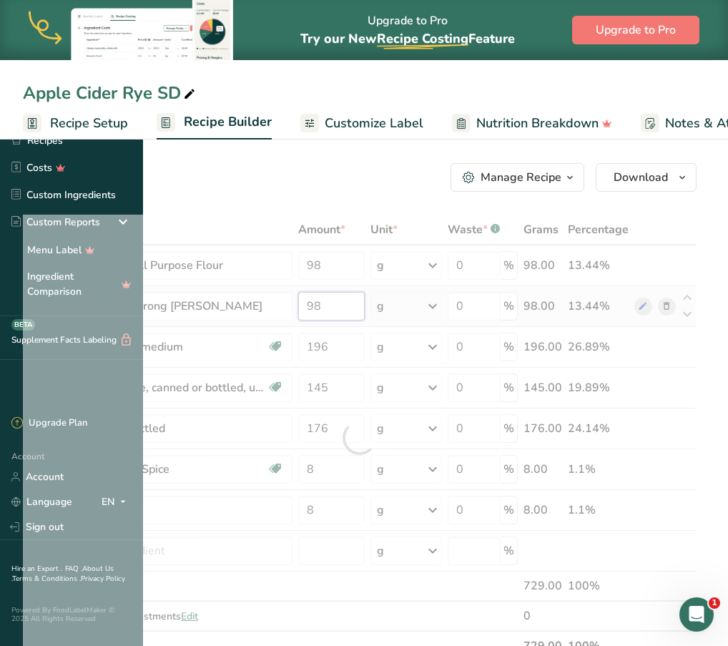
click at [466, 303] on div "Ingredient * Amount * Unit * Waste * .a-a{fill:#347362;}.b-a{fill:#fff;} Grams …" at bounding box center [360, 438] width 674 height 446
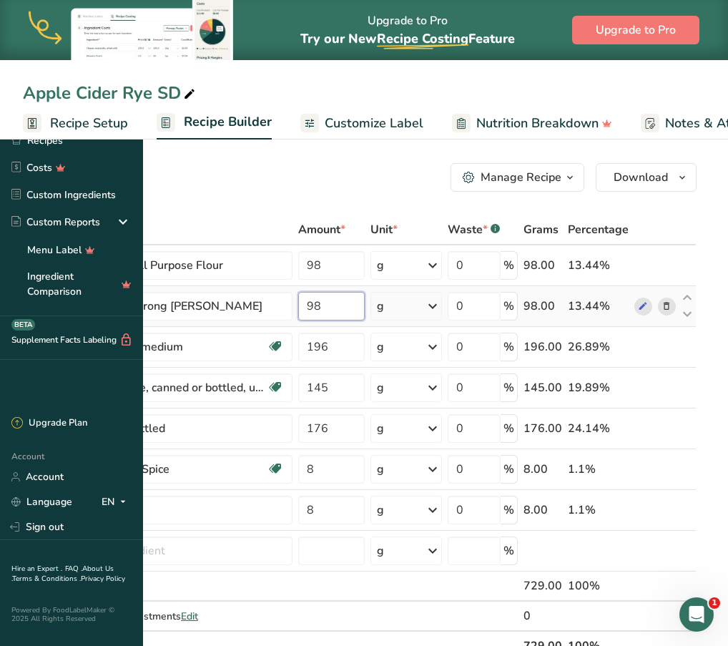
type input "9"
type input "129"
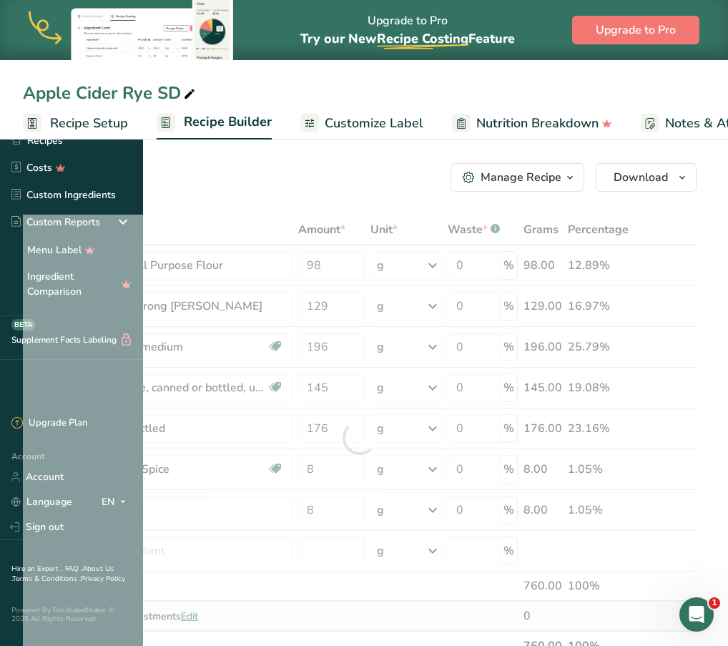
click at [394, 610] on div "Ingredient * Amount * Unit * Waste * .a-a{fill:#347362;}.b-a{fill:#fff;} Grams …" at bounding box center [360, 438] width 674 height 446
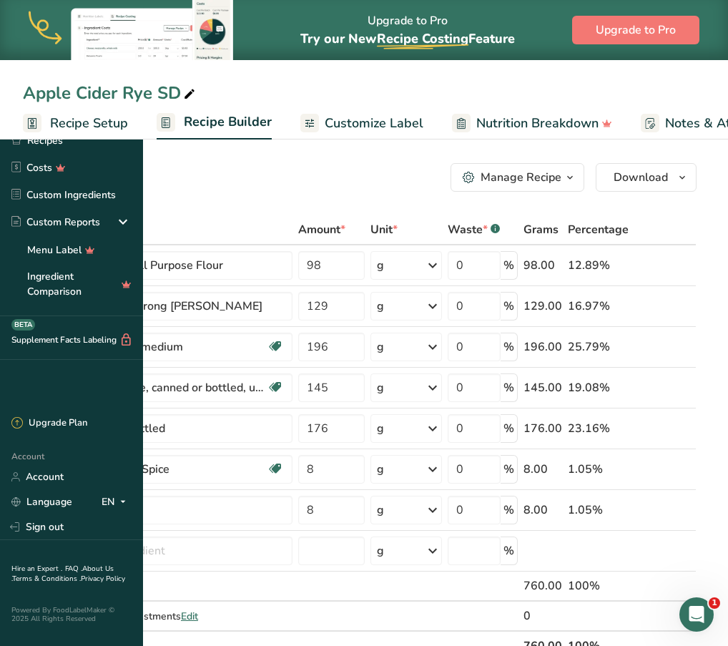
click at [424, 129] on span "Customize Label" at bounding box center [374, 123] width 99 height 19
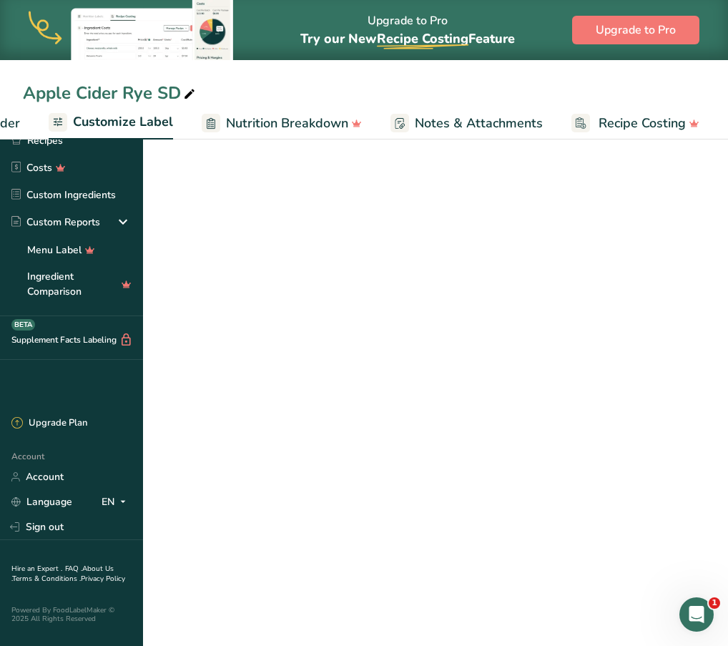
scroll to position [0, 279]
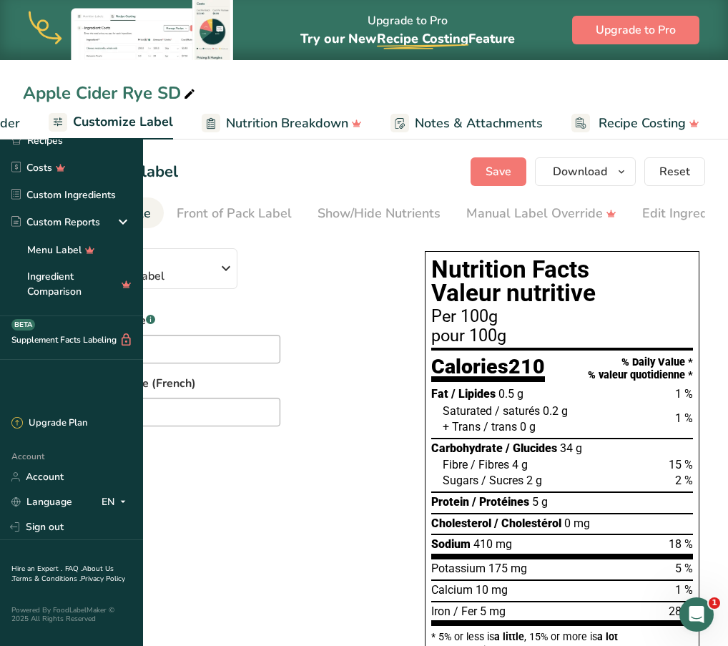
click at [173, 121] on span "Customize Label" at bounding box center [123, 121] width 100 height 19
click at [62, 137] on link "Recipes" at bounding box center [71, 140] width 143 height 27
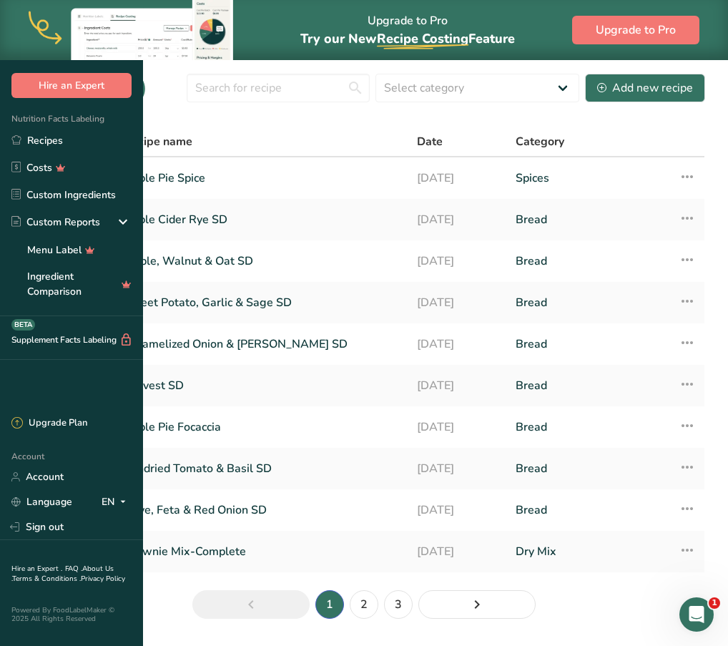
click at [464, 77] on div "Recipes (25) Select category All Baked Goods Beverages Bread Confectionery Cook…" at bounding box center [364, 88] width 683 height 32
click at [645, 97] on div "Add new recipe" at bounding box center [645, 87] width 96 height 17
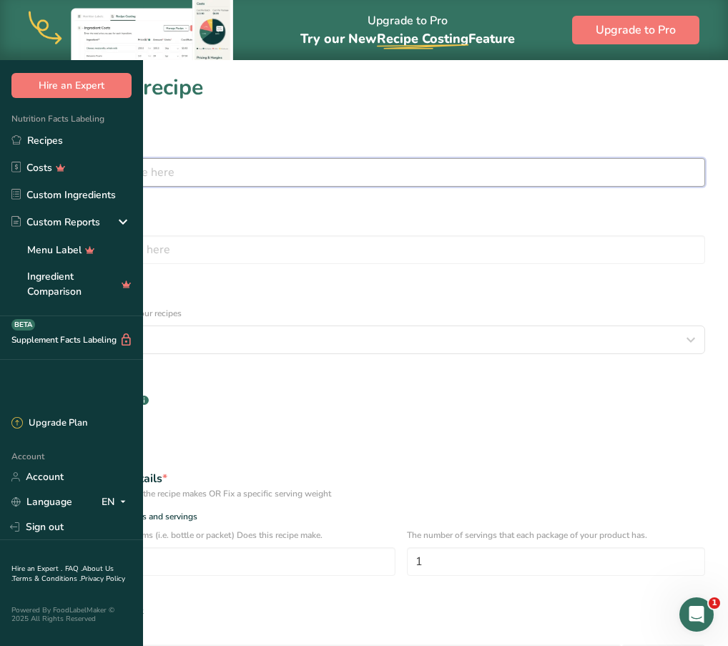
click at [329, 169] on input "text" at bounding box center [364, 172] width 683 height 29
type input "Apple, Cheddar, Onion, Thyme SD"
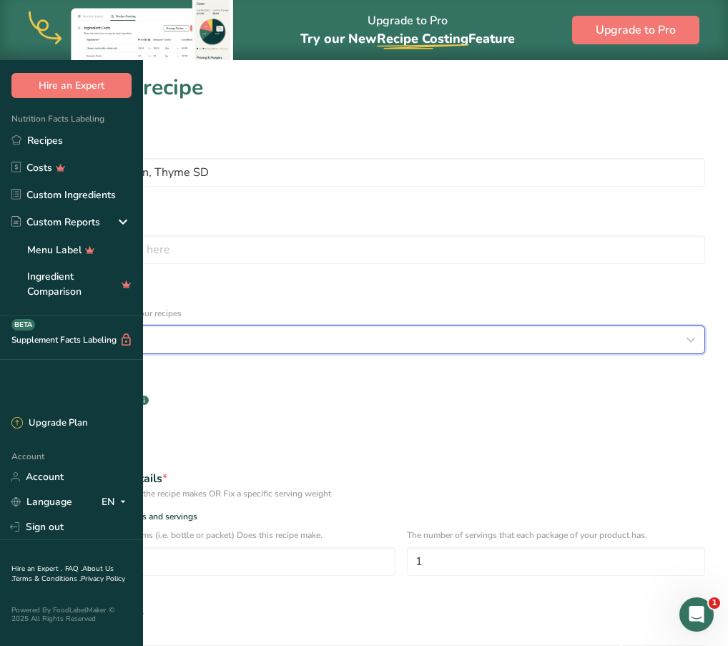
click at [310, 331] on div "Select category" at bounding box center [359, 339] width 655 height 17
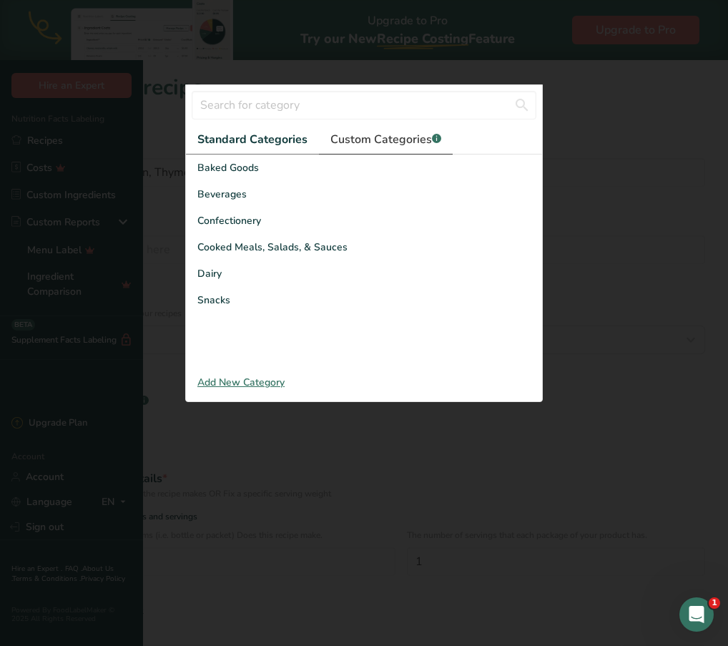
click at [349, 148] on span "Custom Categories .a-a{fill:#347362;}.b-a{fill:#fff;}" at bounding box center [386, 139] width 111 height 17
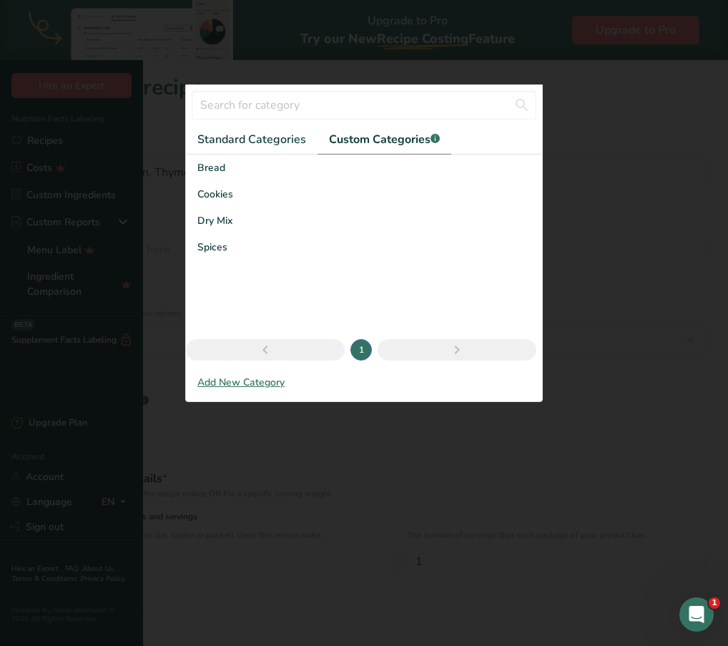
click at [207, 181] on div "Bread" at bounding box center [364, 168] width 356 height 26
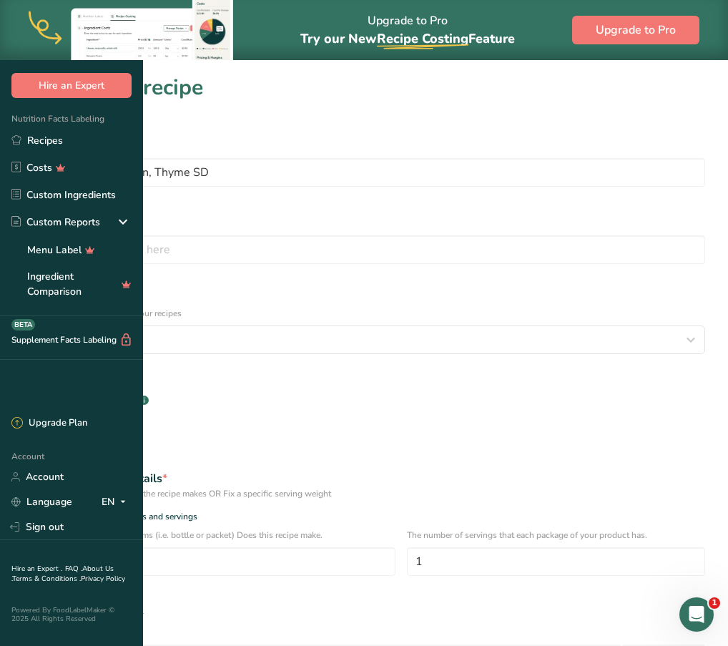
click at [164, 597] on div "Specify serving size weight" at bounding box center [364, 611] width 700 height 29
click at [34, 606] on span at bounding box center [28, 611] width 11 height 11
click at [32, 607] on input "Specify serving size weight" at bounding box center [27, 611] width 9 height 9
radio input "true"
radio input "false"
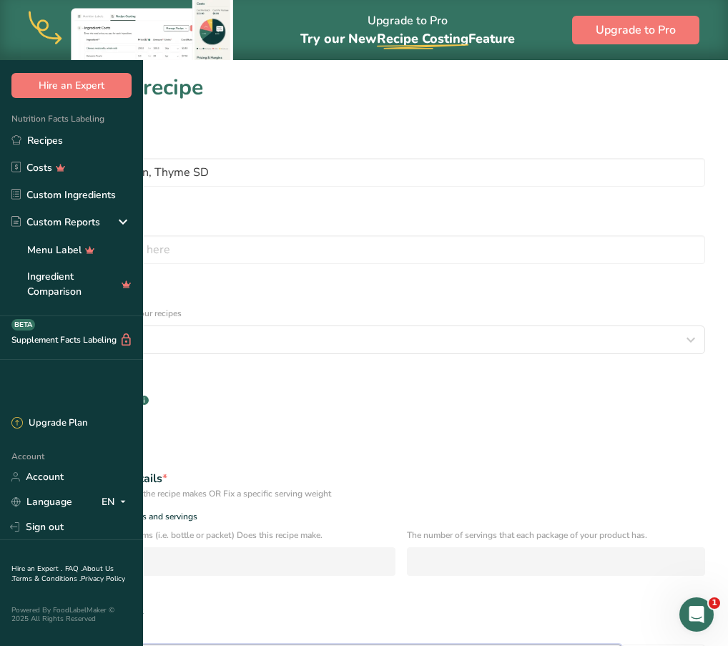
type input "100"
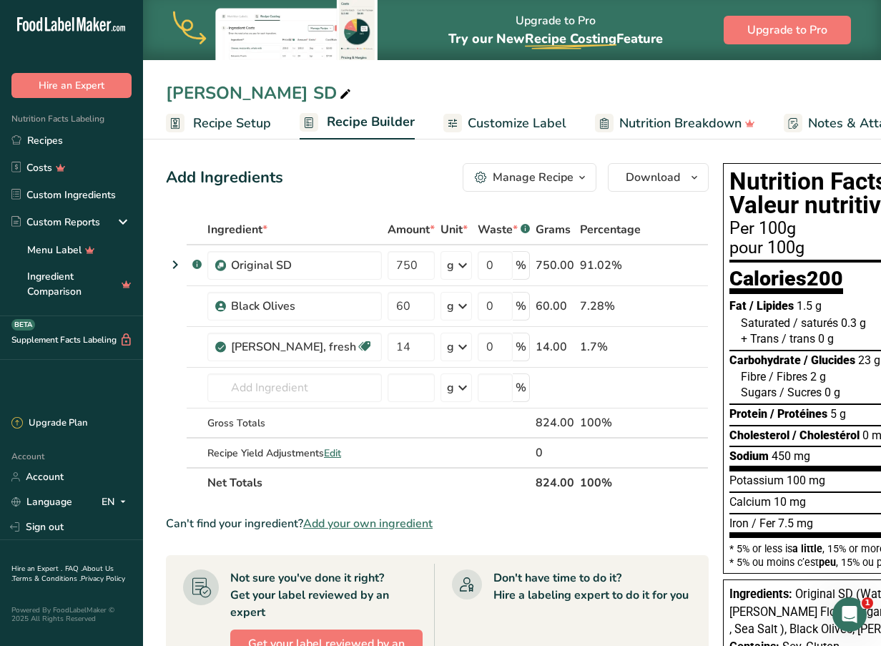
click at [825, 80] on div "[PERSON_NAME] SD" at bounding box center [512, 93] width 738 height 26
click at [83, 136] on link "Recipes" at bounding box center [71, 140] width 143 height 27
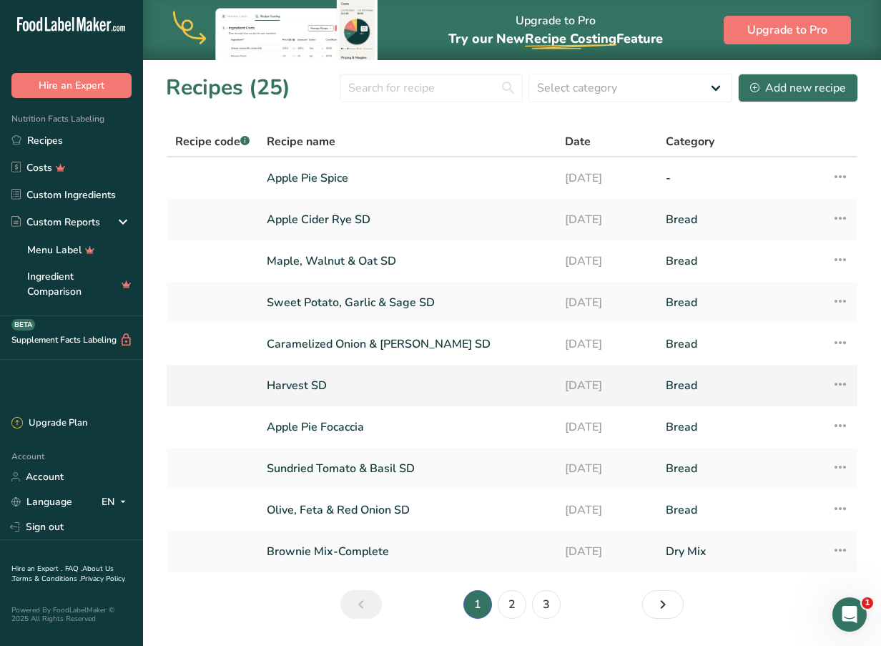
click at [329, 393] on link "Harvest SD" at bounding box center [407, 386] width 281 height 30
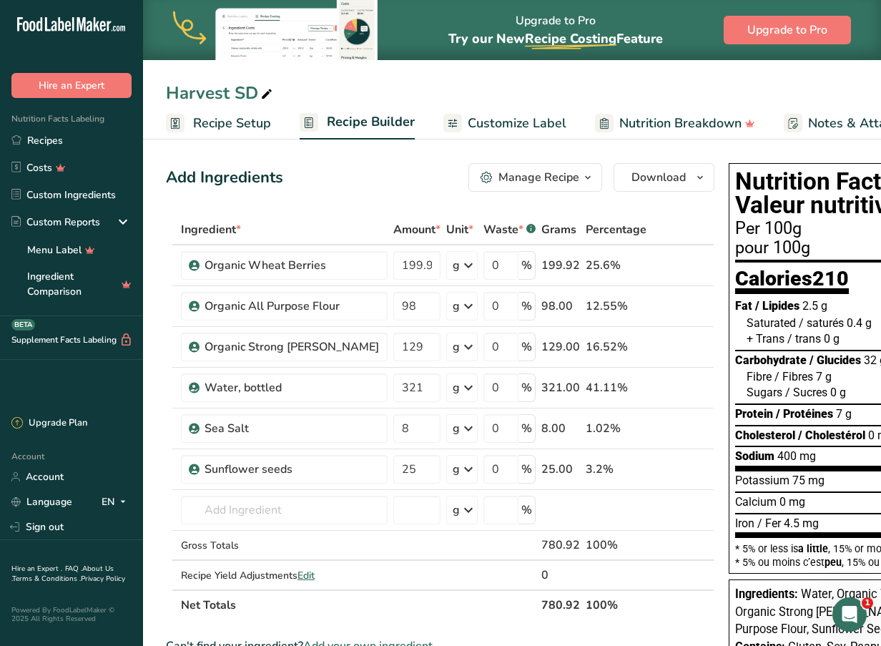
click at [462, 617] on th "Net Totals" at bounding box center [358, 605] width 361 height 30
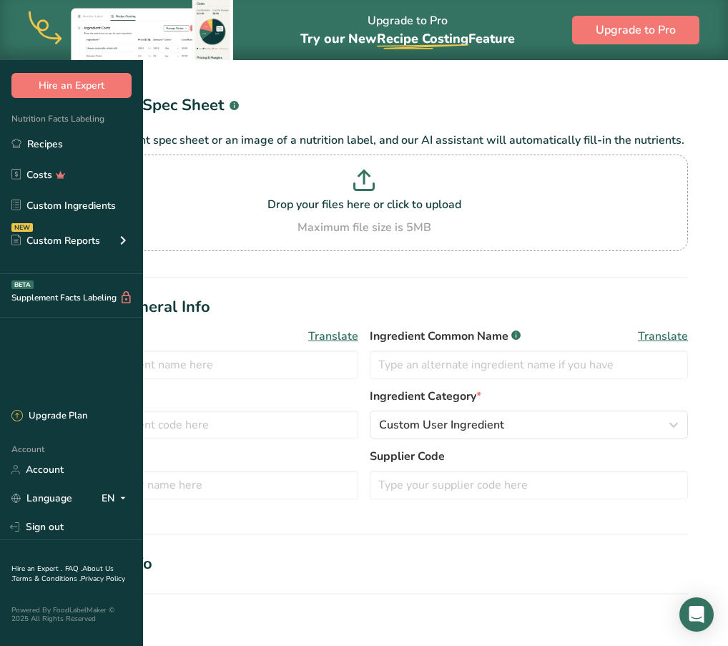
type input "Apple juice, canned or bottled, unsweetened, without added ascorbic acid"
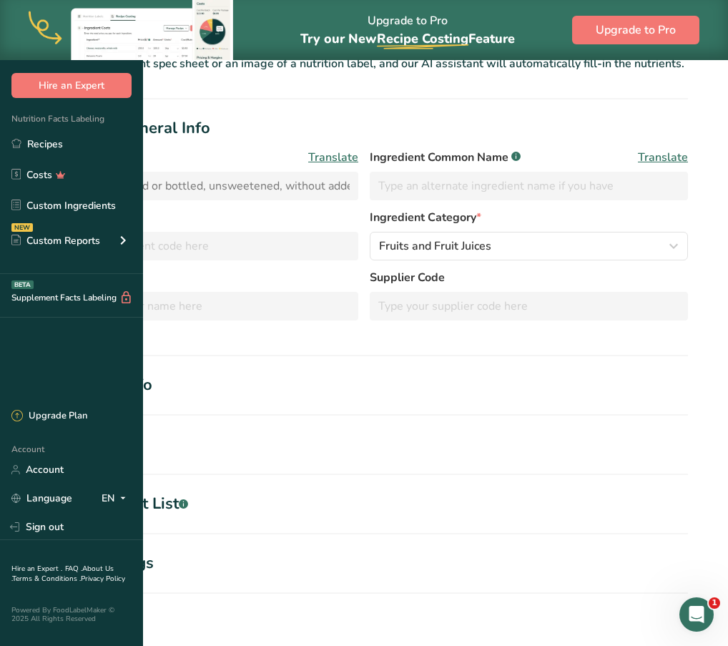
scroll to position [142, 0]
click at [152, 392] on div "Nutritional Info" at bounding box center [96, 385] width 112 height 24
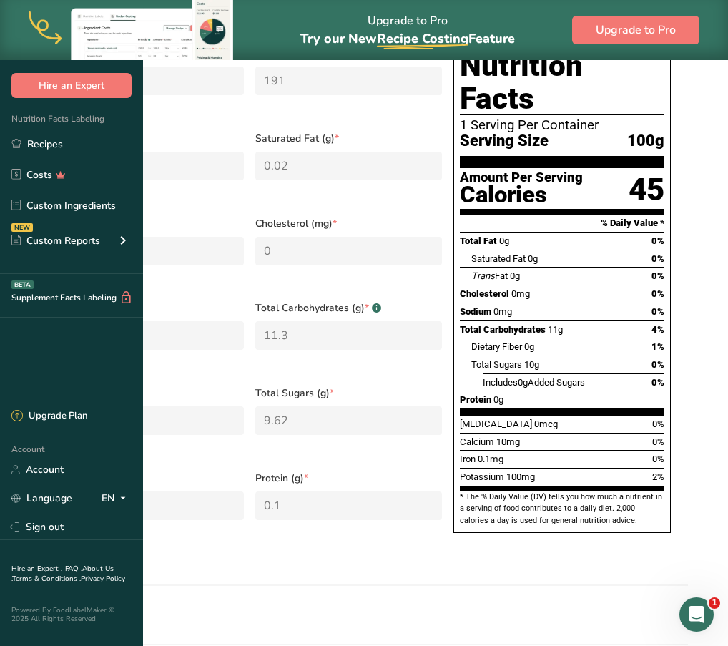
scroll to position [569, 0]
